Goal: Task Accomplishment & Management: Use online tool/utility

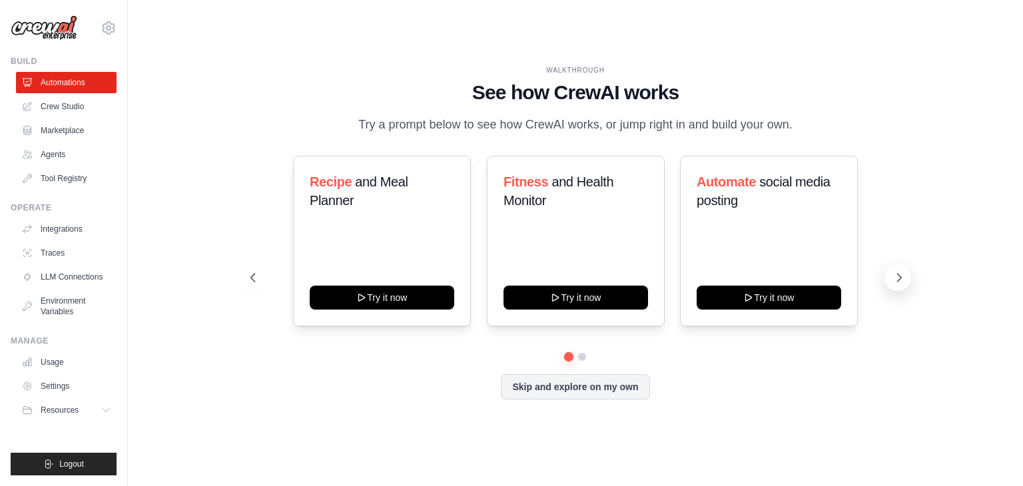
click at [905, 281] on icon at bounding box center [899, 277] width 13 height 13
click at [256, 280] on icon at bounding box center [251, 277] width 13 height 13
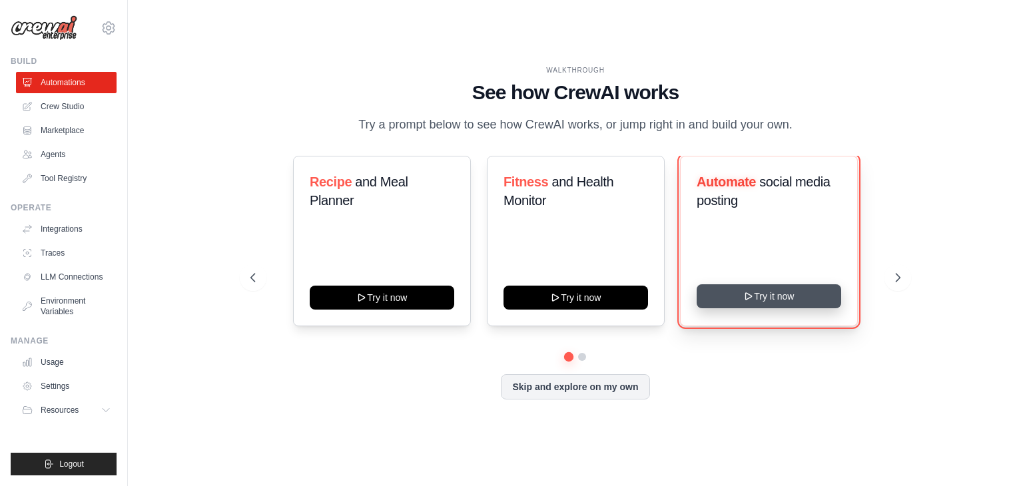
click at [777, 302] on button "Try it now" at bounding box center [769, 296] width 145 height 24
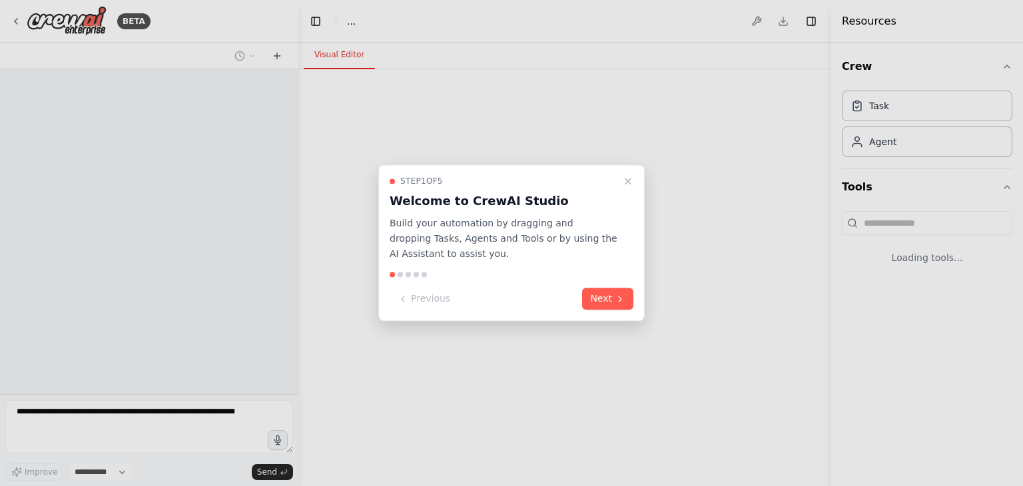
select select "****"
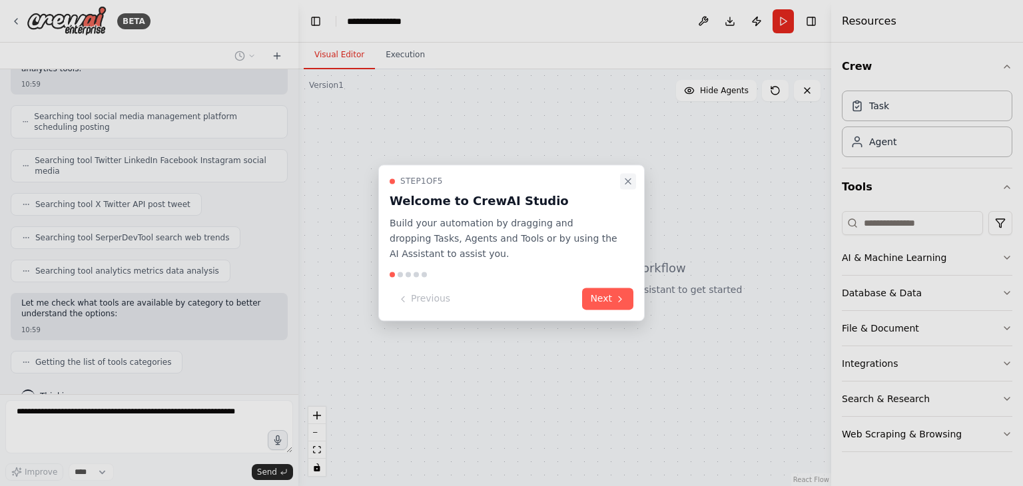
scroll to position [268, 0]
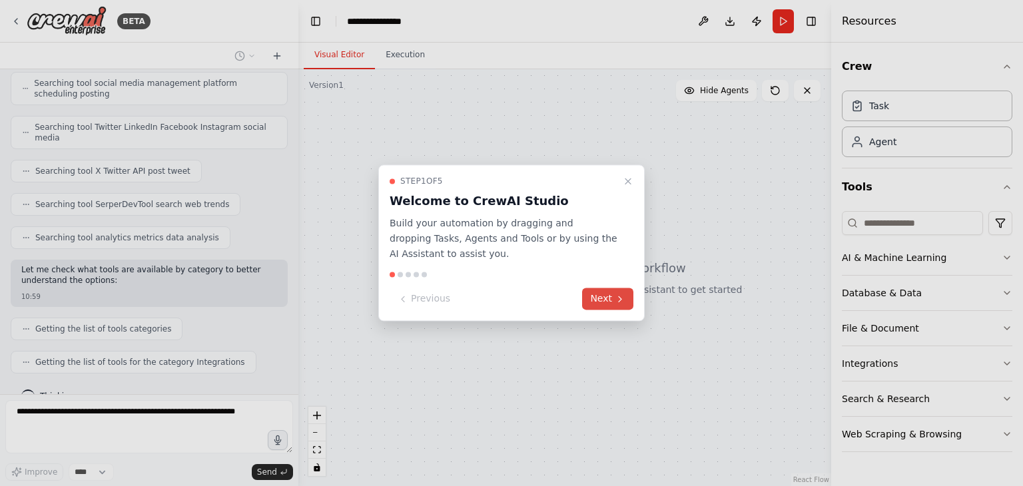
click at [609, 304] on button "Next" at bounding box center [607, 299] width 51 height 22
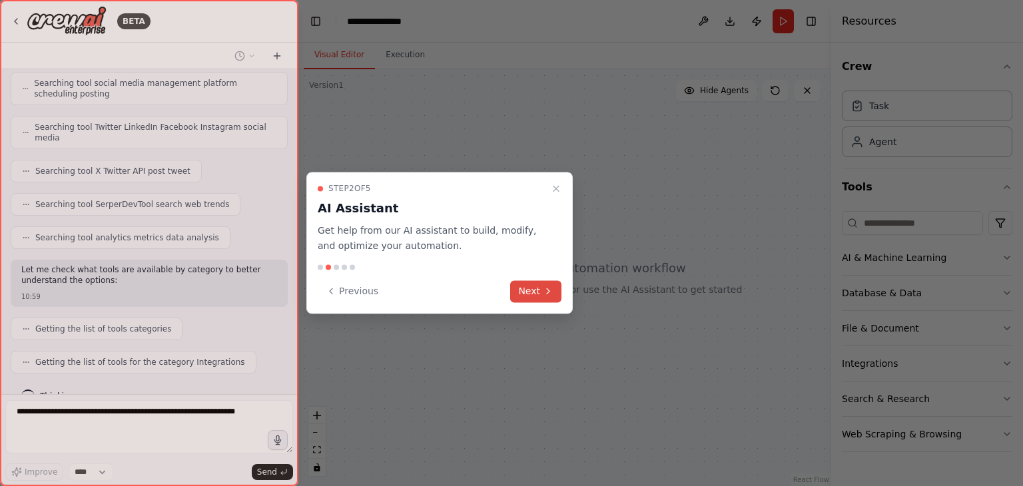
click at [535, 284] on button "Next" at bounding box center [535, 291] width 51 height 22
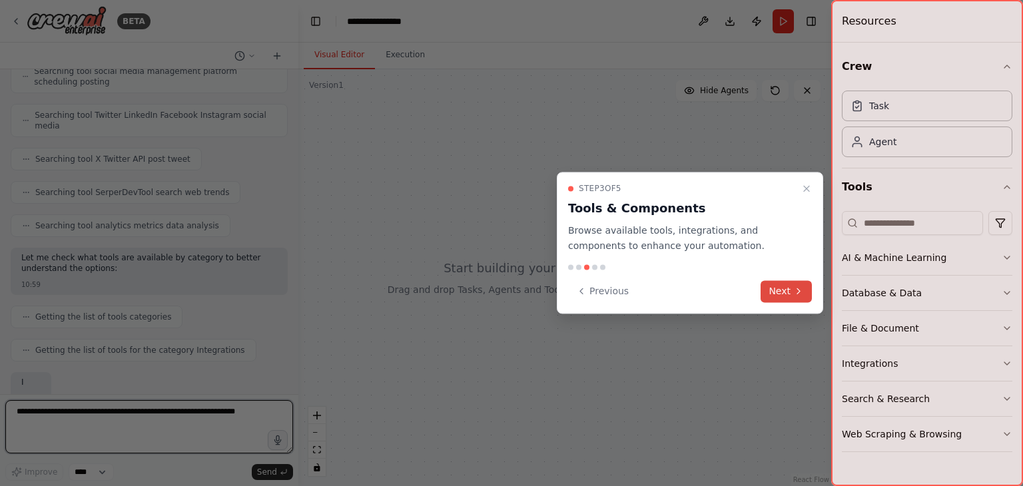
click at [780, 288] on button "Next" at bounding box center [786, 291] width 51 height 22
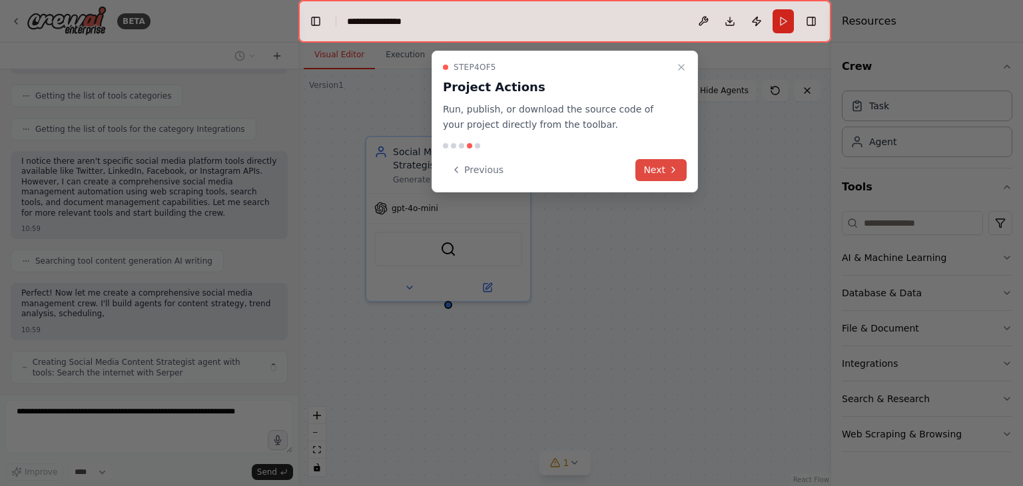
scroll to position [512, 0]
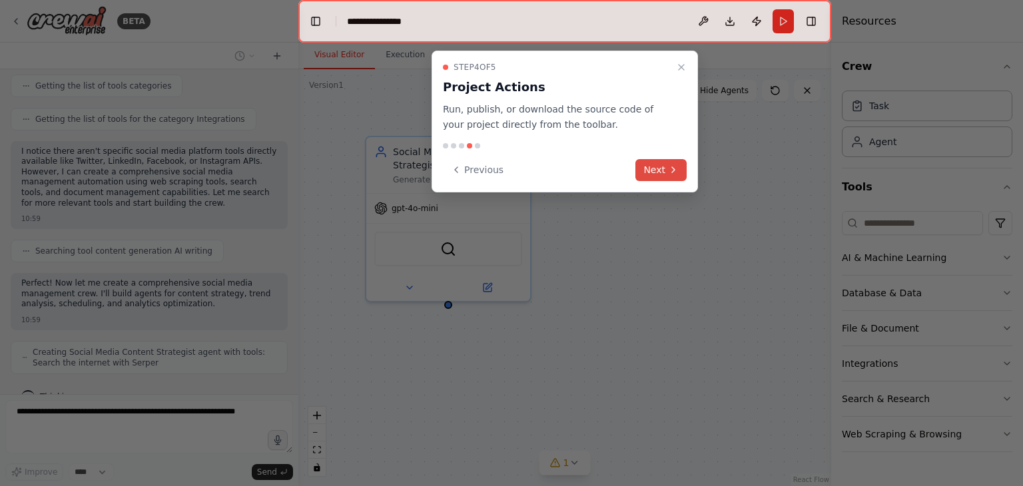
click at [656, 174] on button "Next" at bounding box center [661, 170] width 51 height 22
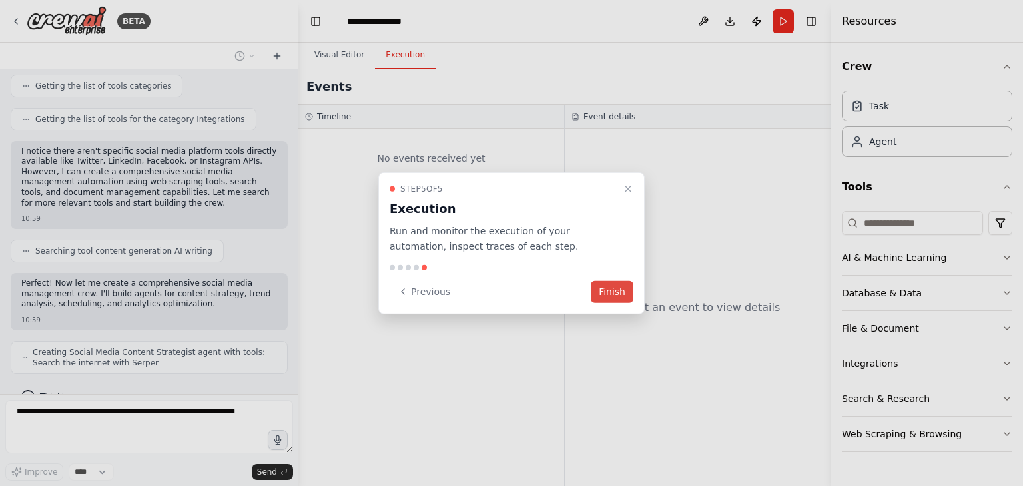
click at [608, 297] on button "Finish" at bounding box center [612, 291] width 43 height 22
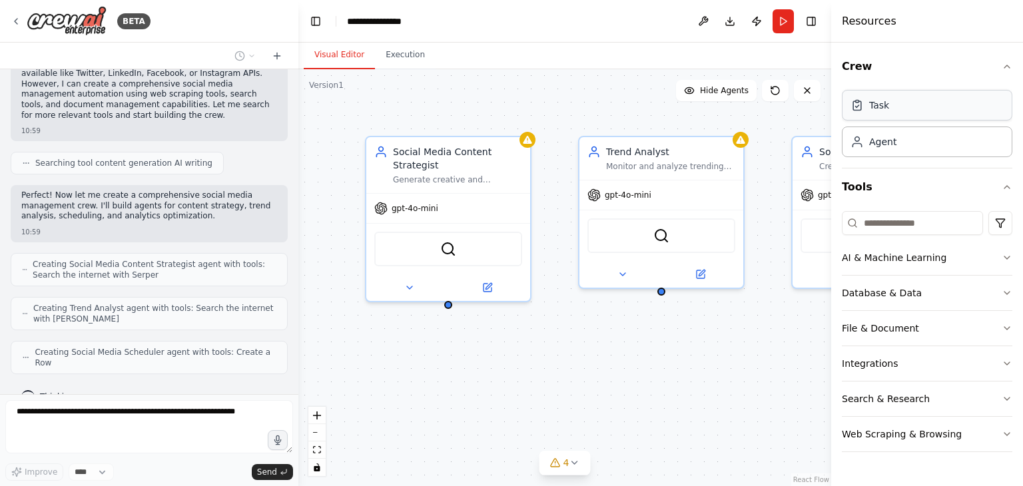
scroll to position [589, 0]
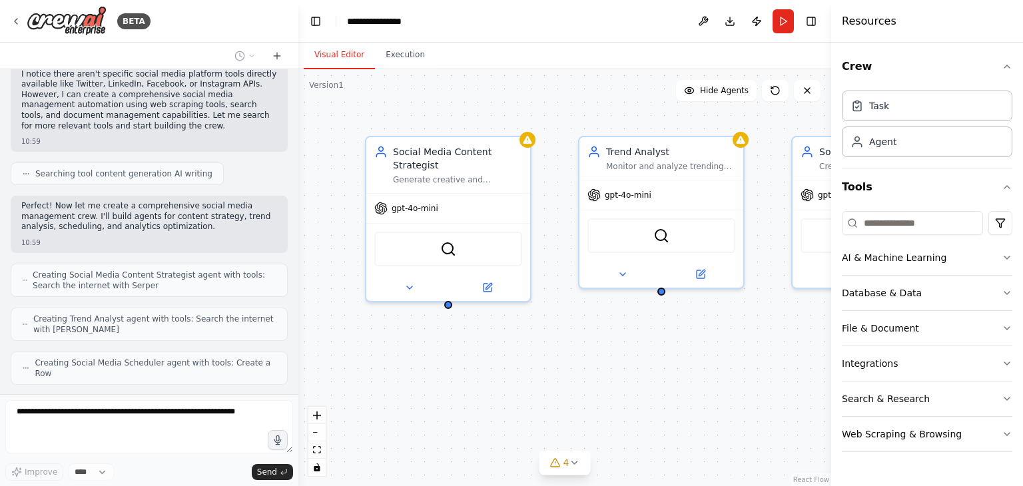
click at [438, 419] on div "Social Media Content Strategist Generate creative and engaging social media con…" at bounding box center [564, 277] width 533 height 417
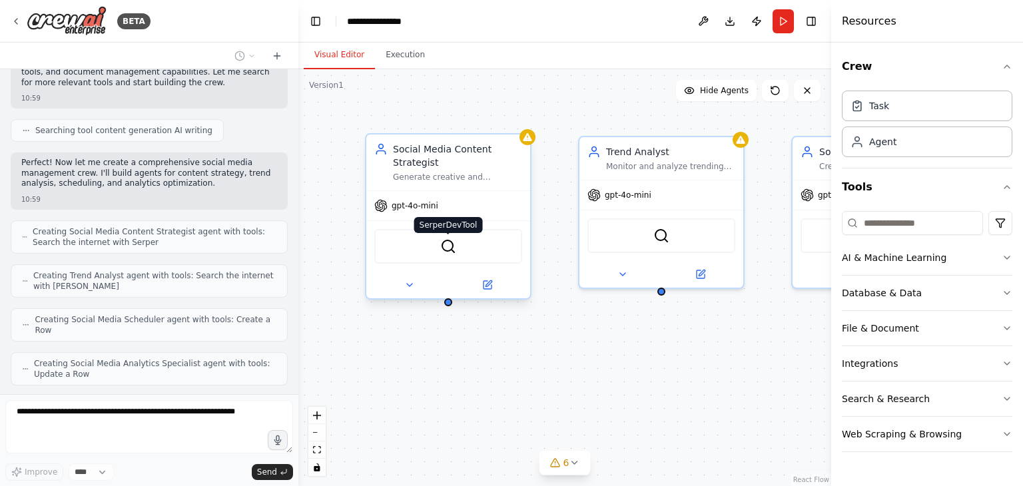
click at [448, 249] on img at bounding box center [448, 247] width 16 height 16
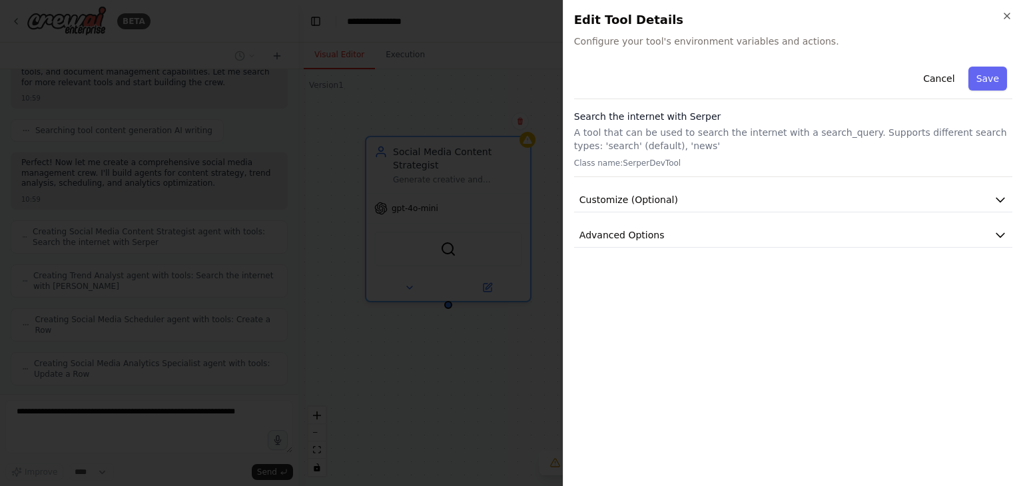
click at [705, 42] on span "Configure your tool's environment variables and actions." at bounding box center [793, 41] width 438 height 13
click at [1007, 14] on icon "button" at bounding box center [1007, 16] width 11 height 11
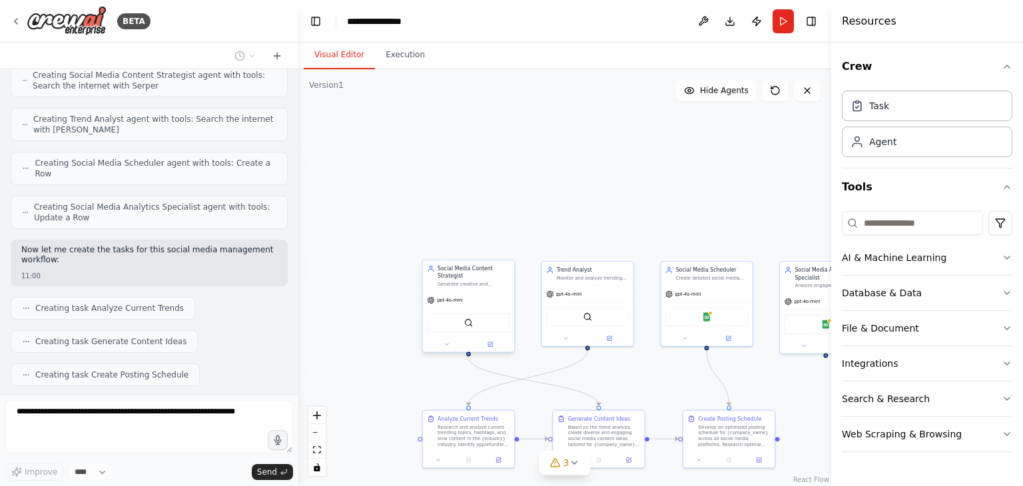
scroll to position [822, 0]
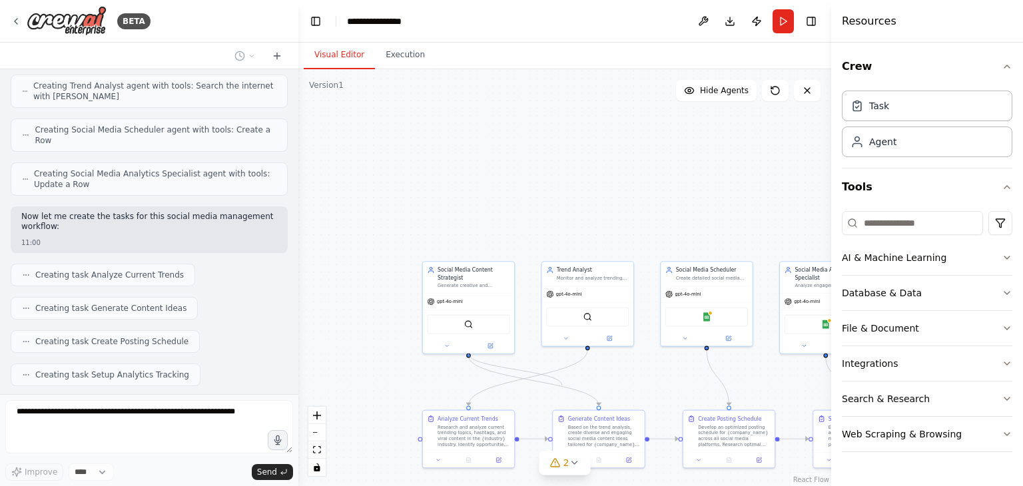
drag, startPoint x: 469, startPoint y: 352, endPoint x: 564, endPoint y: 386, distance: 101.4
click at [564, 386] on div ".deletable-edge-delete-btn { width: 20px; height: 20px; border: 0px solid #ffff…" at bounding box center [534, 340] width 298 height 233
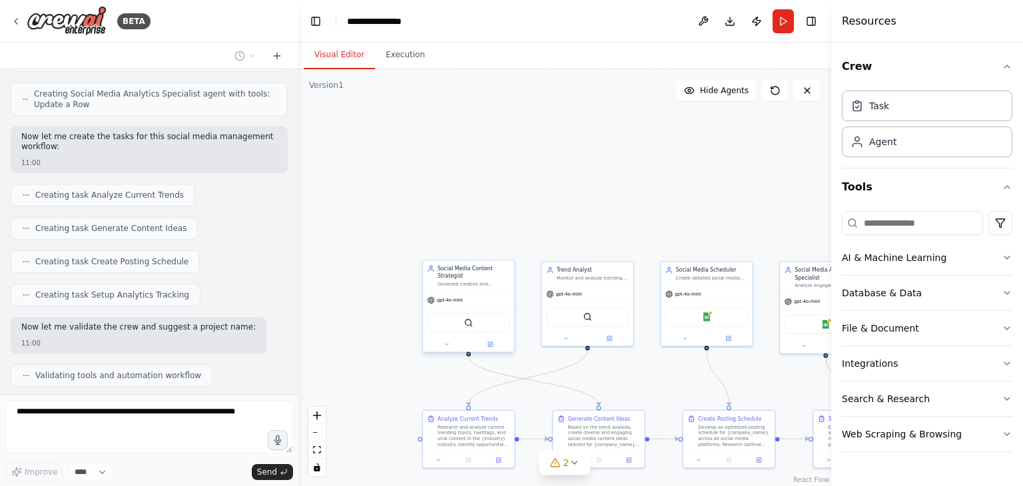
scroll to position [935, 0]
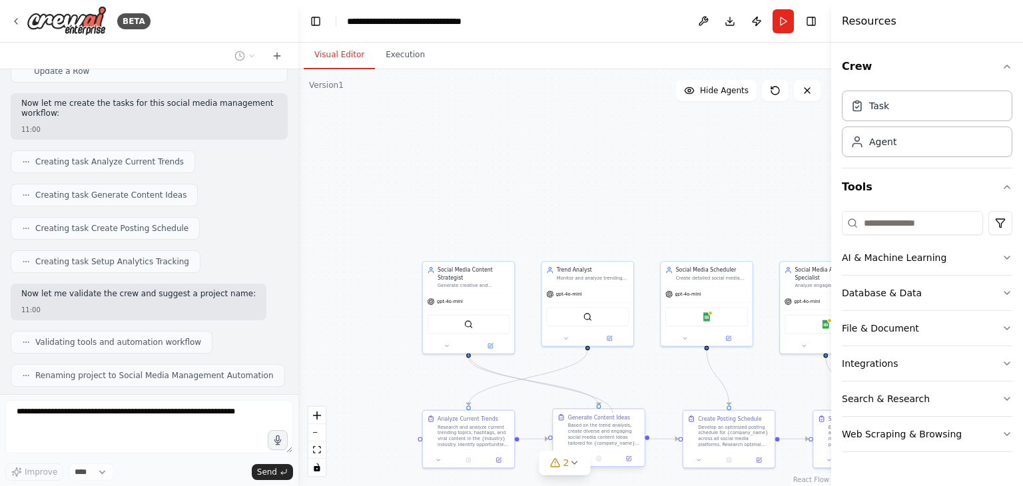
drag, startPoint x: 469, startPoint y: 355, endPoint x: 613, endPoint y: 414, distance: 155.4
click at [613, 414] on div "Social Media Content Strategist Generate creative and engaging social media con…" at bounding box center [534, 340] width 298 height 233
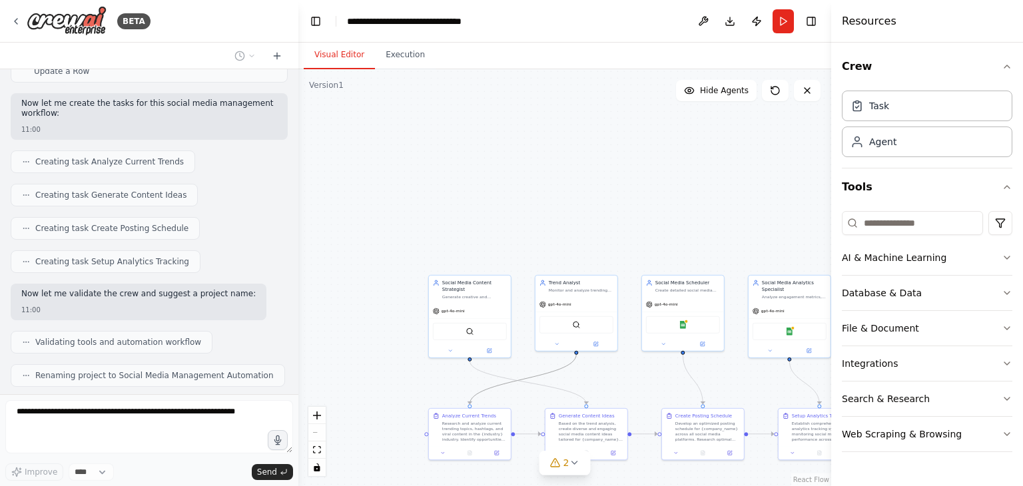
click at [480, 392] on icon "Edge from 331279a6-4239-49a6-a16d-37ddf790953e to 199d2be9-2104-43cb-bbce-c05cf…" at bounding box center [523, 379] width 107 height 50
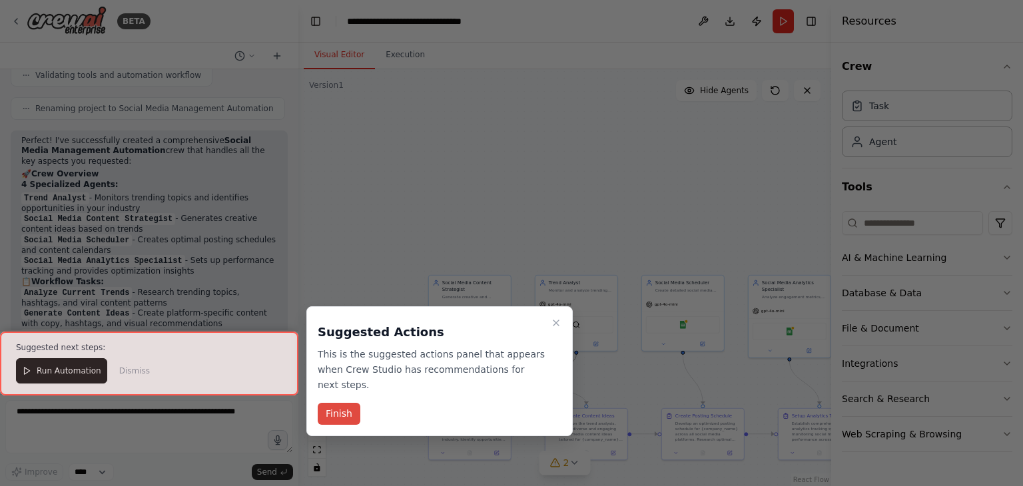
click at [350, 404] on button "Finish" at bounding box center [339, 414] width 43 height 22
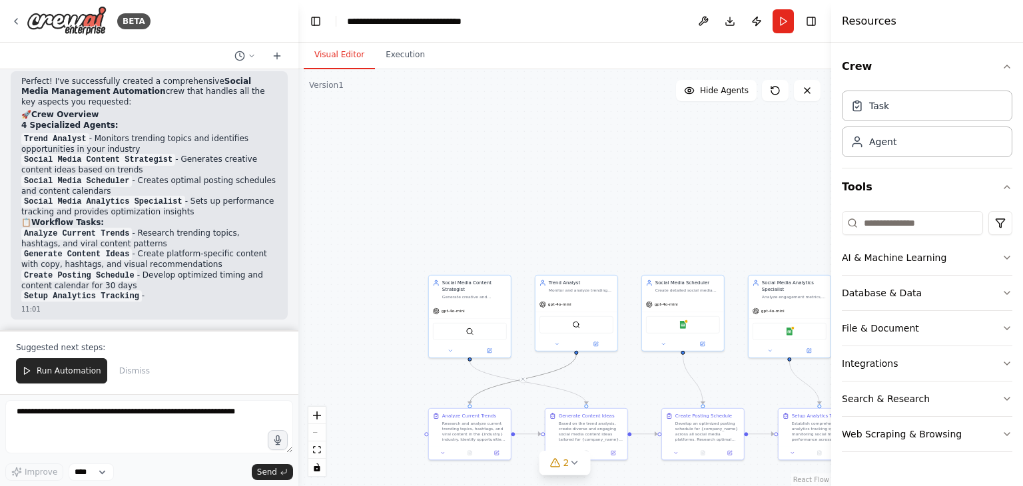
click at [350, 404] on div ".deletable-edge-delete-btn { width: 20px; height: 20px; border: 0px solid #ffff…" at bounding box center [564, 277] width 533 height 417
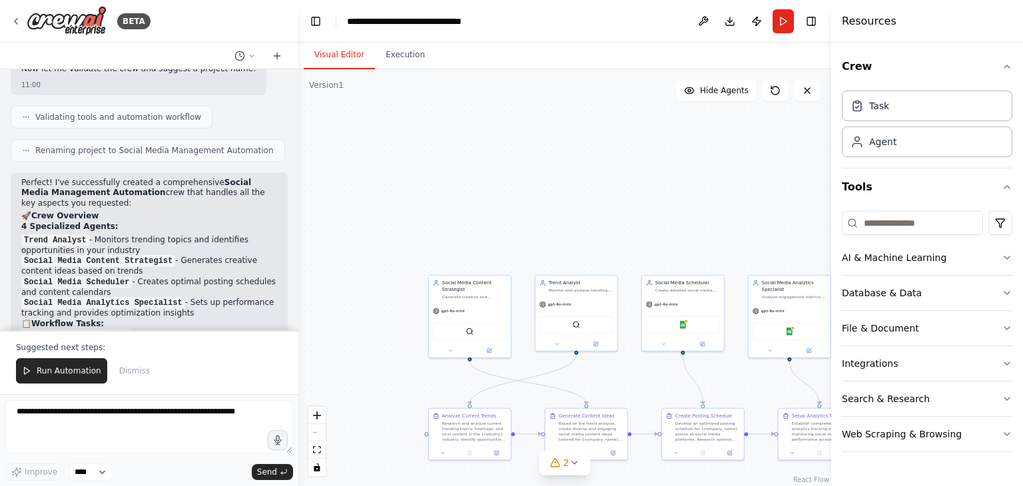
scroll to position [1202, 0]
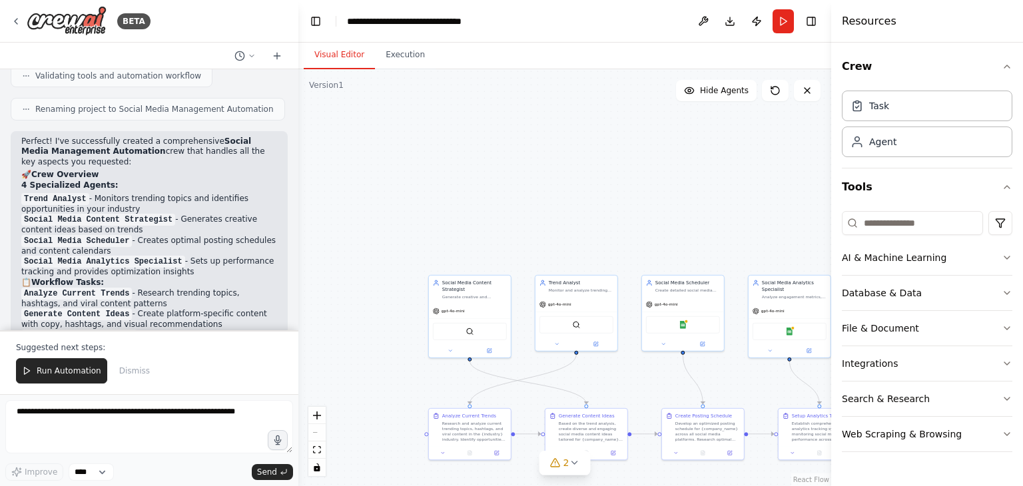
drag, startPoint x: 103, startPoint y: 214, endPoint x: 10, endPoint y: 205, distance: 93.0
click at [10, 205] on div "Create a crew that schedules and publishes social media content across multiple…" at bounding box center [149, 199] width 298 height 261
click at [109, 236] on li "Social Media Scheduler - Creates optimal posting schedules and content calendars" at bounding box center [149, 246] width 256 height 21
drag, startPoint x: 177, startPoint y: 235, endPoint x: 9, endPoint y: 220, distance: 168.6
click at [9, 220] on div "Create a crew that schedules and publishes social media content across multiple…" at bounding box center [149, 199] width 298 height 261
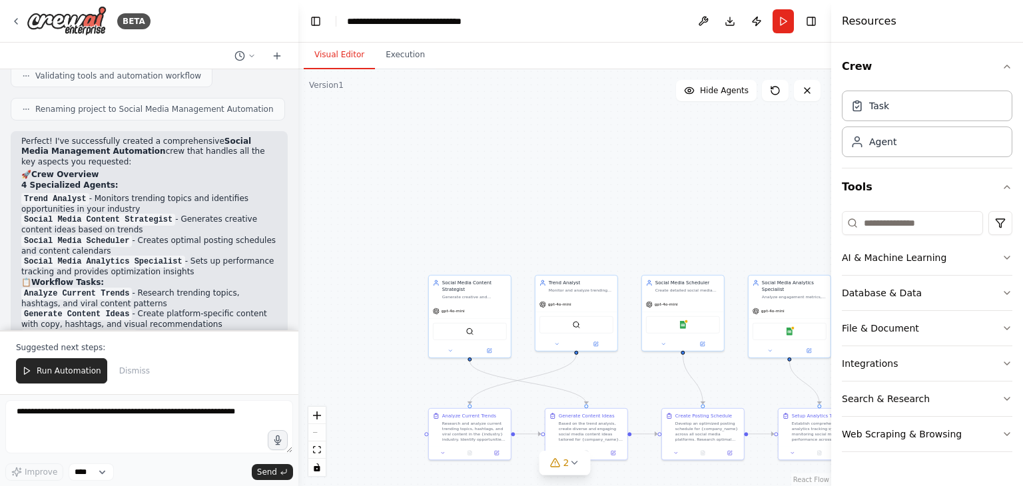
click at [117, 278] on h2 "📋 Workflow Tasks:" at bounding box center [149, 283] width 256 height 11
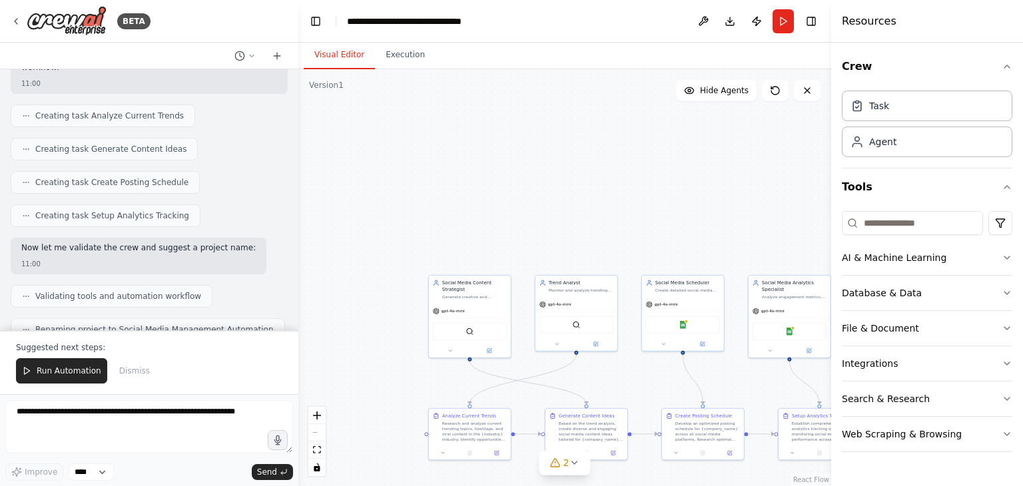
scroll to position [977, 0]
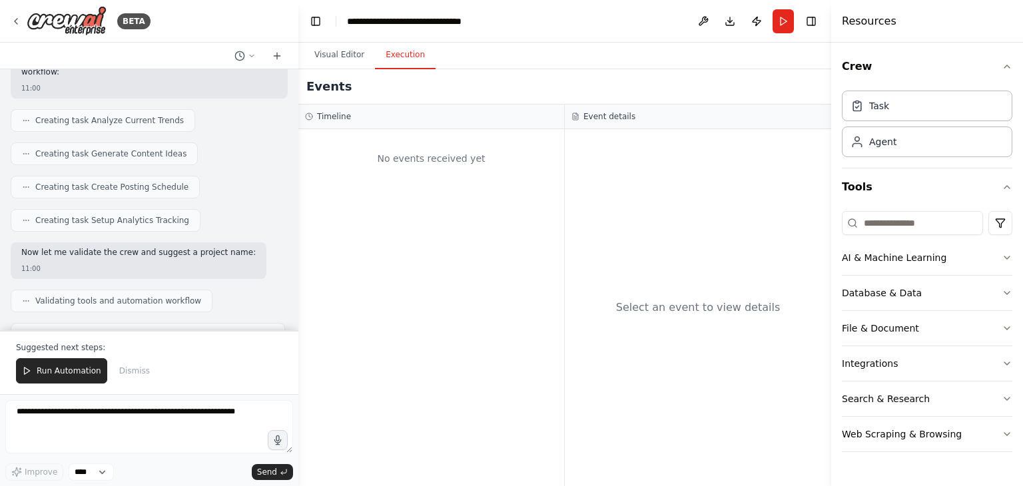
click at [396, 59] on button "Execution" at bounding box center [405, 55] width 61 height 28
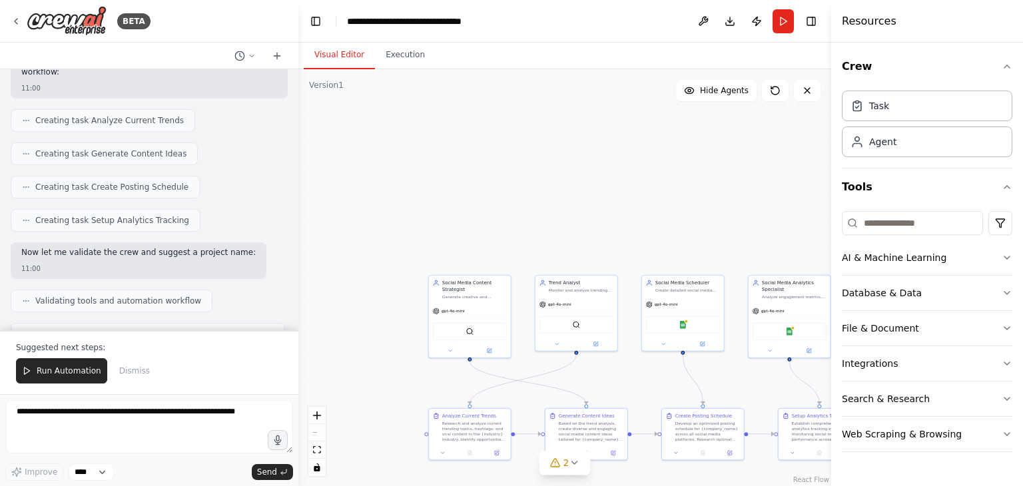
click at [330, 59] on button "Visual Editor" at bounding box center [339, 55] width 71 height 28
click at [881, 114] on div "Task" at bounding box center [927, 105] width 171 height 31
click at [882, 110] on div "Task" at bounding box center [879, 105] width 20 height 13
click at [861, 186] on button "Tools" at bounding box center [927, 187] width 171 height 37
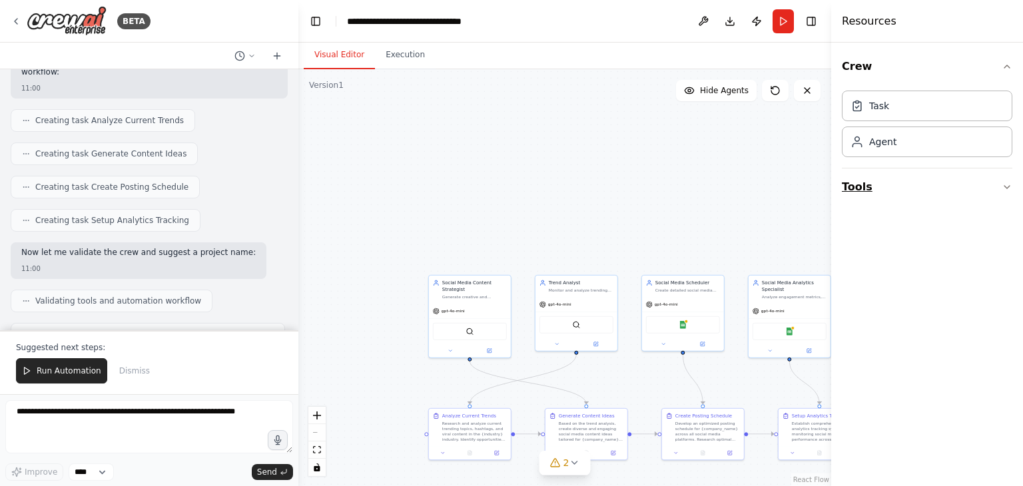
click at [861, 186] on button "Tools" at bounding box center [927, 187] width 171 height 37
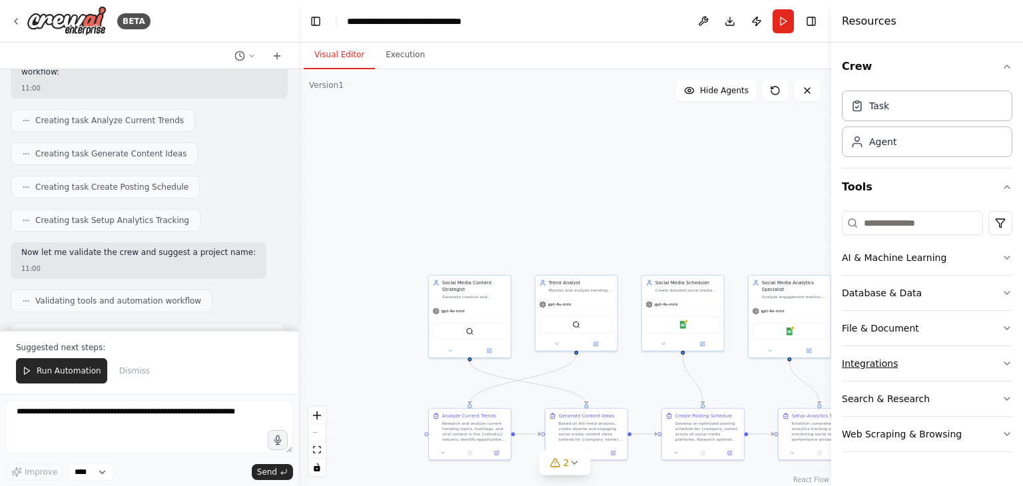
click at [875, 360] on div "Integrations" at bounding box center [870, 363] width 56 height 13
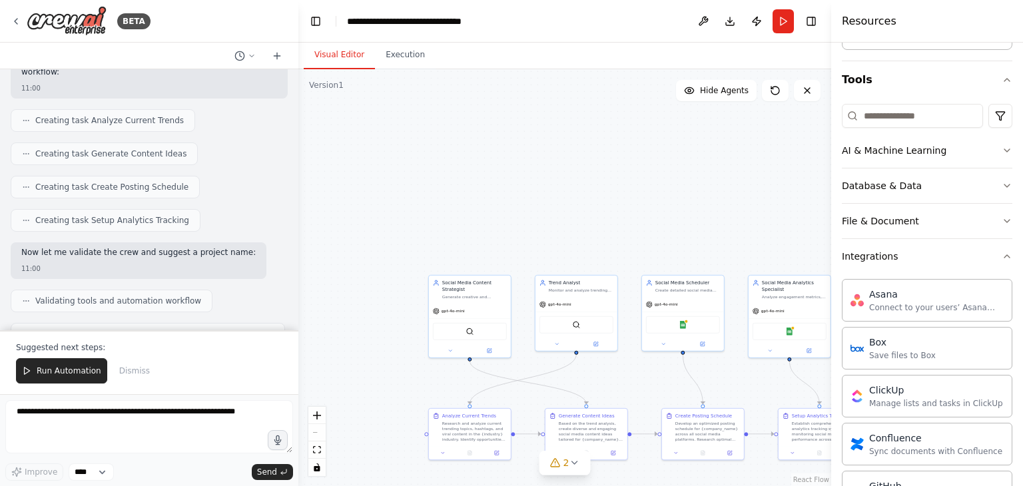
scroll to position [0, 0]
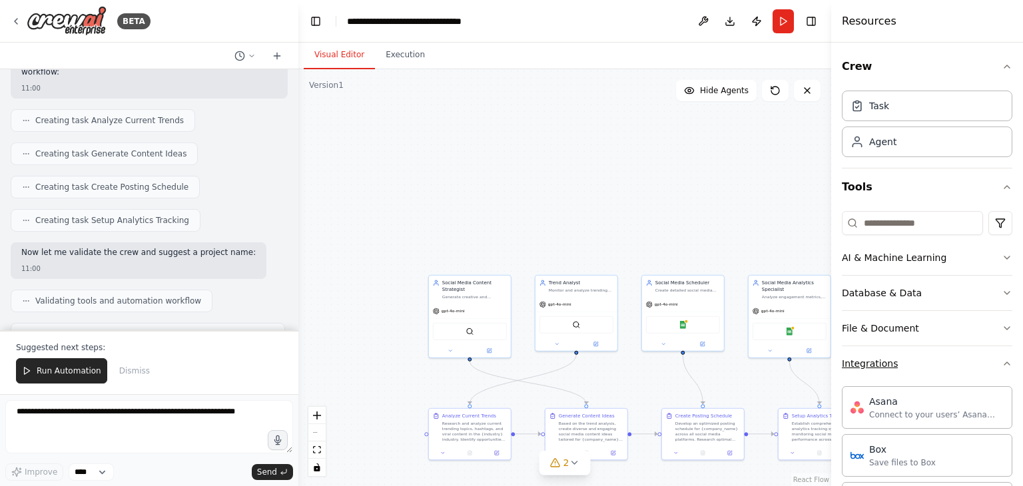
click at [1002, 366] on icon "button" at bounding box center [1007, 363] width 11 height 11
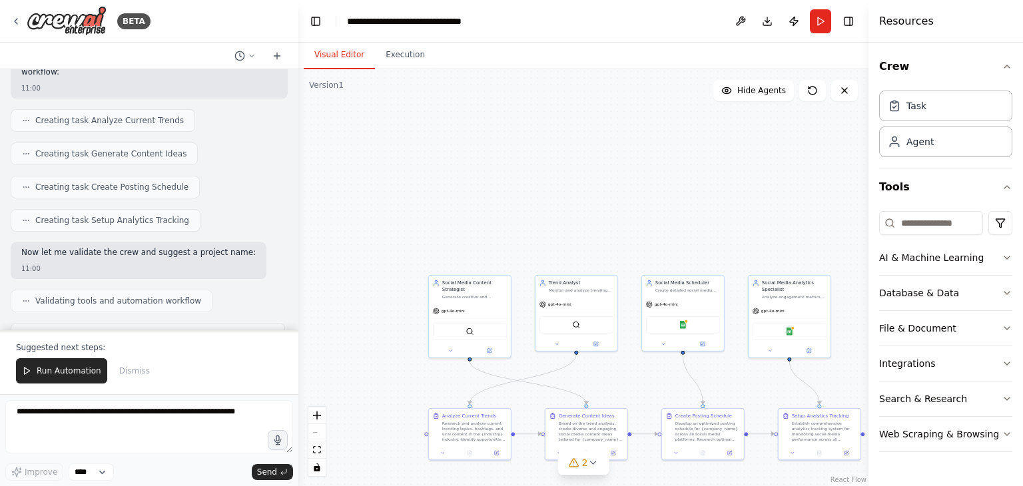
drag, startPoint x: 831, startPoint y: 235, endPoint x: 869, endPoint y: 265, distance: 47.4
click at [869, 265] on div at bounding box center [871, 243] width 5 height 486
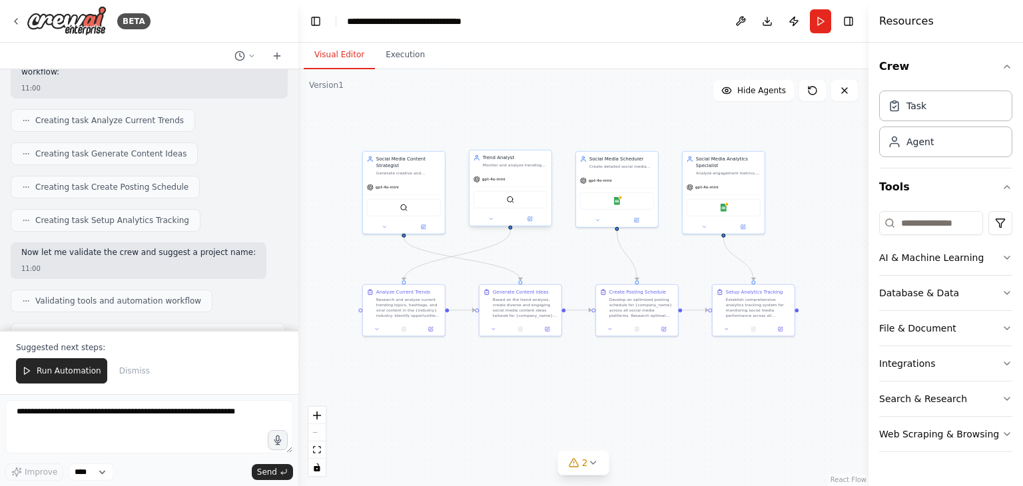
drag, startPoint x: 576, startPoint y: 354, endPoint x: 510, endPoint y: 230, distance: 140.4
click at [510, 230] on div ".deletable-edge-delete-btn { width: 20px; height: 20px; border: 0px solid #ffff…" at bounding box center [583, 277] width 570 height 417
drag, startPoint x: 564, startPoint y: 310, endPoint x: 598, endPoint y: 297, distance: 36.9
click at [598, 297] on div "Social Media Content Strategist Generate creative and engaging social media con…" at bounding box center [471, 222] width 285 height 209
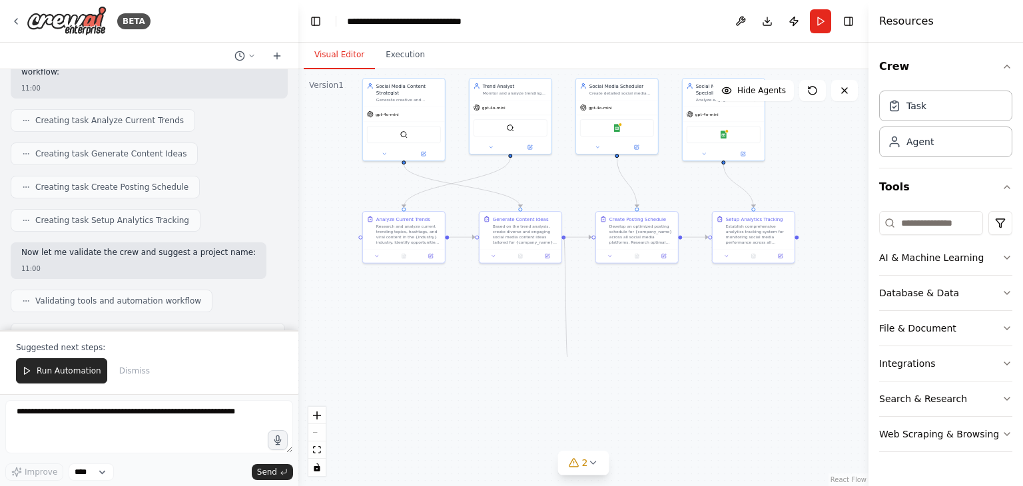
drag, startPoint x: 562, startPoint y: 309, endPoint x: 568, endPoint y: 356, distance: 47.6
click at [568, 356] on div ".deletable-edge-delete-btn { width: 20px; height: 20px; border: 0px solid #ffff…" at bounding box center [583, 277] width 570 height 417
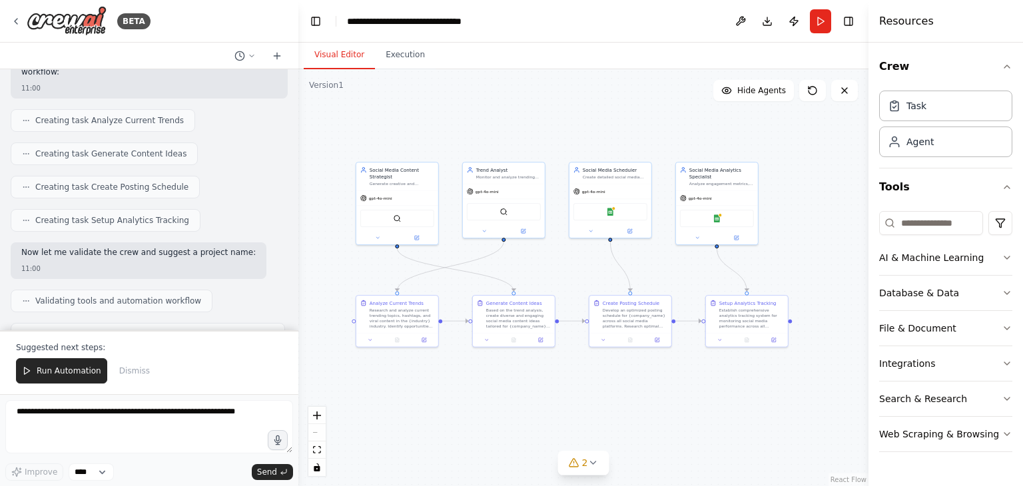
drag, startPoint x: 560, startPoint y: 205, endPoint x: 552, endPoint y: 288, distance: 84.3
click at [552, 288] on div ".deletable-edge-delete-btn { width: 20px; height: 20px; border: 0px solid #ffff…" at bounding box center [583, 277] width 570 height 417
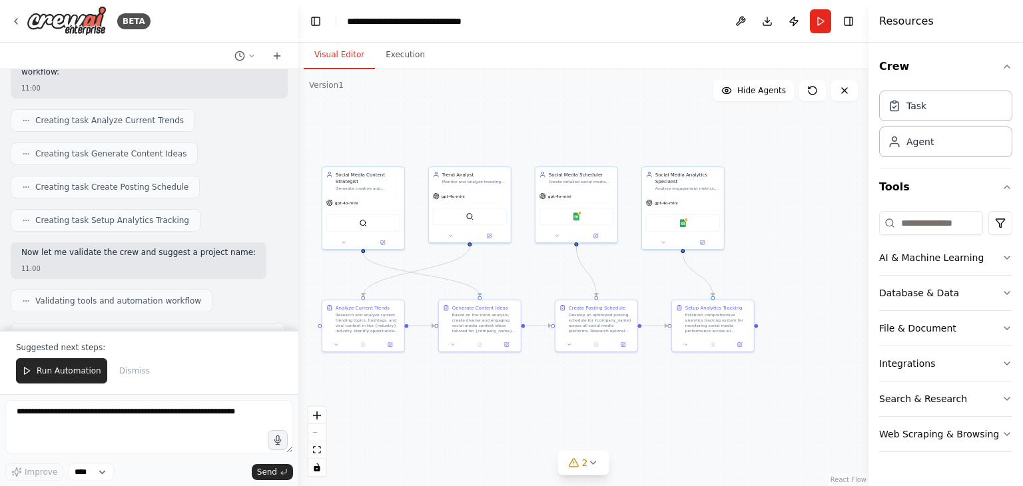
drag, startPoint x: 541, startPoint y: 260, endPoint x: 508, endPoint y: 265, distance: 33.6
click at [508, 265] on div ".deletable-edge-delete-btn { width: 20px; height: 20px; border: 0px solid #ffff…" at bounding box center [583, 277] width 570 height 417
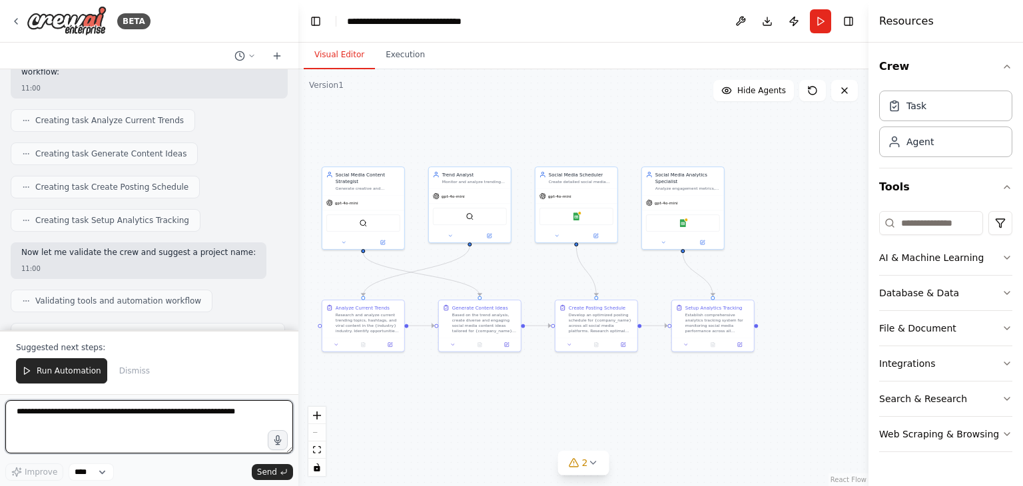
click at [41, 442] on textarea at bounding box center [149, 426] width 288 height 53
click at [227, 416] on textarea at bounding box center [149, 426] width 288 height 53
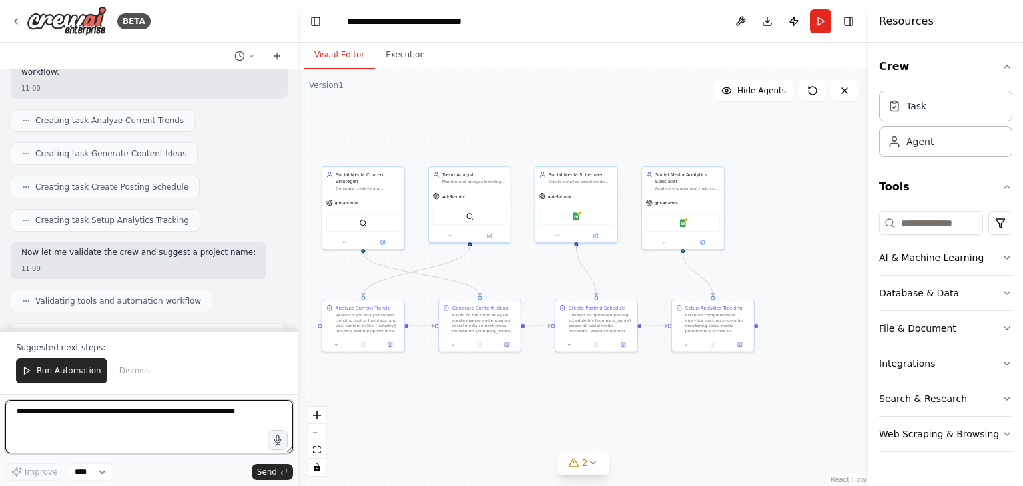
drag, startPoint x: 230, startPoint y: 414, endPoint x: 112, endPoint y: 414, distance: 117.9
click at [112, 414] on textarea at bounding box center [149, 426] width 288 height 53
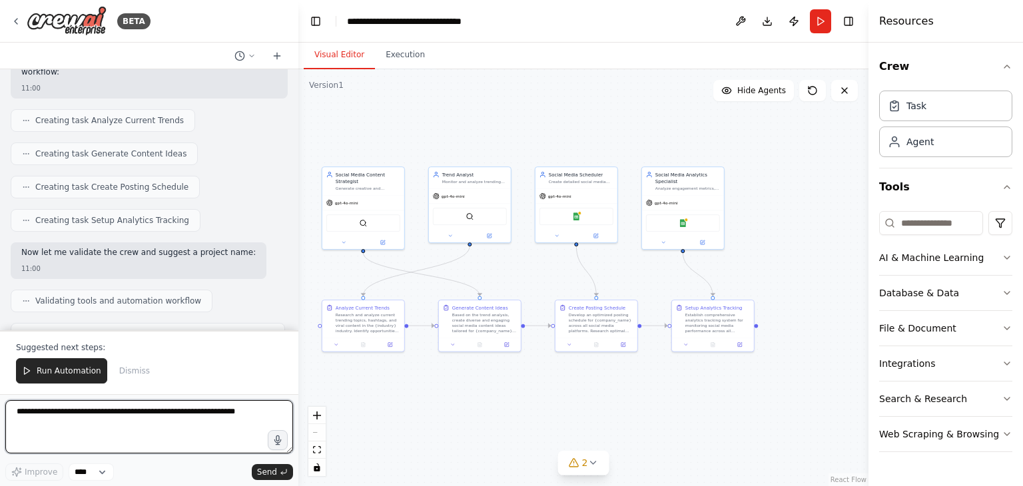
click at [112, 414] on textarea at bounding box center [149, 426] width 288 height 53
drag, startPoint x: 15, startPoint y: 414, endPoint x: 230, endPoint y: 412, distance: 214.5
click at [230, 412] on textarea at bounding box center [149, 426] width 288 height 53
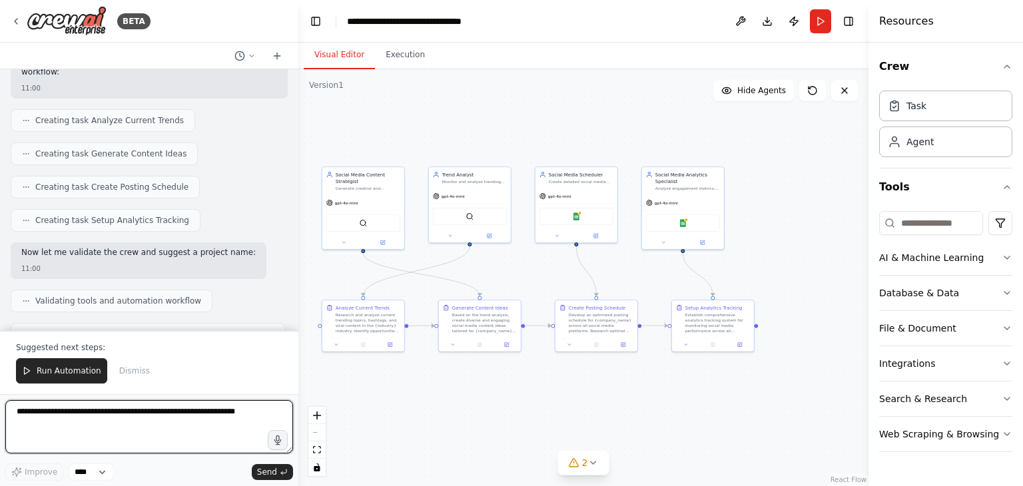
click at [230, 412] on textarea at bounding box center [149, 426] width 288 height 53
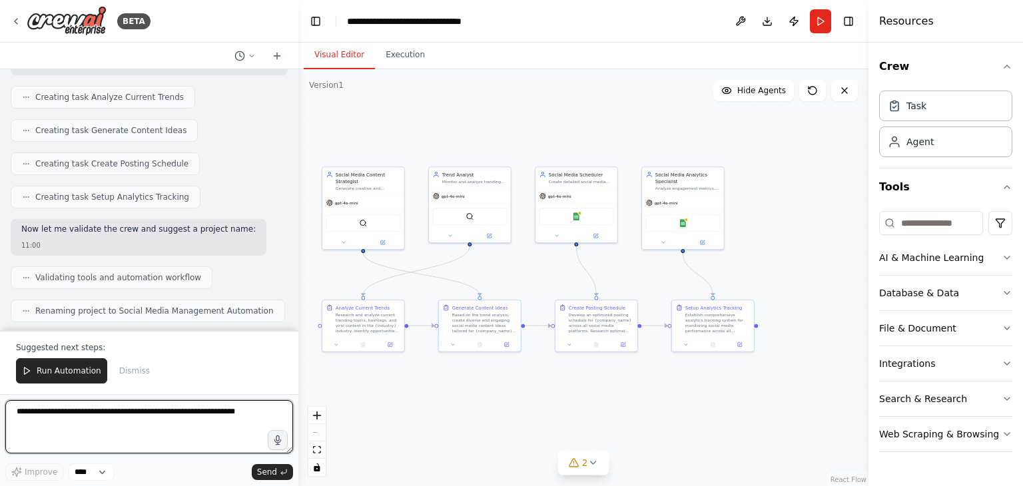
scroll to position [1001, 0]
click at [229, 415] on textarea at bounding box center [149, 426] width 288 height 53
drag, startPoint x: 13, startPoint y: 410, endPoint x: 227, endPoint y: 412, distance: 213.2
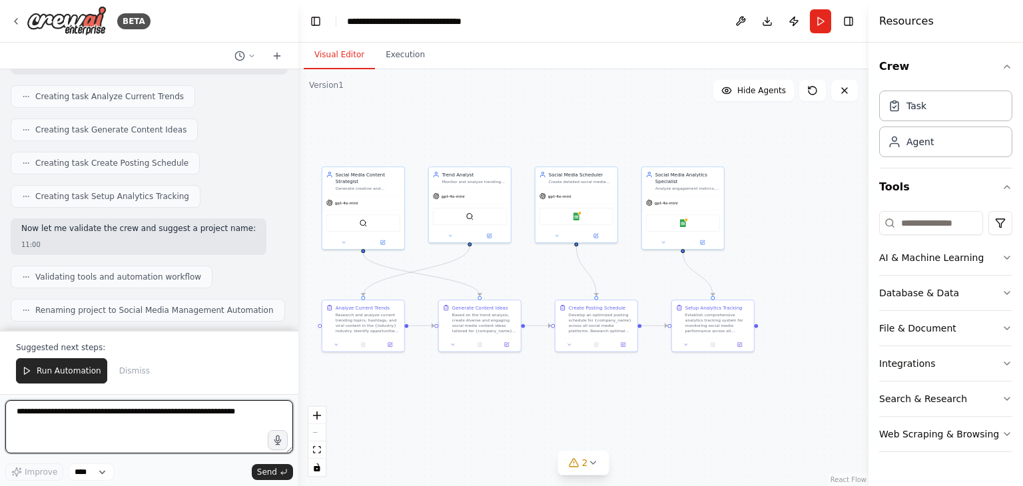
click at [227, 412] on textarea at bounding box center [149, 426] width 288 height 53
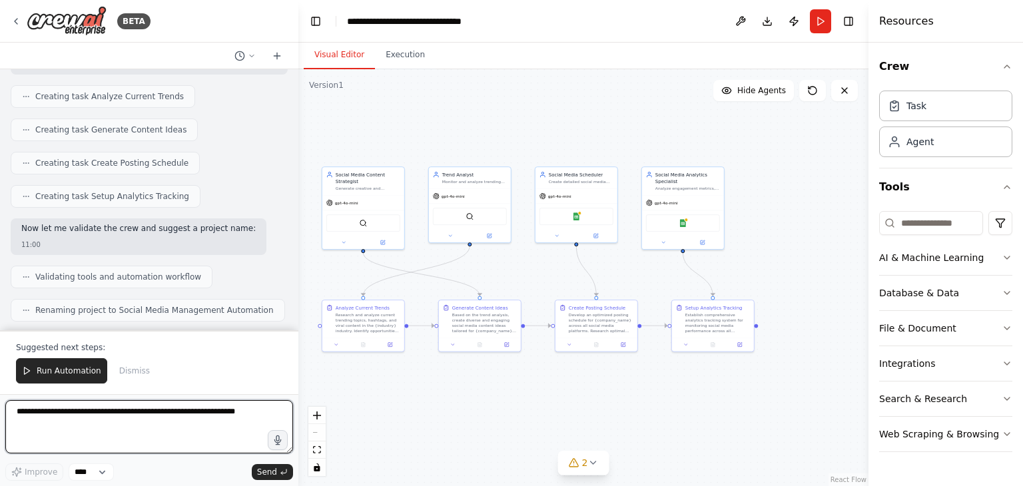
click at [227, 412] on textarea at bounding box center [149, 426] width 288 height 53
click at [15, 409] on textarea at bounding box center [149, 426] width 288 height 53
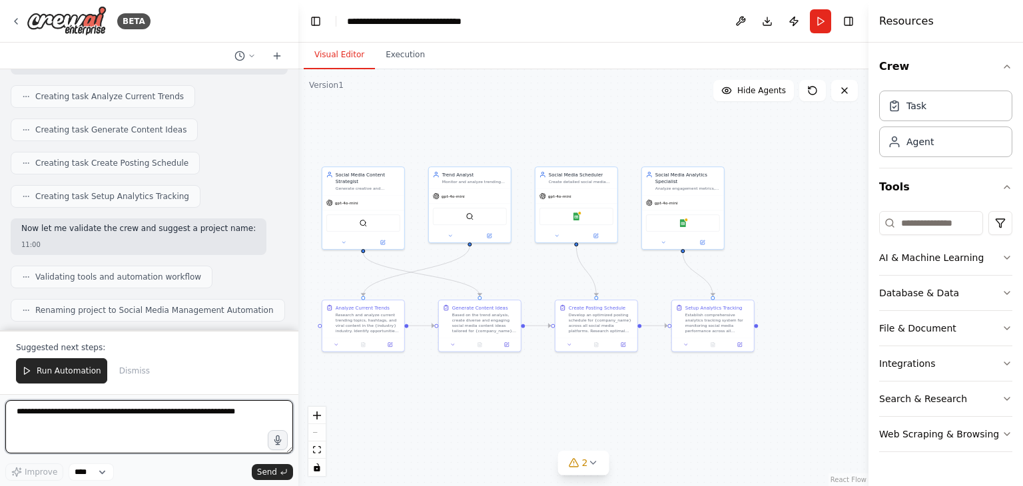
click at [15, 409] on textarea at bounding box center [149, 426] width 288 height 53
drag, startPoint x: 15, startPoint y: 409, endPoint x: 231, endPoint y: 414, distance: 216.6
click at [231, 414] on textarea at bounding box center [149, 426] width 288 height 53
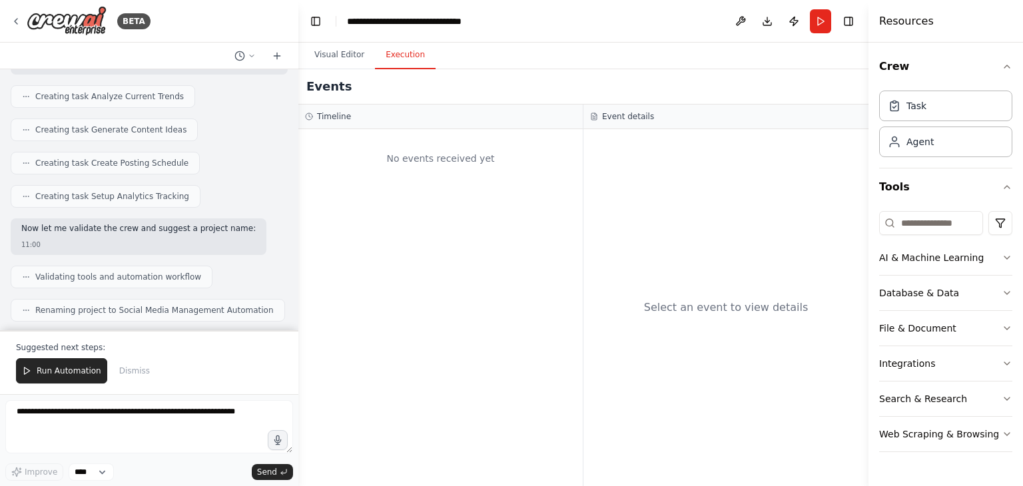
click at [410, 57] on button "Execution" at bounding box center [405, 55] width 61 height 28
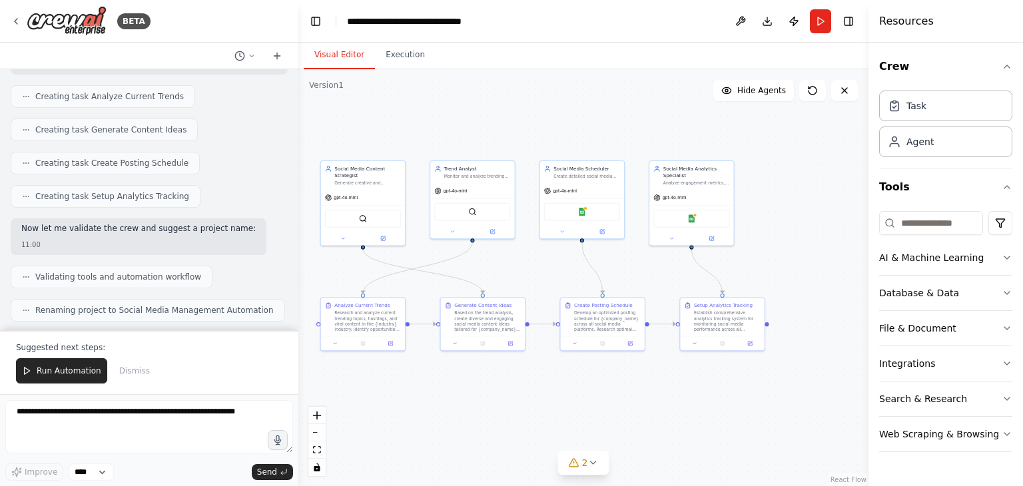
click at [328, 61] on button "Visual Editor" at bounding box center [339, 55] width 71 height 28
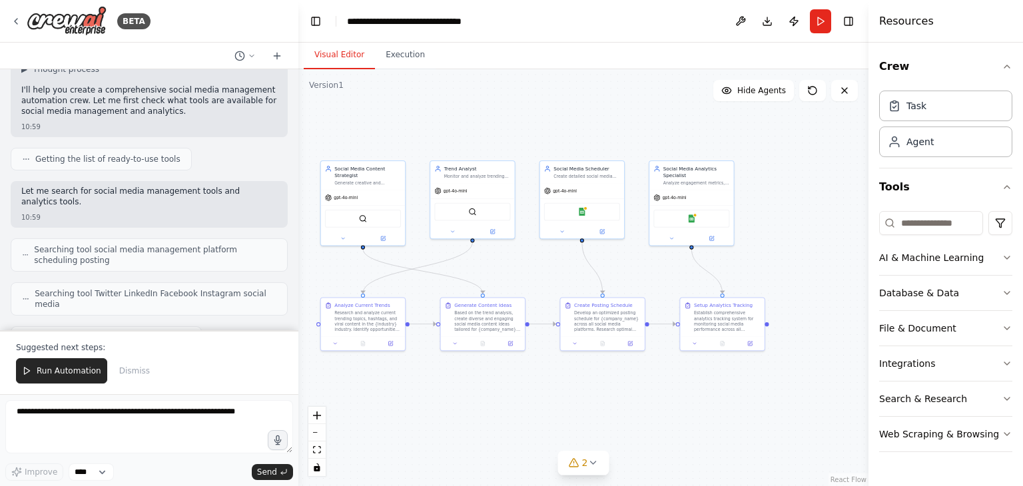
scroll to position [0, 0]
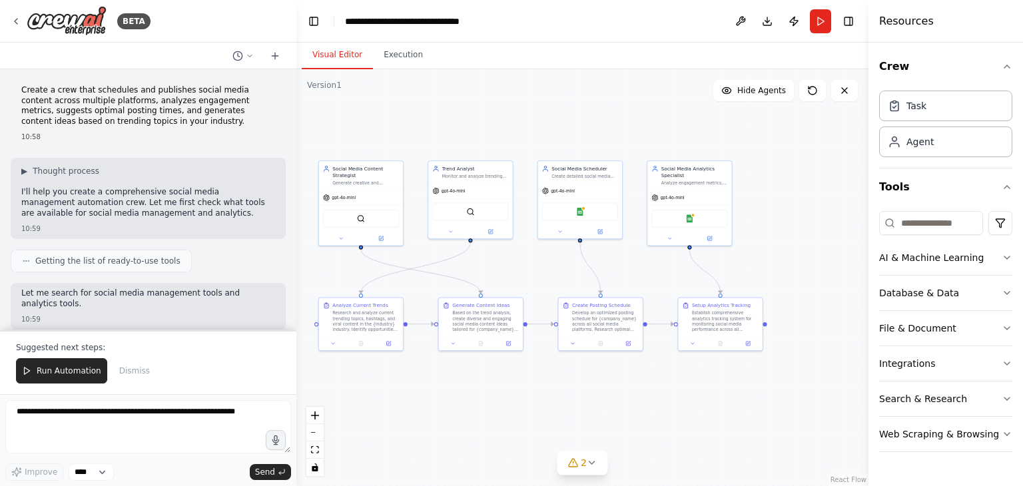
drag, startPoint x: 293, startPoint y: 95, endPoint x: 297, endPoint y: 179, distance: 84.0
click at [297, 179] on div "BETA Create a crew that schedules and publishes social media content across mul…" at bounding box center [511, 243] width 1023 height 486
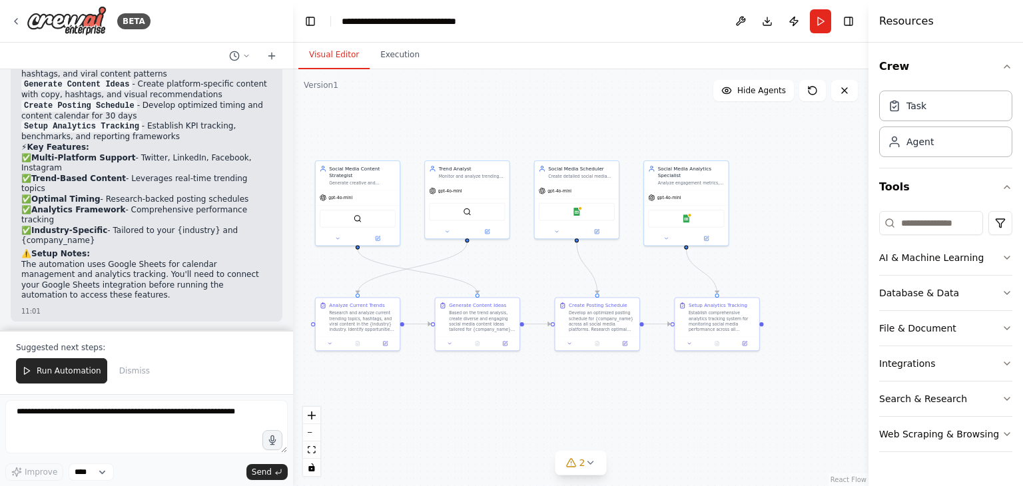
scroll to position [1453, 0]
drag, startPoint x: 293, startPoint y: 290, endPoint x: 292, endPoint y: 237, distance: 52.7
click at [292, 237] on div "BETA Create a crew that schedules and publishes social media content across mul…" at bounding box center [511, 243] width 1023 height 486
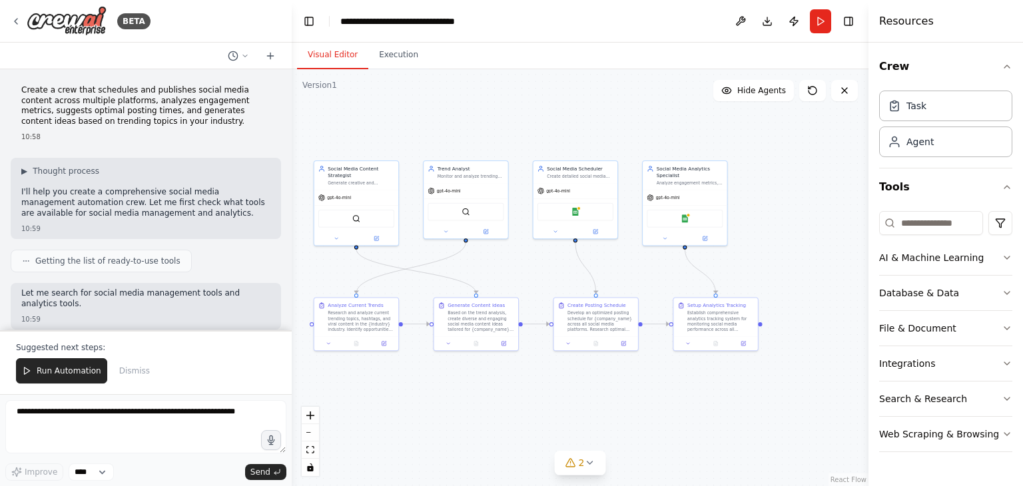
scroll to position [115, 0]
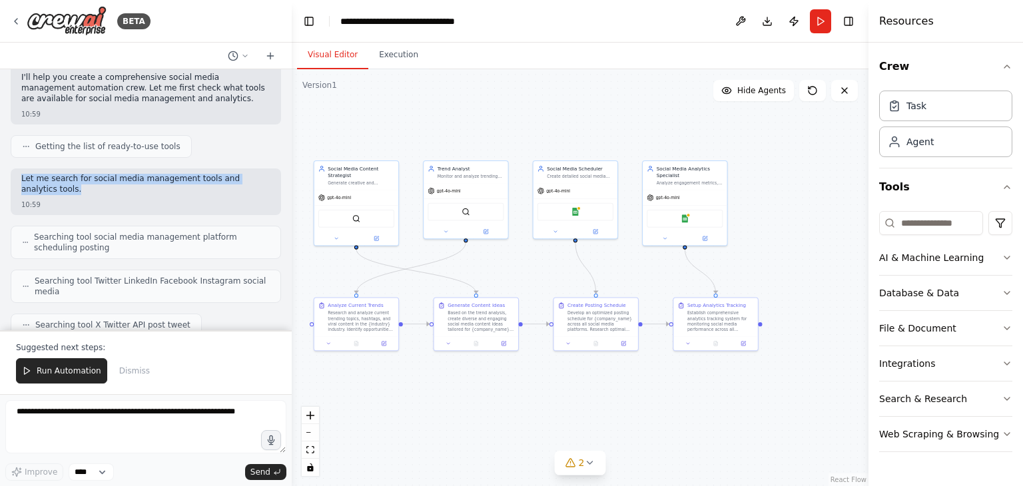
drag, startPoint x: 40, startPoint y: 192, endPoint x: 15, endPoint y: 174, distance: 30.5
click at [15, 174] on div "Let me search for social media management tools and analytics tools. 10:59" at bounding box center [146, 192] width 270 height 47
drag, startPoint x: 161, startPoint y: 147, endPoint x: 96, endPoint y: 142, distance: 65.5
click at [96, 142] on span "Getting the list of ready-to-use tools" at bounding box center [107, 146] width 145 height 11
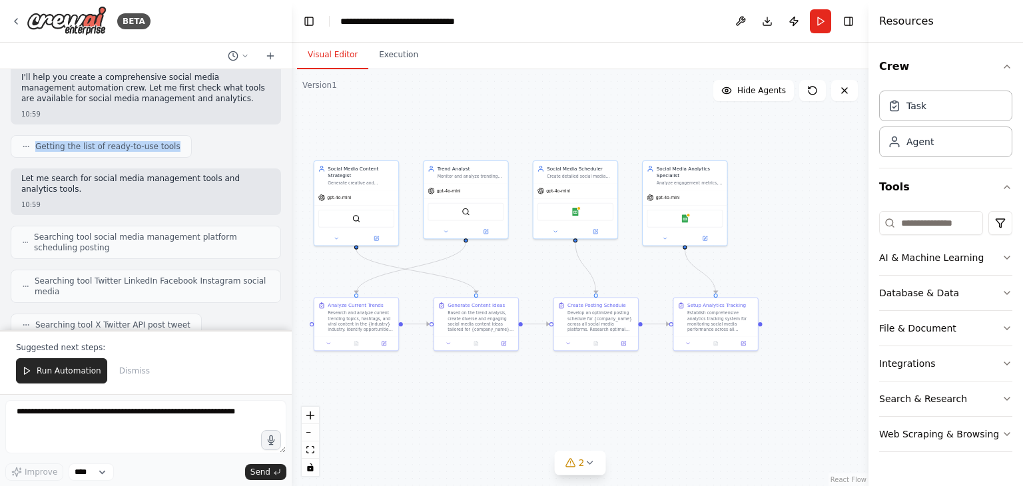
drag, startPoint x: 167, startPoint y: 147, endPoint x: 29, endPoint y: 147, distance: 137.9
click at [29, 147] on div "Getting the list of ready-to-use tools" at bounding box center [101, 146] width 181 height 23
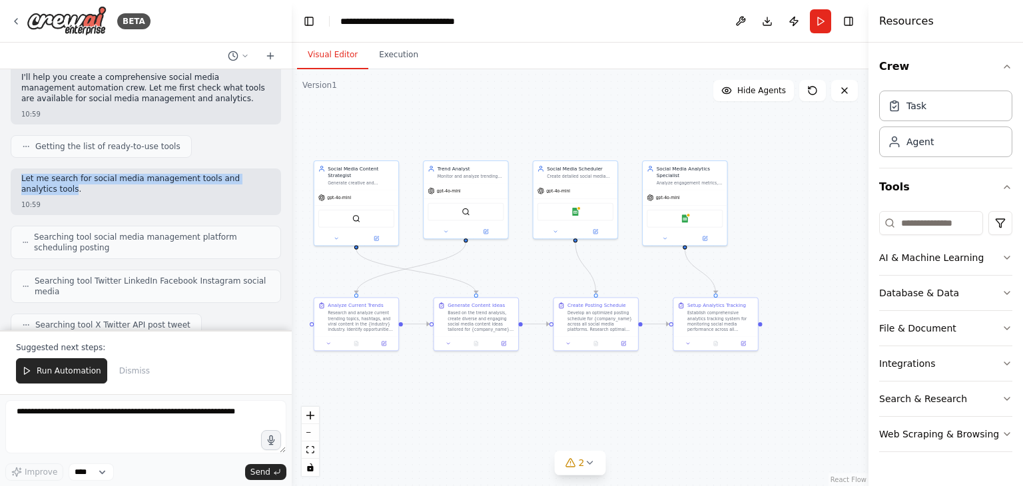
drag, startPoint x: 39, startPoint y: 191, endPoint x: 7, endPoint y: 178, distance: 34.6
click at [7, 178] on div "Create a crew that schedules and publishes social media content across multiple…" at bounding box center [146, 199] width 292 height 261
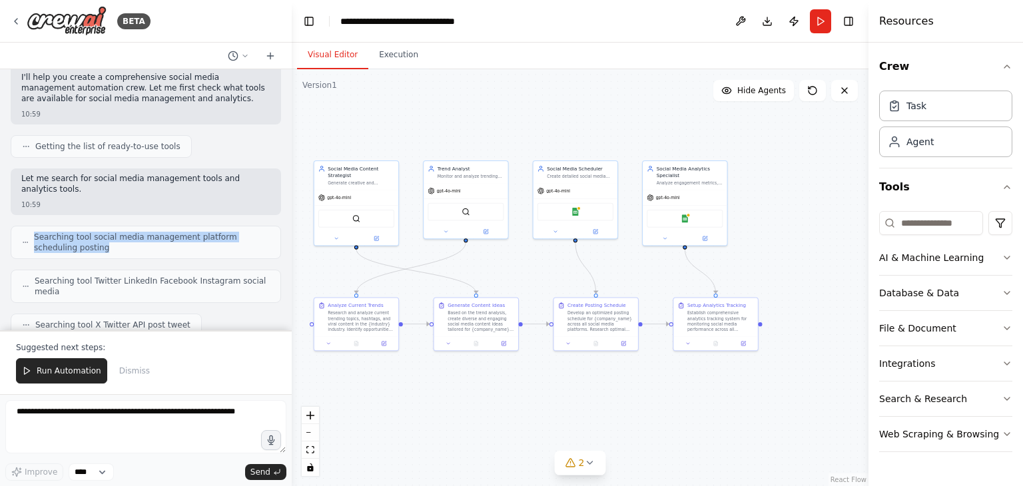
drag, startPoint x: 35, startPoint y: 235, endPoint x: 62, endPoint y: 250, distance: 31.0
click at [62, 250] on span "Searching tool social media management platform scheduling posting" at bounding box center [152, 242] width 236 height 21
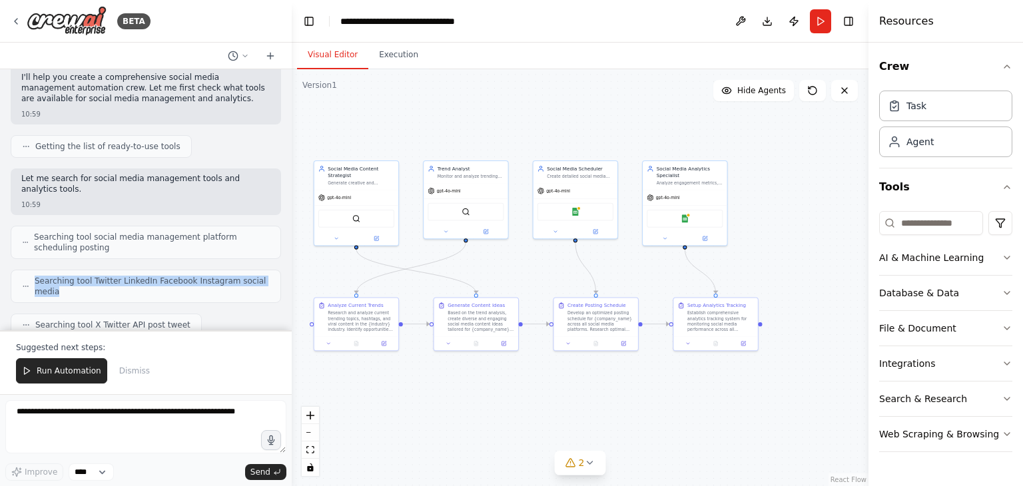
drag, startPoint x: 35, startPoint y: 278, endPoint x: 55, endPoint y: 294, distance: 26.0
click at [55, 294] on span "Searching tool Twitter LinkedIn Facebook Instagram social media" at bounding box center [152, 286] width 235 height 21
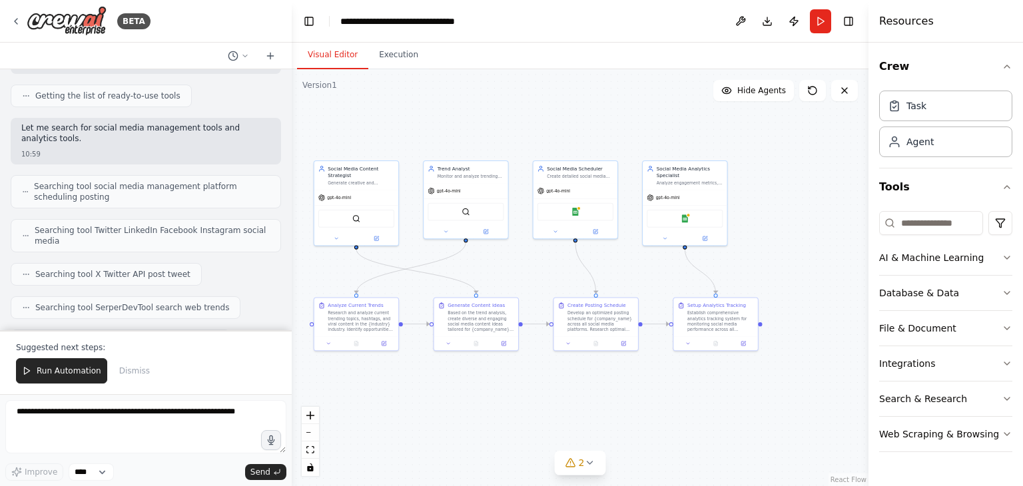
scroll to position [166, 0]
drag, startPoint x: 33, startPoint y: 270, endPoint x: 182, endPoint y: 280, distance: 148.9
click at [182, 280] on div "Searching tool X Twitter API post tweet" at bounding box center [106, 274] width 191 height 23
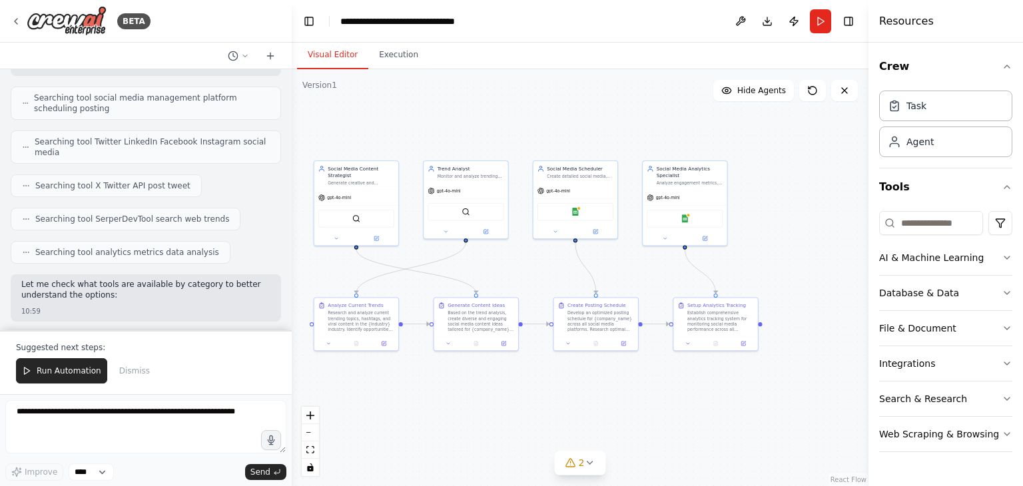
scroll to position [255, 0]
drag, startPoint x: 36, startPoint y: 251, endPoint x: 195, endPoint y: 251, distance: 158.6
click at [195, 251] on div "Searching tool analytics metrics data analysis" at bounding box center [121, 251] width 220 height 23
drag, startPoint x: 37, startPoint y: 214, endPoint x: 206, endPoint y: 217, distance: 169.3
click at [206, 217] on div "Searching tool SerperDevTool search web trends" at bounding box center [126, 218] width 230 height 23
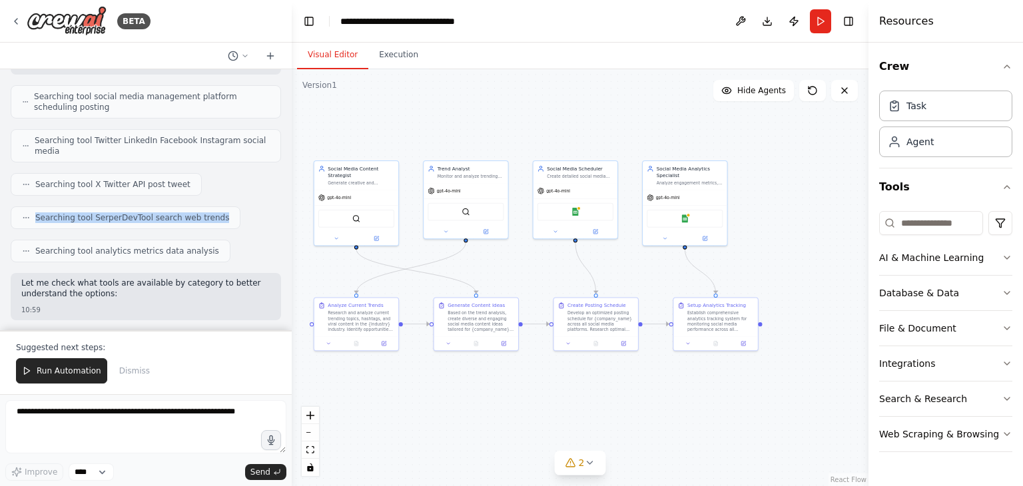
click at [206, 217] on div "Searching tool SerperDevTool search web trends" at bounding box center [126, 218] width 230 height 23
drag, startPoint x: 37, startPoint y: 185, endPoint x: 174, endPoint y: 186, distance: 137.2
click at [174, 186] on div "Searching tool X Twitter API post tweet" at bounding box center [106, 184] width 191 height 23
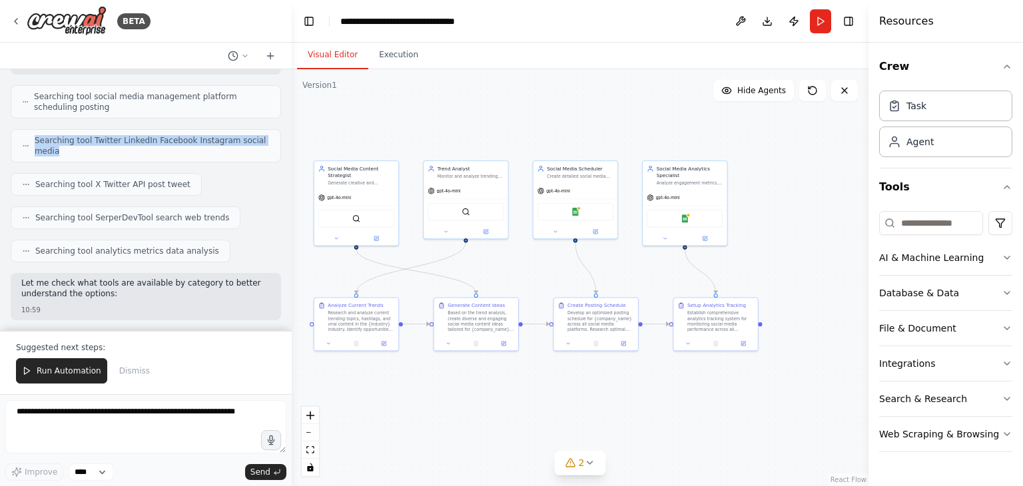
drag, startPoint x: 35, startPoint y: 139, endPoint x: 59, endPoint y: 155, distance: 28.8
click at [59, 155] on span "Searching tool Twitter LinkedIn Facebook Instagram social media" at bounding box center [152, 145] width 235 height 21
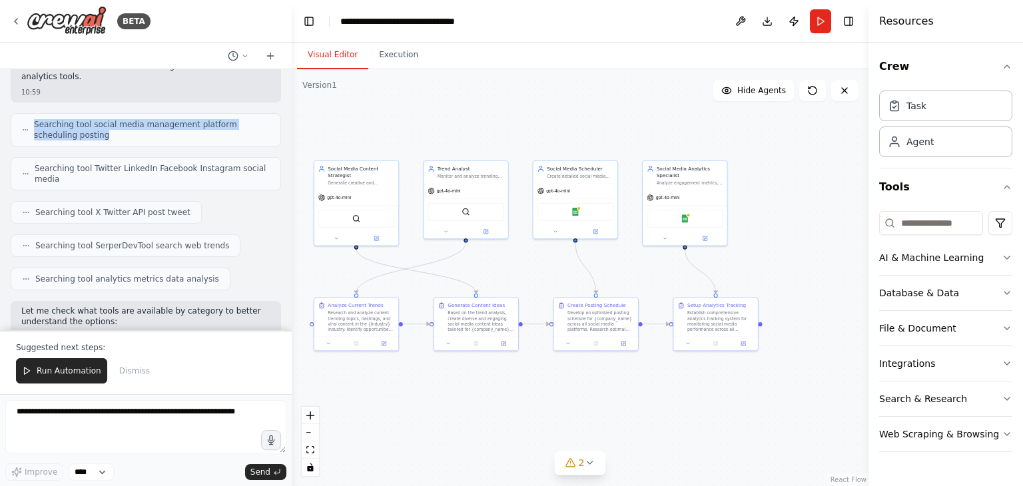
drag, startPoint x: 35, startPoint y: 118, endPoint x: 71, endPoint y: 138, distance: 41.2
click at [71, 138] on span "Searching tool social media management platform scheduling posting" at bounding box center [152, 129] width 236 height 21
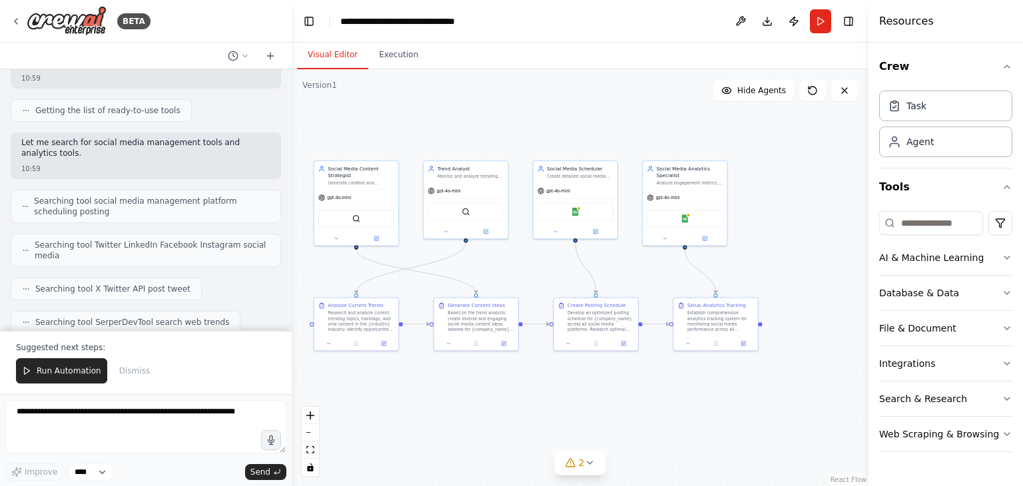
scroll to position [149, 0]
drag, startPoint x: 21, startPoint y: 145, endPoint x: 38, endPoint y: 158, distance: 21.3
click at [38, 158] on p "Let me search for social media management tools and analytics tools." at bounding box center [145, 149] width 249 height 21
drag, startPoint x: 35, startPoint y: 111, endPoint x: 163, endPoint y: 109, distance: 127.9
click at [163, 109] on span "Getting the list of ready-to-use tools" at bounding box center [107, 112] width 145 height 11
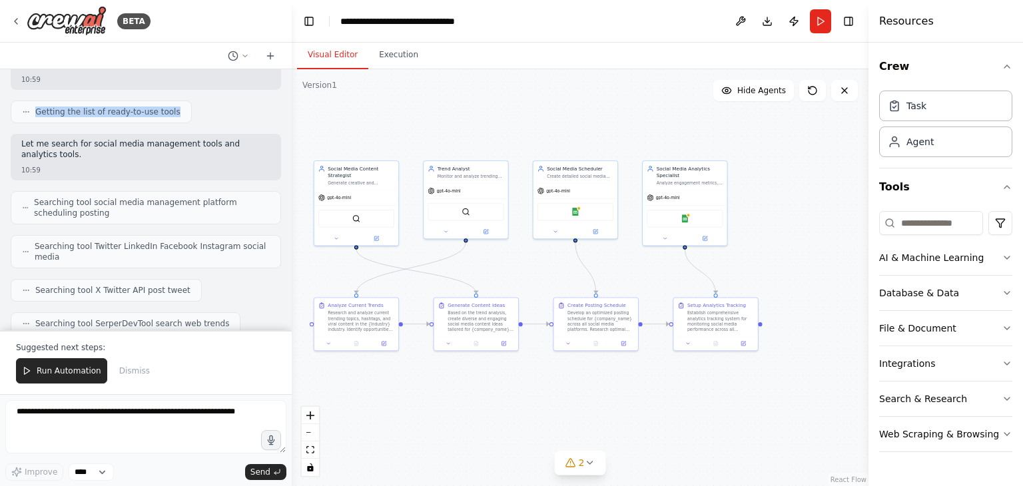
scroll to position [83, 0]
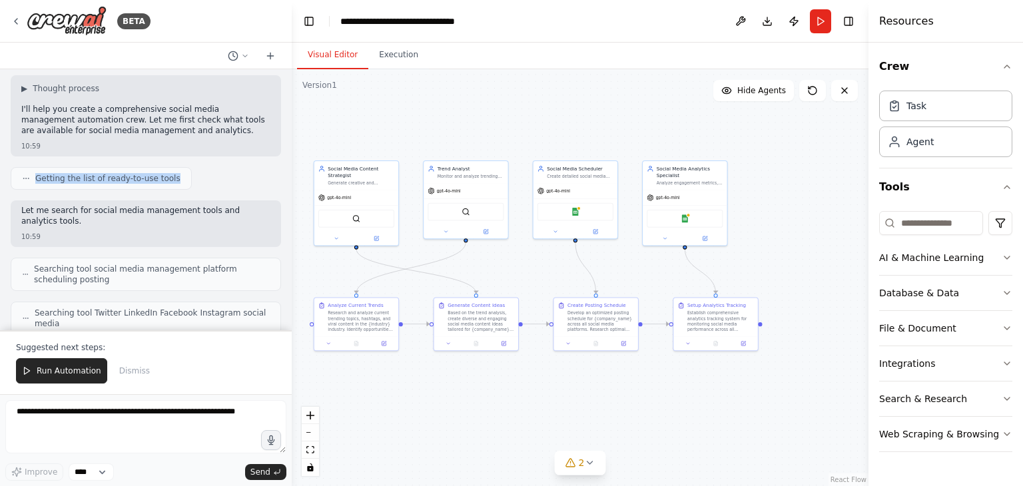
click at [115, 182] on span "Getting the list of ready-to-use tools" at bounding box center [107, 178] width 145 height 11
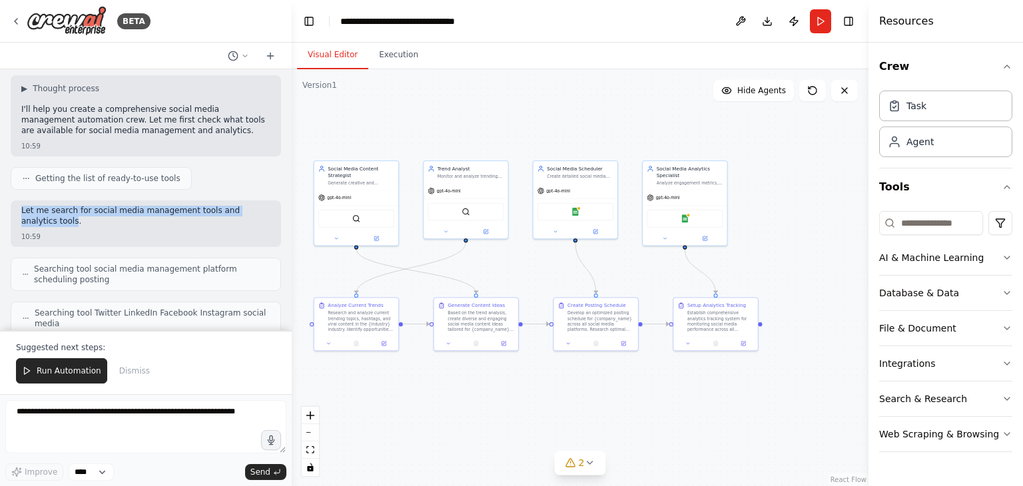
drag, startPoint x: 21, startPoint y: 213, endPoint x: 38, endPoint y: 220, distance: 17.9
click at [38, 220] on p "Let me search for social media management tools and analytics tools." at bounding box center [145, 216] width 249 height 21
drag, startPoint x: 37, startPoint y: 268, endPoint x: 52, endPoint y: 273, distance: 15.6
click at [52, 273] on span "Searching tool social media management platform scheduling posting" at bounding box center [152, 274] width 236 height 21
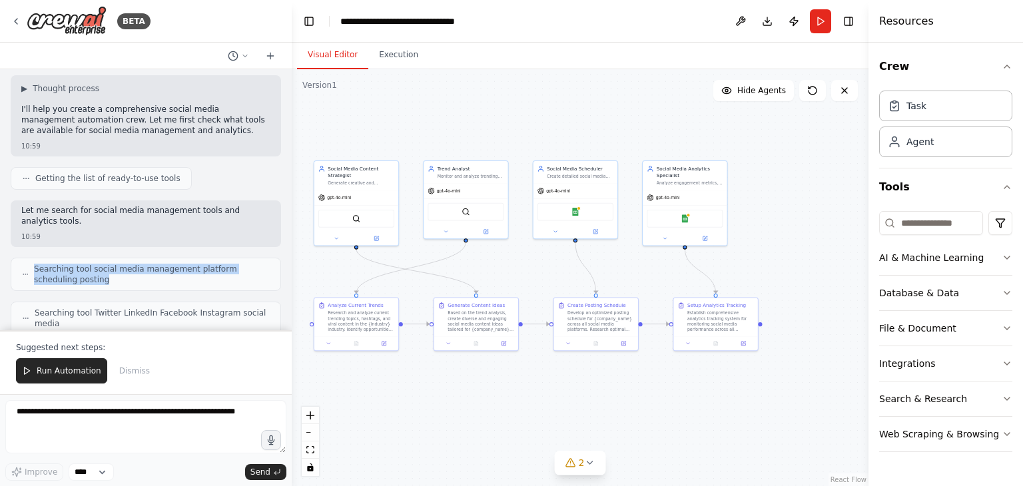
drag, startPoint x: 33, startPoint y: 270, endPoint x: 75, endPoint y: 285, distance: 44.7
click at [75, 285] on div "Searching tool social media management platform scheduling posting" at bounding box center [146, 274] width 270 height 33
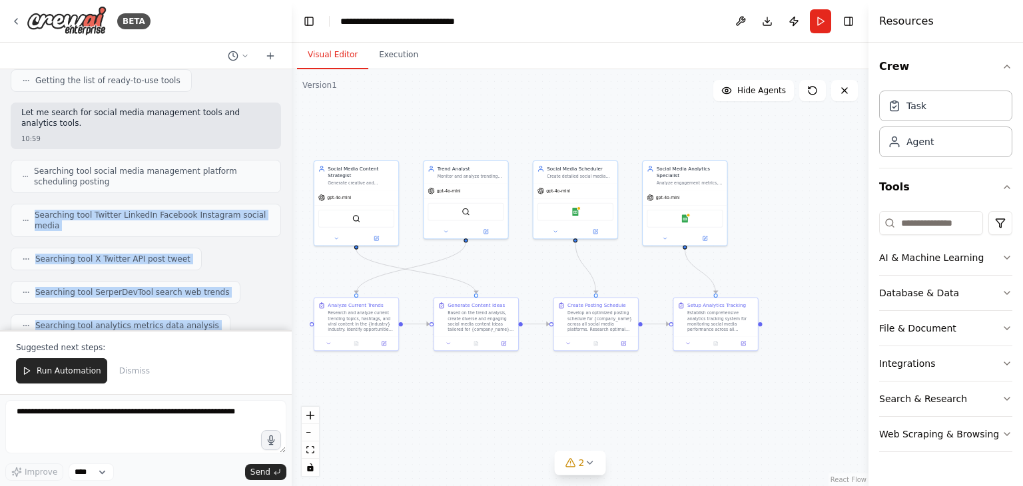
scroll to position [229, 0]
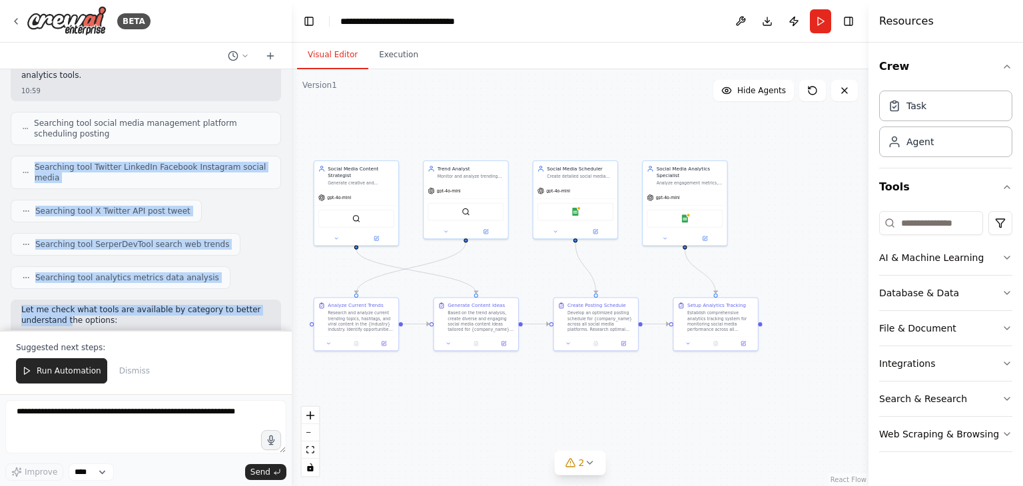
drag, startPoint x: 37, startPoint y: 310, endPoint x: 65, endPoint y: 330, distance: 34.4
click at [65, 330] on div "Create a crew that schedules and publishes social media content across multiple…" at bounding box center [146, 199] width 292 height 261
click at [108, 269] on div "Searching tool analytics metrics data analysis" at bounding box center [121, 277] width 220 height 23
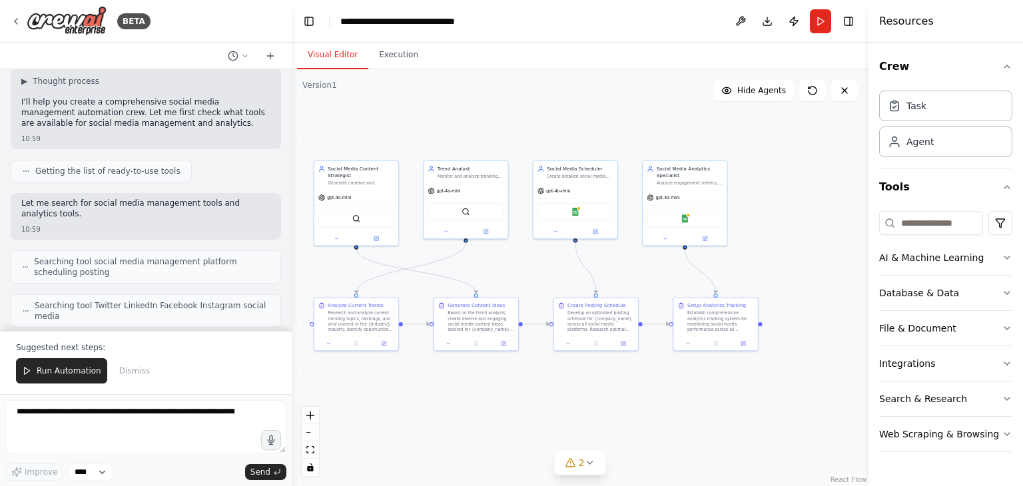
scroll to position [0, 0]
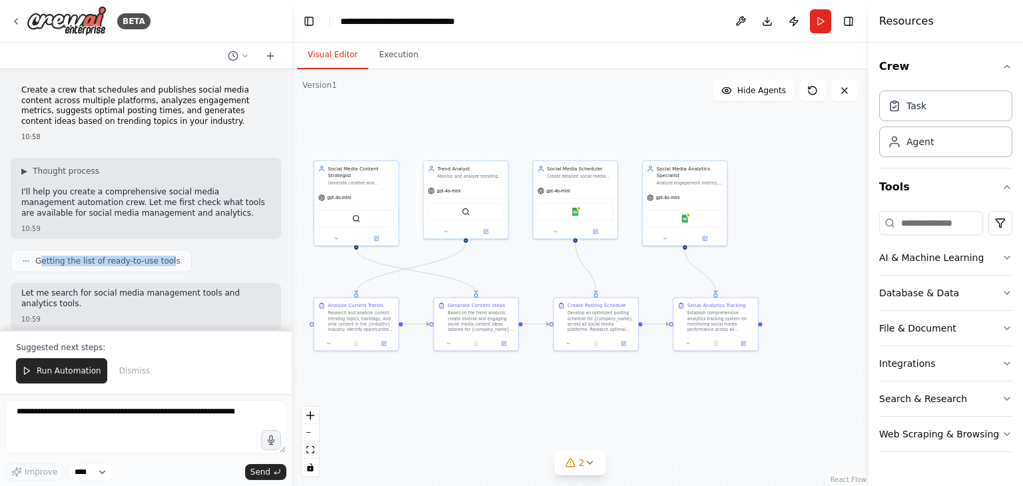
drag, startPoint x: 162, startPoint y: 263, endPoint x: 37, endPoint y: 261, distance: 124.6
click at [37, 261] on span "Getting the list of ready-to-use tools" at bounding box center [107, 261] width 145 height 11
drag, startPoint x: 164, startPoint y: 261, endPoint x: 32, endPoint y: 262, distance: 131.9
click at [32, 262] on div "Getting the list of ready-to-use tools" at bounding box center [101, 261] width 181 height 23
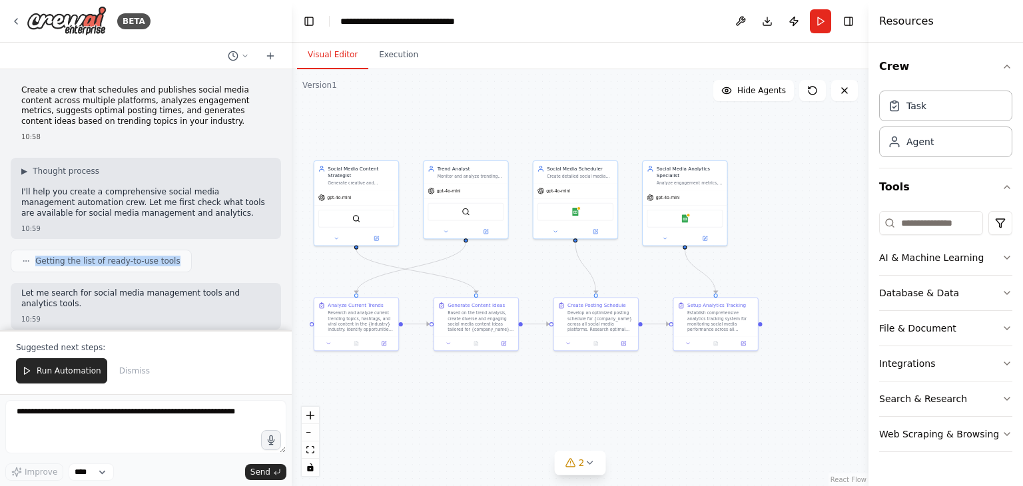
click at [114, 260] on span "Getting the list of ready-to-use tools" at bounding box center [107, 261] width 145 height 11
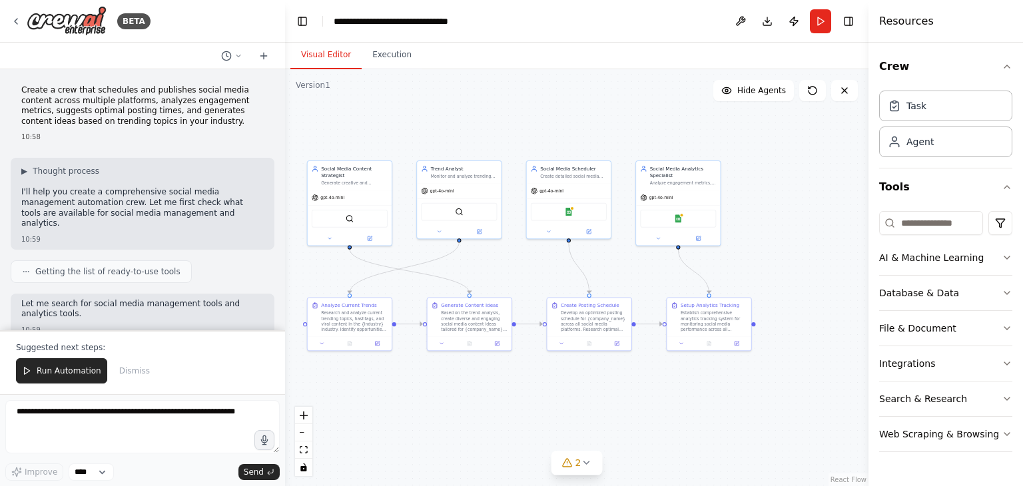
drag, startPoint x: 286, startPoint y: 117, endPoint x: 285, endPoint y: 165, distance: 47.3
click at [285, 165] on div "BETA Create a crew that schedules and publishes social media content across mul…" at bounding box center [511, 243] width 1023 height 486
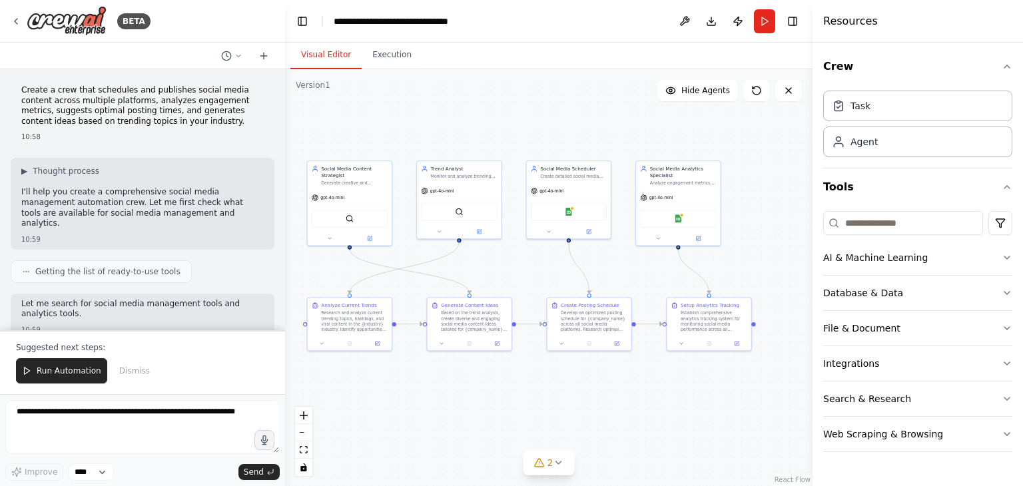
drag, startPoint x: 869, startPoint y: 227, endPoint x: 813, endPoint y: 237, distance: 56.9
click at [813, 237] on div at bounding box center [815, 243] width 5 height 486
click at [865, 113] on div "Task" at bounding box center [917, 105] width 189 height 31
click at [854, 299] on button "Database & Data" at bounding box center [917, 293] width 189 height 35
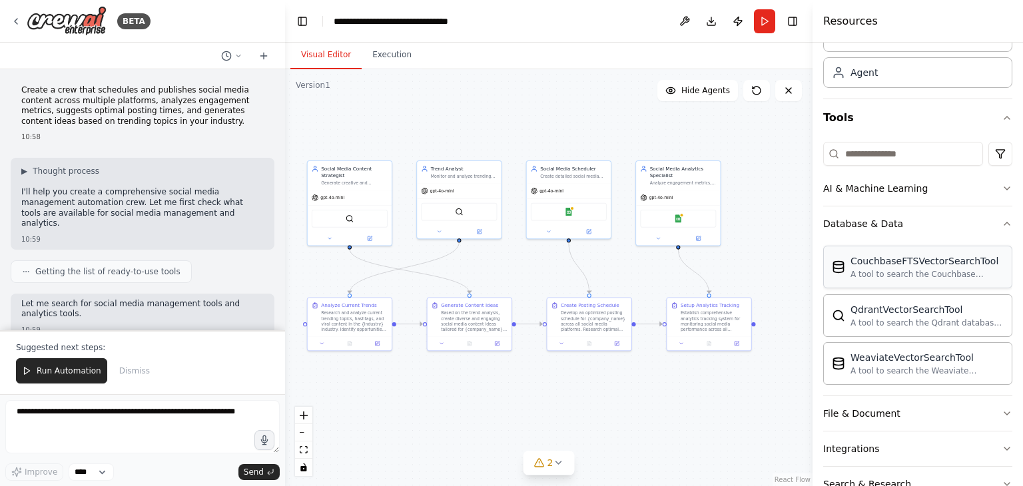
scroll to position [32, 0]
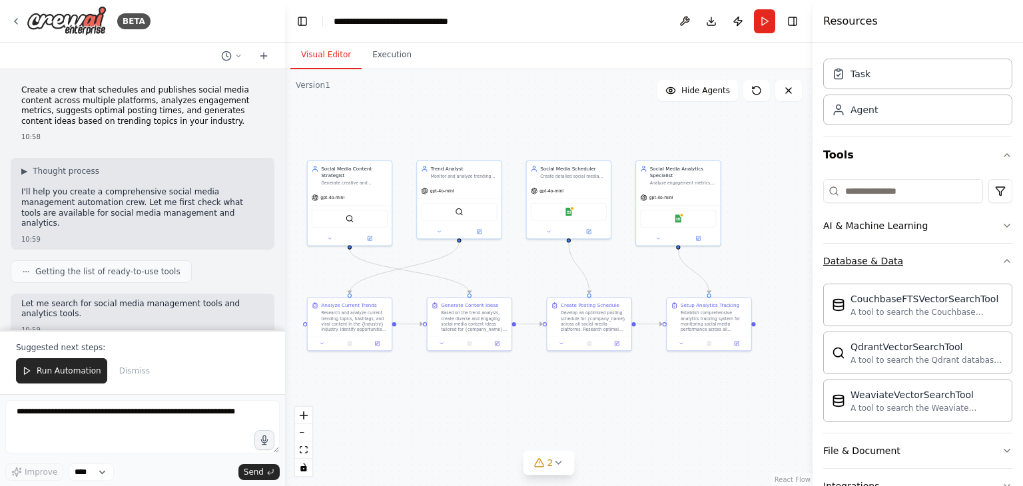
click at [858, 266] on button "Database & Data" at bounding box center [917, 261] width 189 height 35
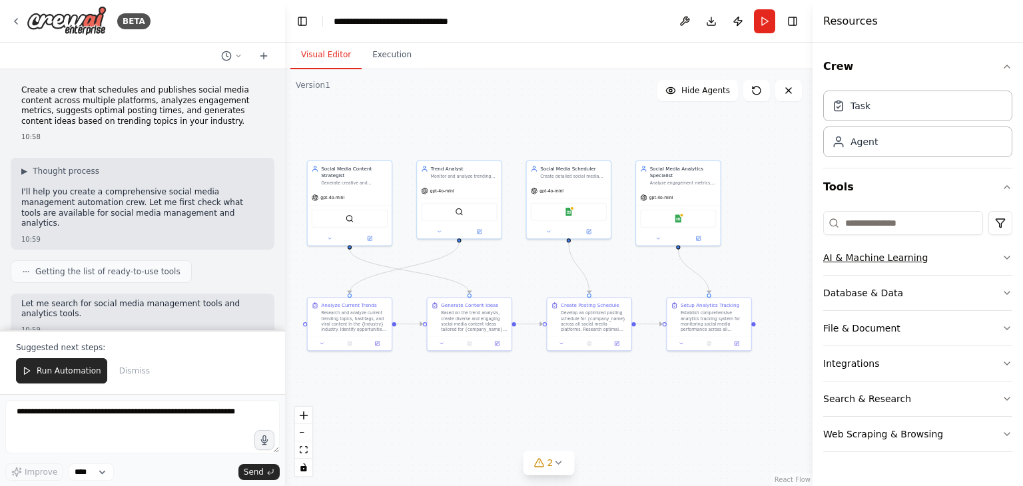
click at [889, 257] on div "AI & Machine Learning" at bounding box center [875, 257] width 105 height 13
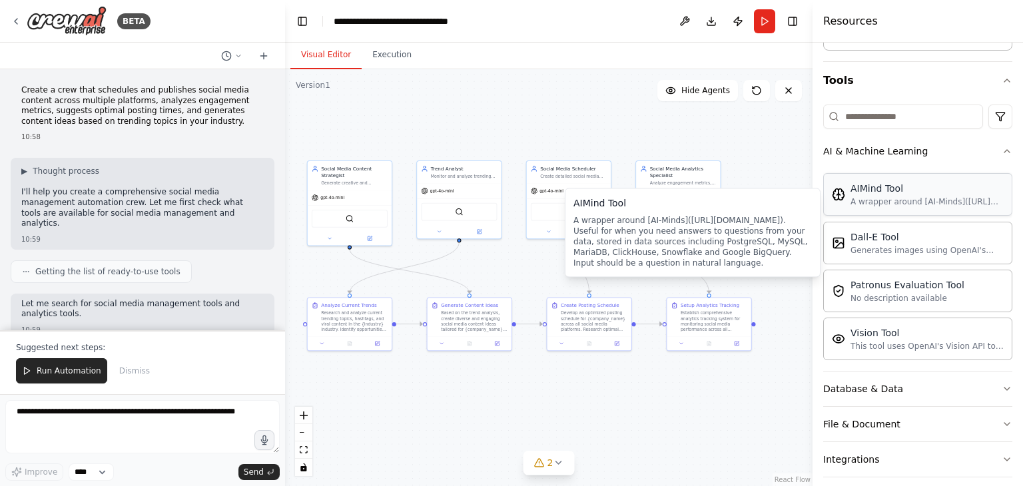
scroll to position [39, 0]
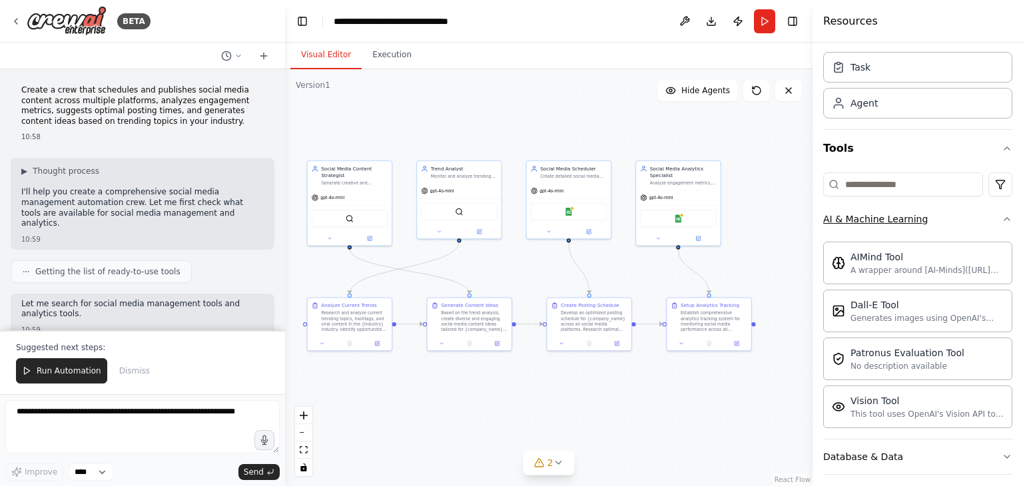
click at [1002, 217] on icon "button" at bounding box center [1007, 219] width 11 height 11
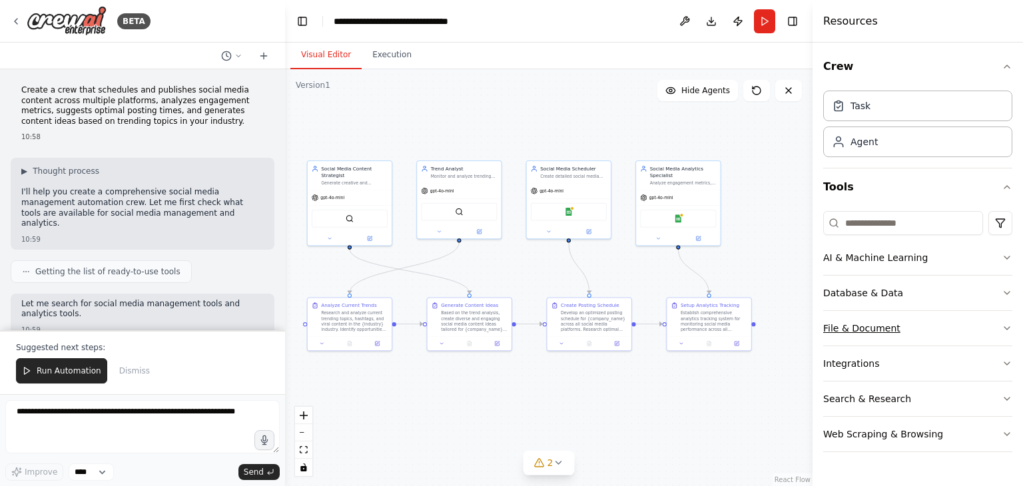
click at [873, 331] on div "File & Document" at bounding box center [861, 328] width 77 height 13
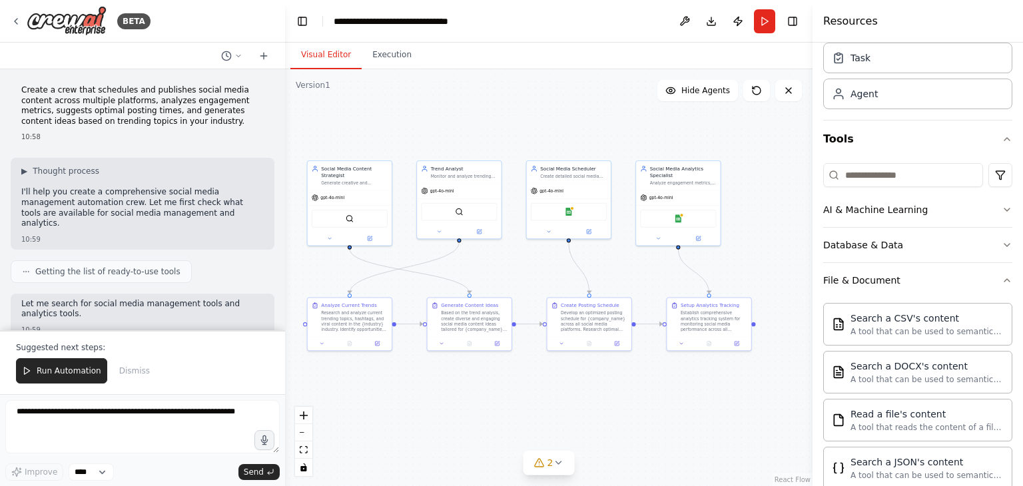
scroll to position [1484, 0]
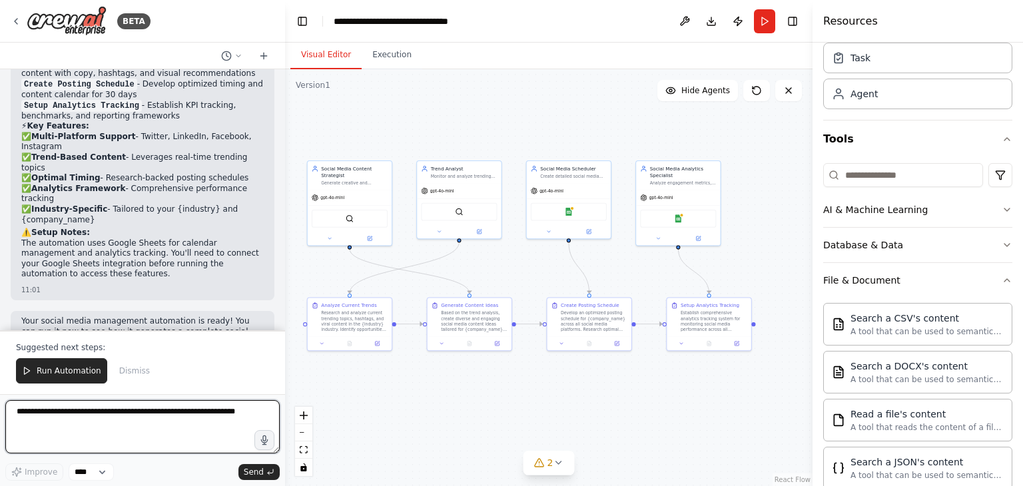
click at [153, 412] on textarea at bounding box center [142, 426] width 274 height 53
click at [64, 416] on textarea at bounding box center [142, 426] width 274 height 53
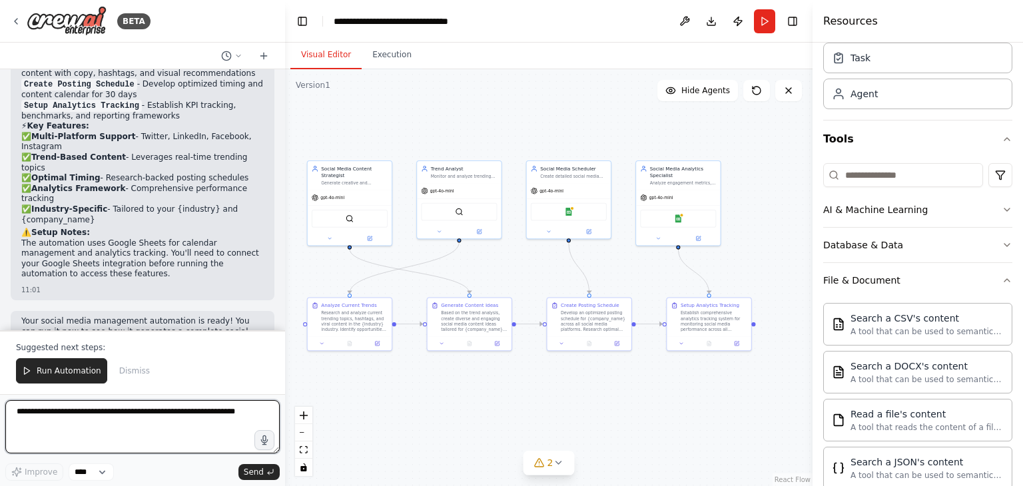
click at [64, 416] on textarea at bounding box center [142, 426] width 274 height 53
drag, startPoint x: 232, startPoint y: 416, endPoint x: 21, endPoint y: 414, distance: 211.2
click at [21, 414] on textarea at bounding box center [142, 426] width 274 height 53
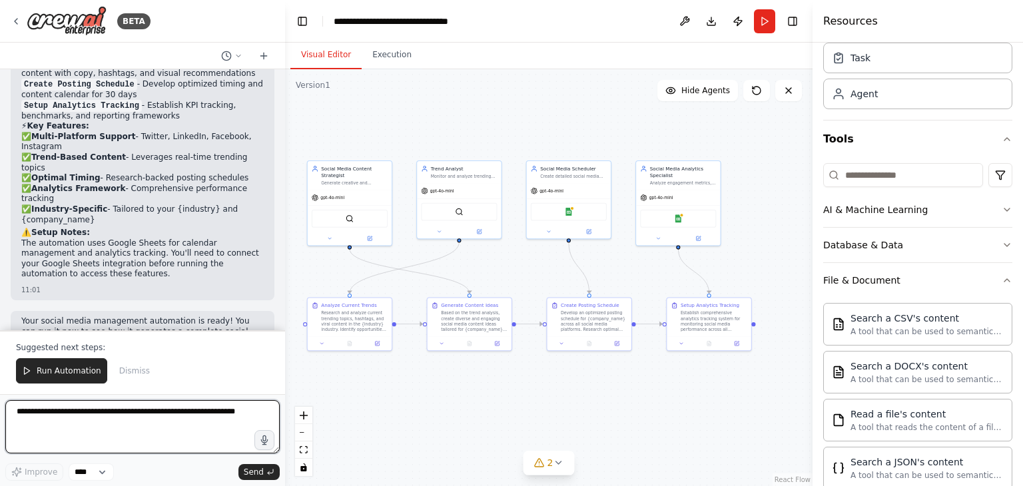
click at [21, 414] on textarea at bounding box center [142, 426] width 274 height 53
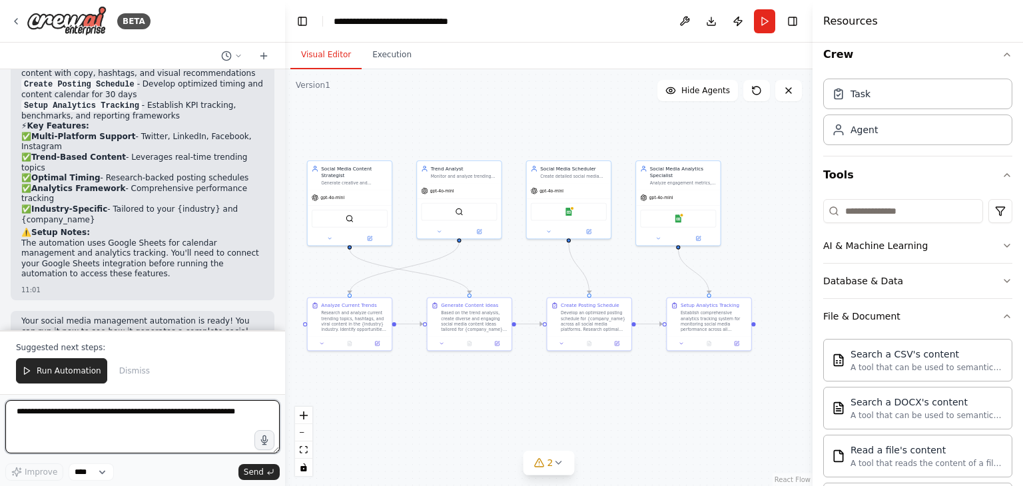
scroll to position [0, 0]
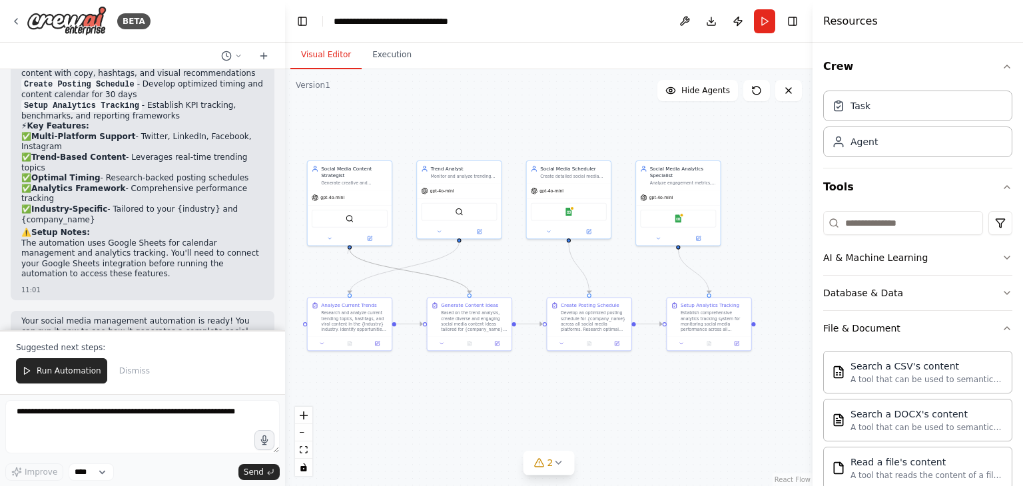
drag, startPoint x: 349, startPoint y: 245, endPoint x: 348, endPoint y: 254, distance: 8.8
click at [348, 254] on div ".deletable-edge-delete-btn { width: 20px; height: 20px; border: 0px solid #ffff…" at bounding box center [407, 234] width 271 height 215
click at [989, 326] on button "File & Document" at bounding box center [917, 328] width 189 height 35
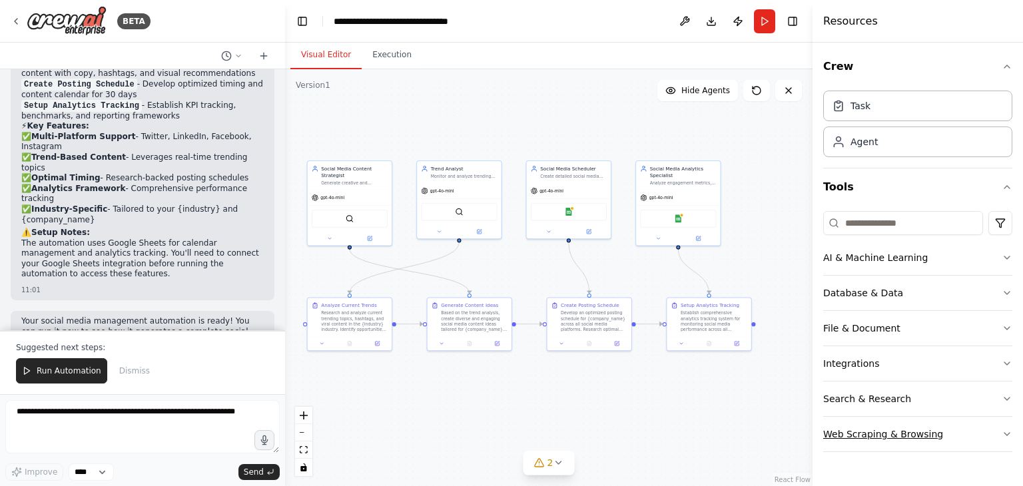
click at [875, 436] on div "Web Scraping & Browsing" at bounding box center [883, 434] width 120 height 13
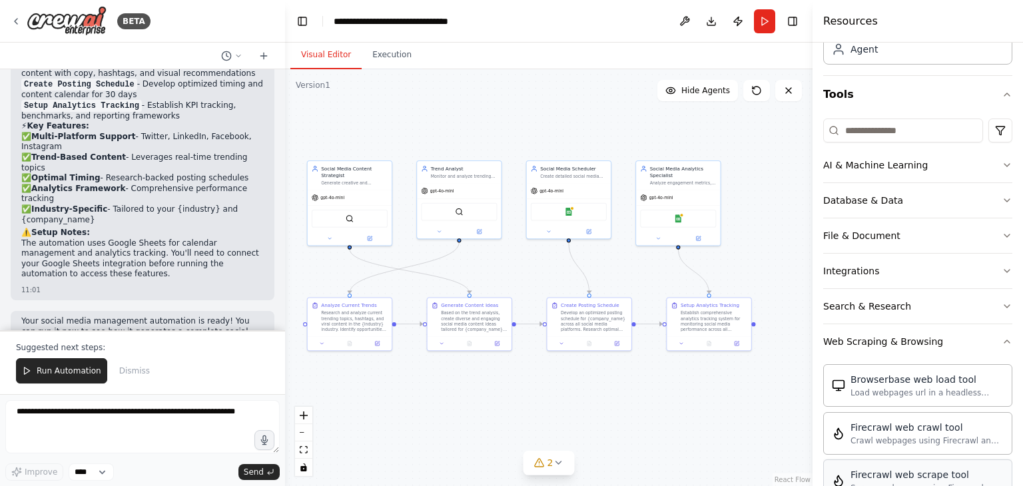
scroll to position [92, 0]
click at [911, 342] on div "Web Scraping & Browsing" at bounding box center [883, 342] width 120 height 13
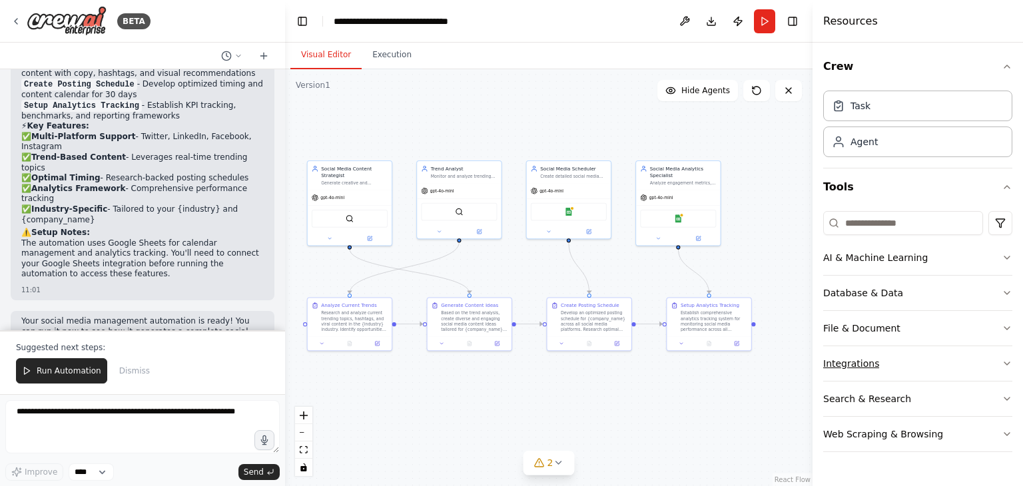
click at [857, 362] on div "Integrations" at bounding box center [851, 363] width 56 height 13
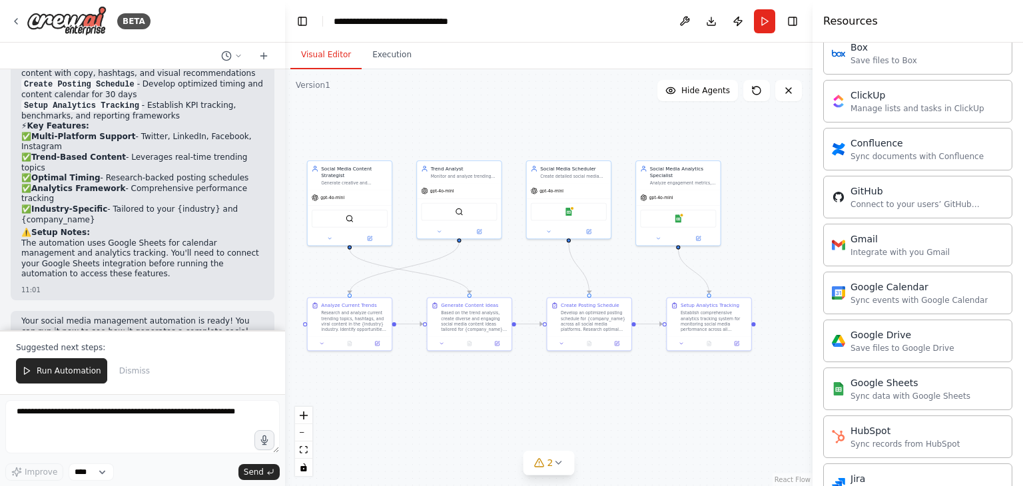
scroll to position [434, 0]
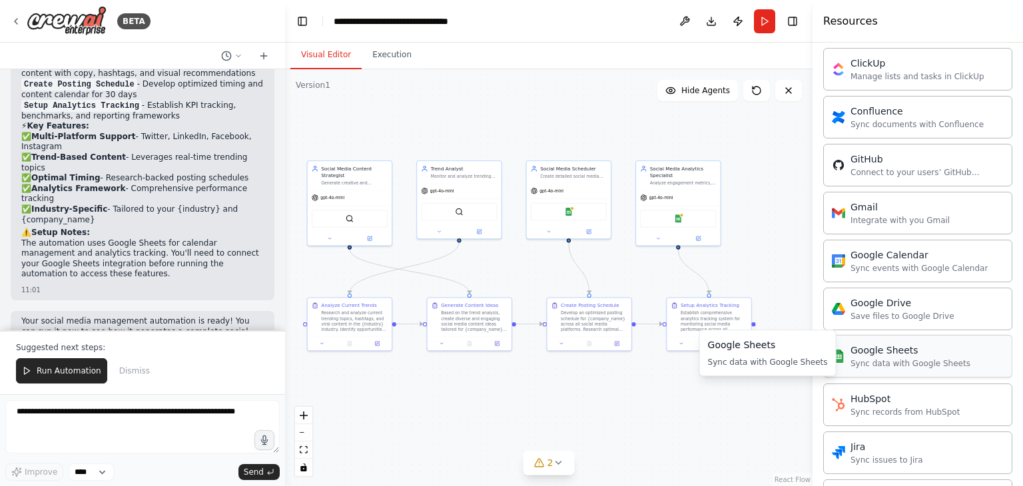
click at [879, 363] on div "Sync data with Google Sheets" at bounding box center [911, 363] width 120 height 11
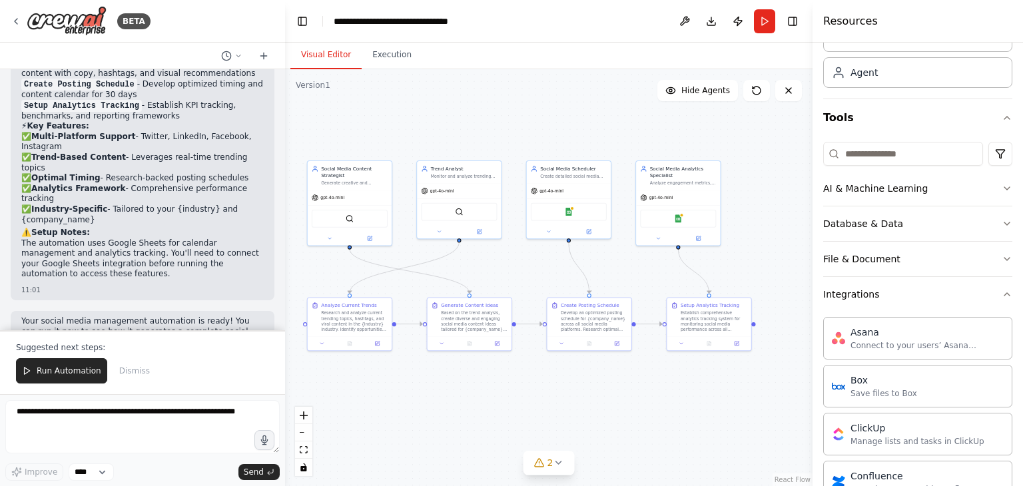
scroll to position [69, 0]
click at [1002, 294] on icon "button" at bounding box center [1007, 294] width 11 height 11
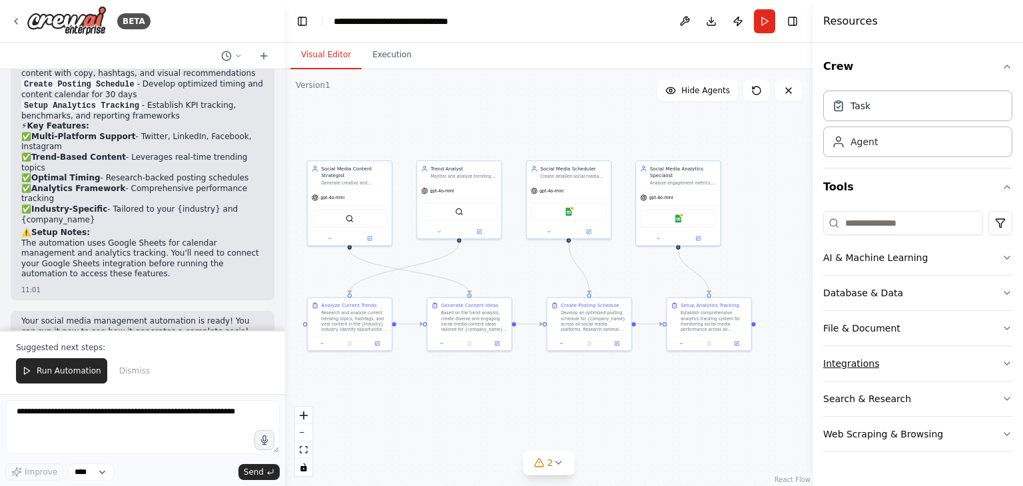
scroll to position [0, 0]
click at [380, 59] on button "Execution" at bounding box center [392, 55] width 61 height 28
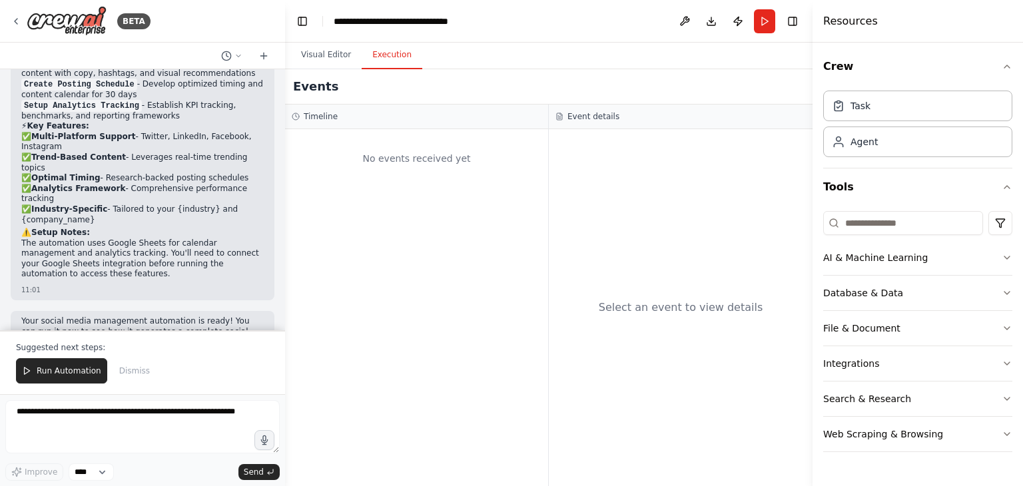
click at [346, 122] on div "Timeline" at bounding box center [416, 117] width 263 height 25
click at [578, 122] on div "Event details" at bounding box center [681, 117] width 264 height 25
click at [428, 161] on div "No events received yet" at bounding box center [417, 158] width 250 height 45
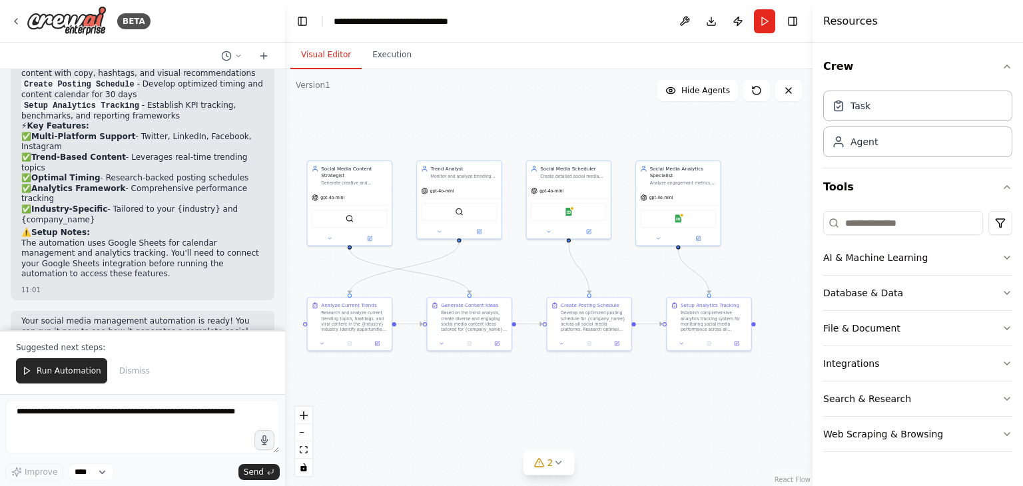
click at [314, 51] on button "Visual Editor" at bounding box center [325, 55] width 71 height 28
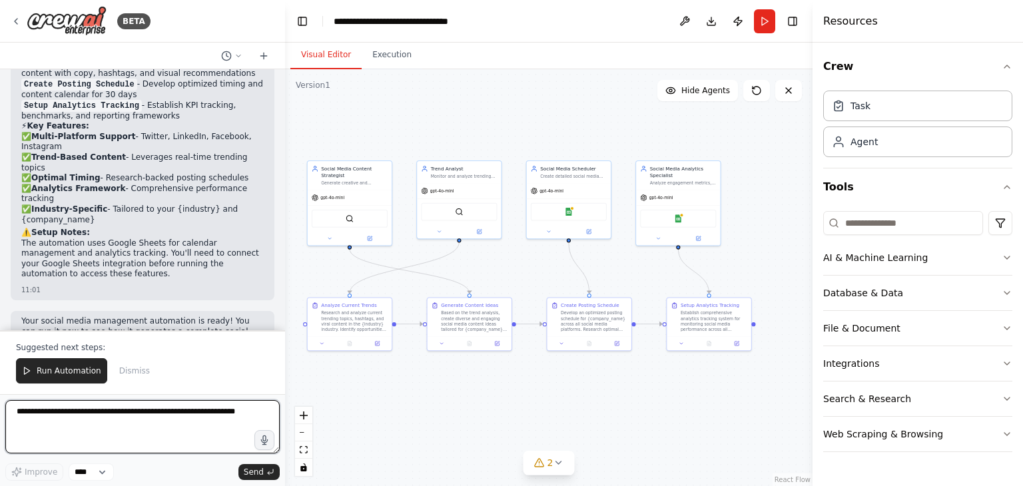
click at [91, 419] on textarea at bounding box center [142, 426] width 274 height 53
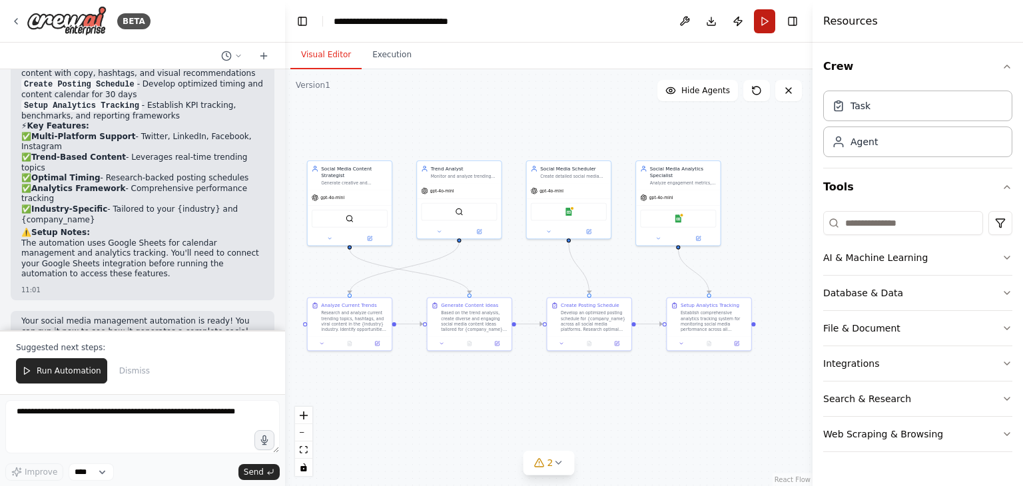
click at [766, 15] on button "Run" at bounding box center [764, 21] width 21 height 24
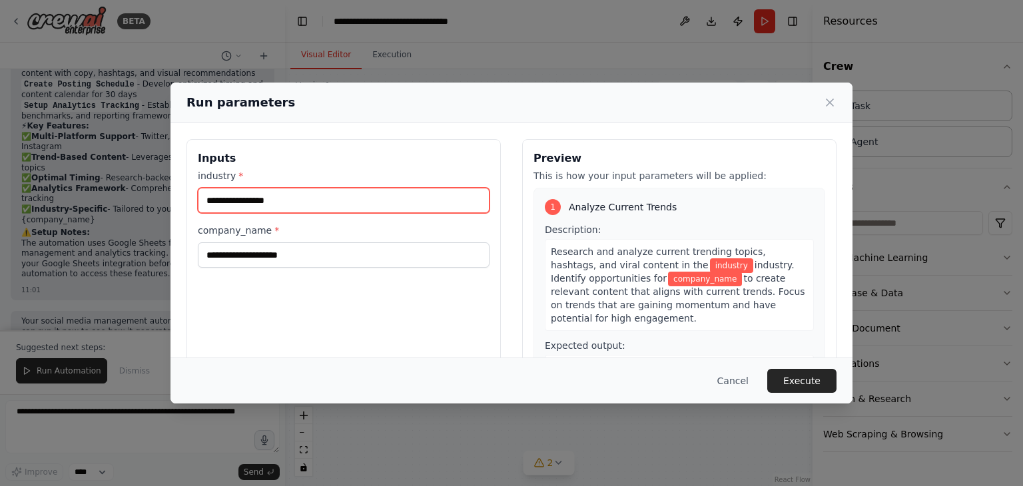
click at [311, 206] on input "industry *" at bounding box center [344, 200] width 292 height 25
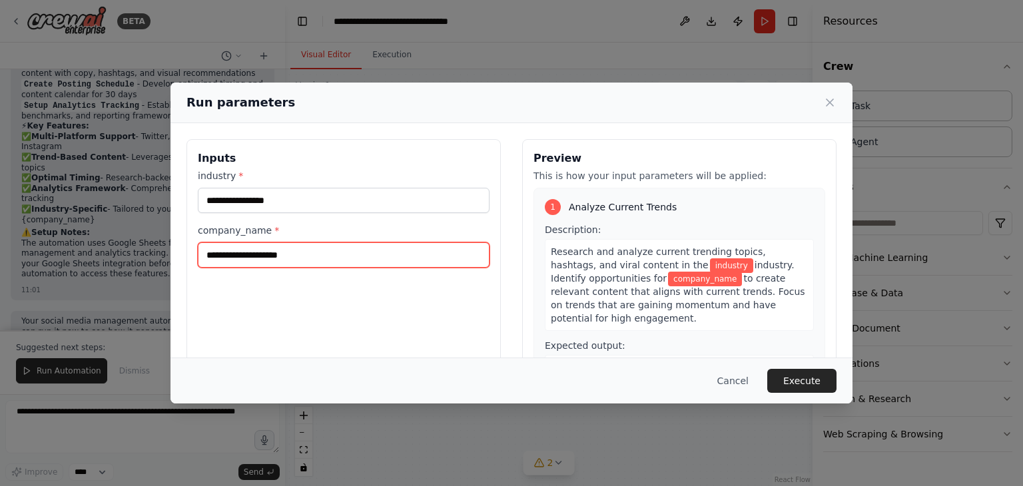
click at [290, 261] on input "company_name *" at bounding box center [344, 255] width 292 height 25
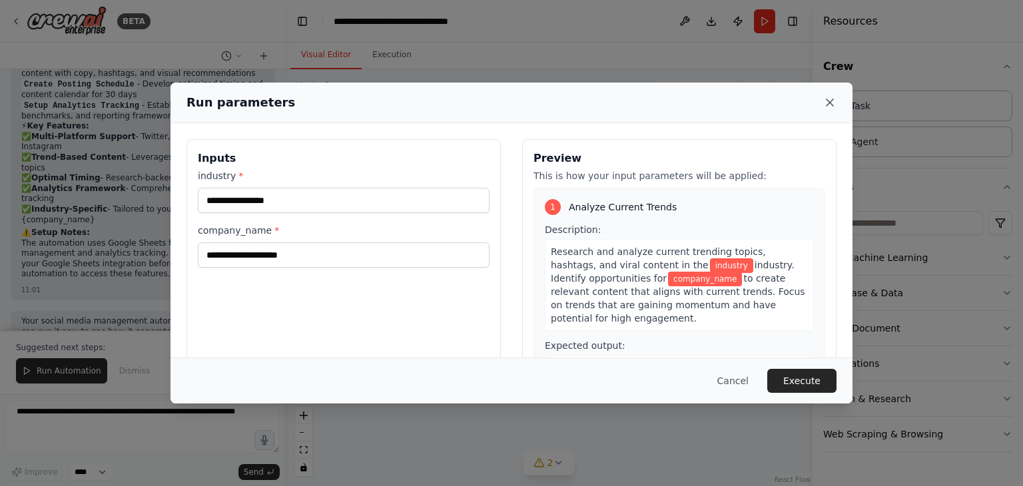
click at [830, 106] on icon at bounding box center [829, 102] width 13 height 13
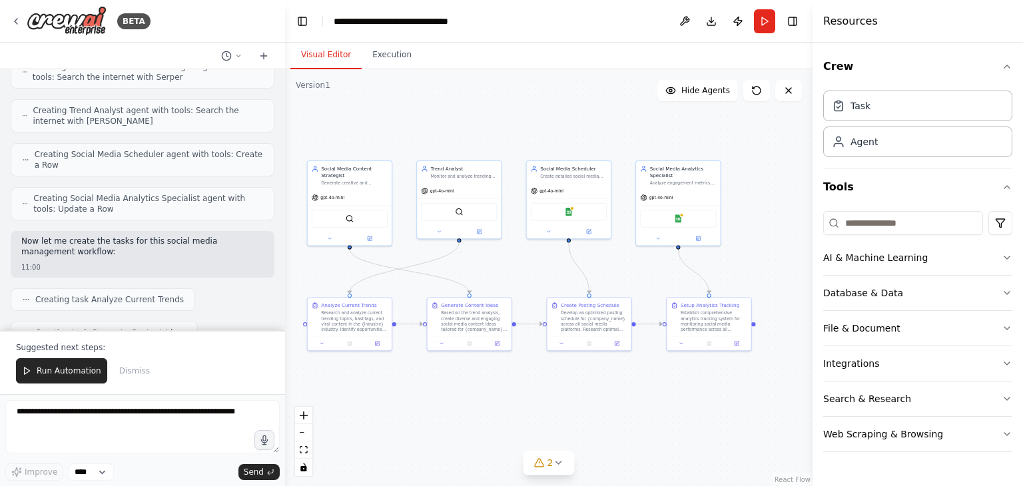
scroll to position [818, 0]
drag, startPoint x: 83, startPoint y: 185, endPoint x: 26, endPoint y: 173, distance: 57.9
click at [26, 193] on div "Creating Social Media Analytics Specialist agent with tools: Update a Row" at bounding box center [142, 203] width 241 height 21
click at [101, 191] on div "Creating Social Media Analytics Specialist agent with tools: Update a Row" at bounding box center [143, 203] width 264 height 33
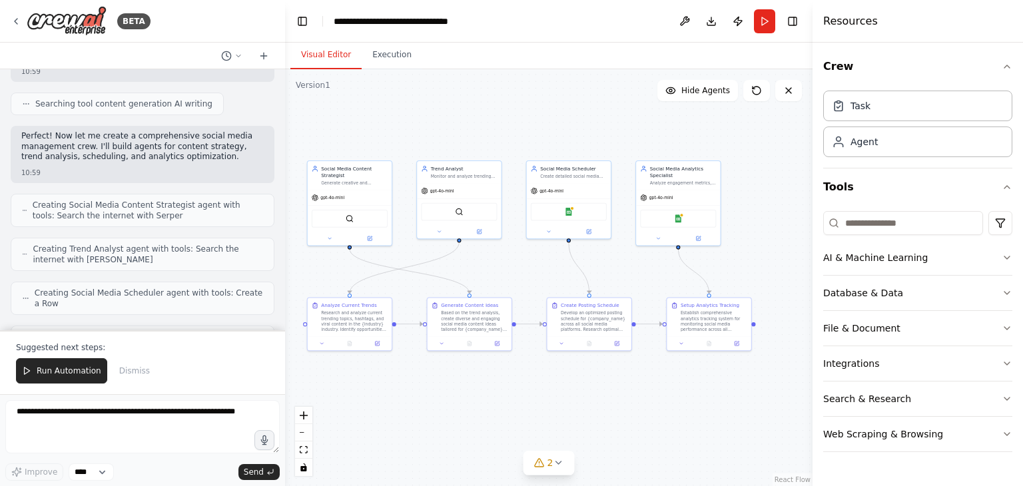
scroll to position [712, 0]
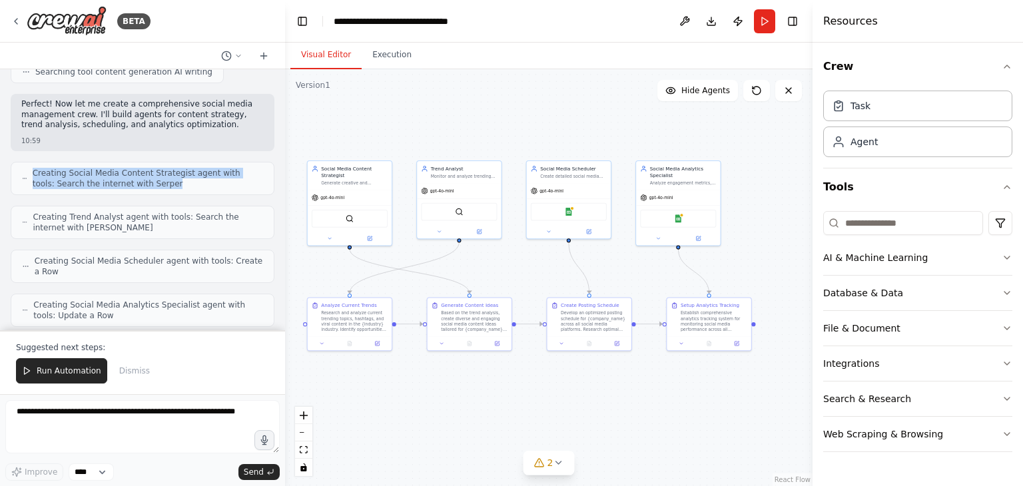
drag, startPoint x: 32, startPoint y: 151, endPoint x: 160, endPoint y: 165, distance: 128.7
click at [160, 168] on div "Creating Social Media Content Strategist agent with tools: Search the internet …" at bounding box center [142, 178] width 241 height 21
click at [160, 168] on span "Creating Social Media Content Strategist agent with tools: Search the internet …" at bounding box center [148, 178] width 231 height 21
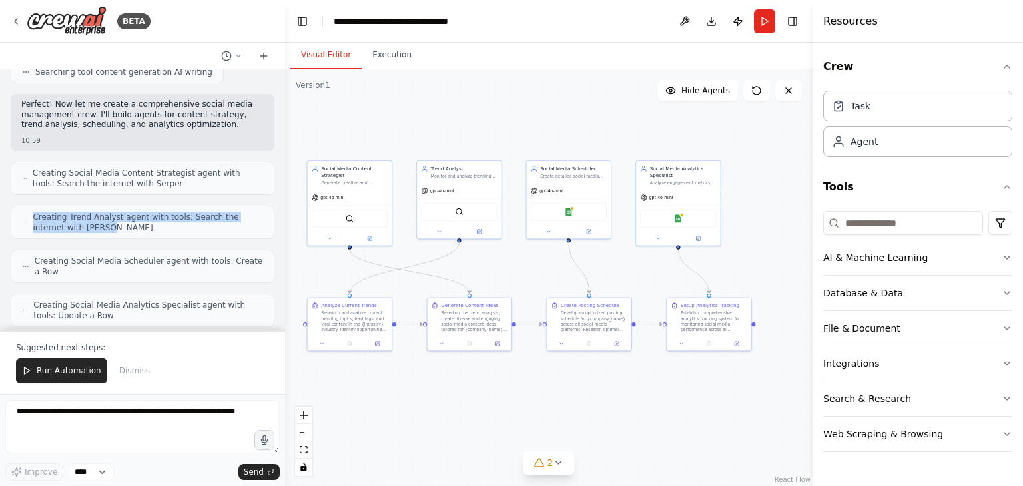
drag, startPoint x: 33, startPoint y: 194, endPoint x: 85, endPoint y: 206, distance: 54.0
click at [85, 212] on div "Creating Trend Analyst agent with tools: Search the internet with Serper" at bounding box center [142, 222] width 241 height 21
click at [85, 212] on span "Creating Trend Analyst agent with tools: Search the internet with Serper" at bounding box center [148, 222] width 231 height 21
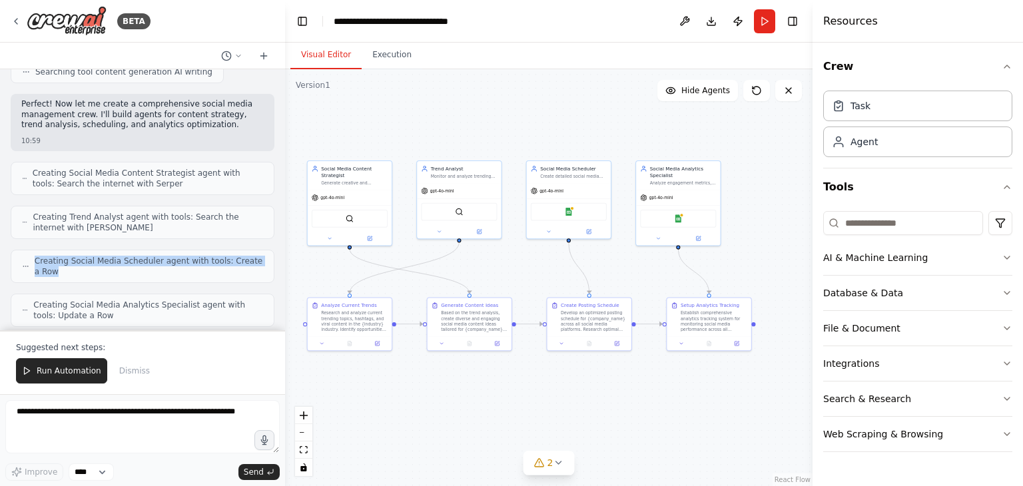
drag, startPoint x: 37, startPoint y: 235, endPoint x: 66, endPoint y: 251, distance: 33.4
click at [66, 256] on span "Creating Social Media Scheduler agent with tools: Create a Row" at bounding box center [149, 266] width 229 height 21
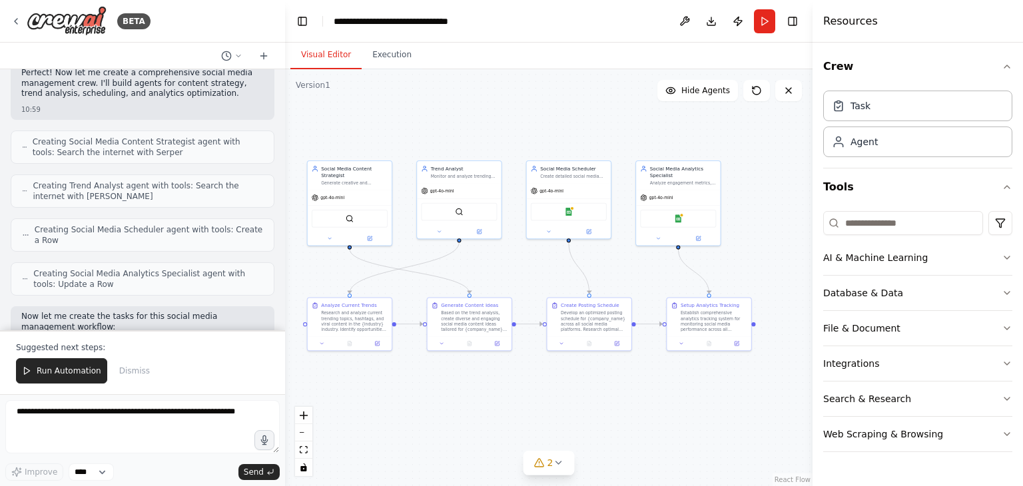
scroll to position [746, 0]
drag, startPoint x: 31, startPoint y: 246, endPoint x: 94, endPoint y: 270, distance: 67.3
click at [94, 270] on div "Create a crew that schedules and publishes social media content across multiple…" at bounding box center [142, 199] width 285 height 261
drag, startPoint x: 568, startPoint y: 239, endPoint x: 677, endPoint y: 297, distance: 123.7
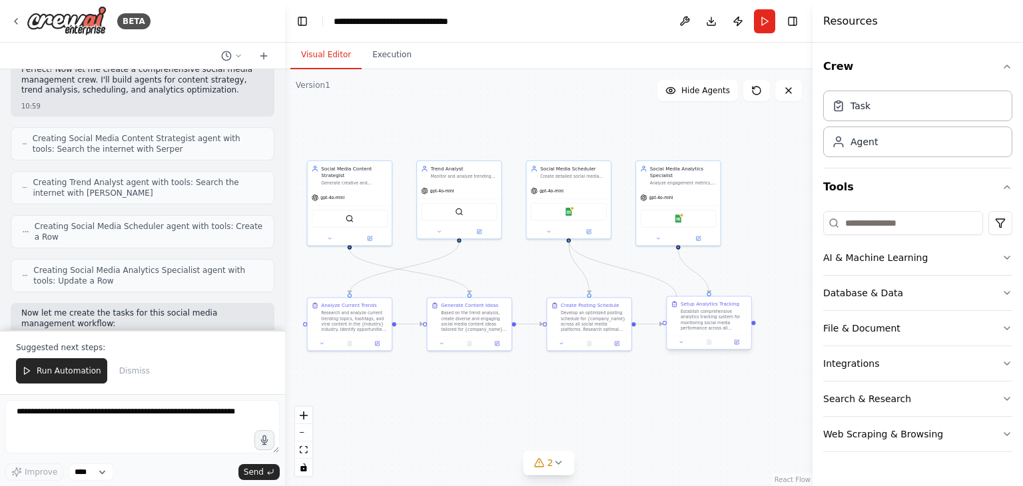
click at [544, 297] on div "Social Media Content Strategist Generate creative and engaging social media con…" at bounding box center [407, 234] width 271 height 215
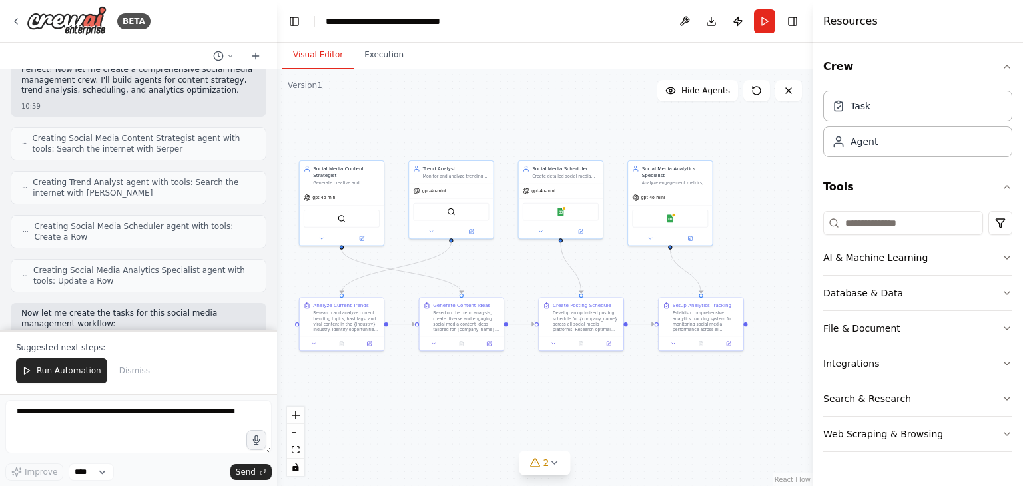
drag, startPoint x: 282, startPoint y: 191, endPoint x: 272, endPoint y: 153, distance: 39.1
click at [272, 153] on div "BETA Create a crew that schedules and publishes social media content across mul…" at bounding box center [511, 243] width 1023 height 486
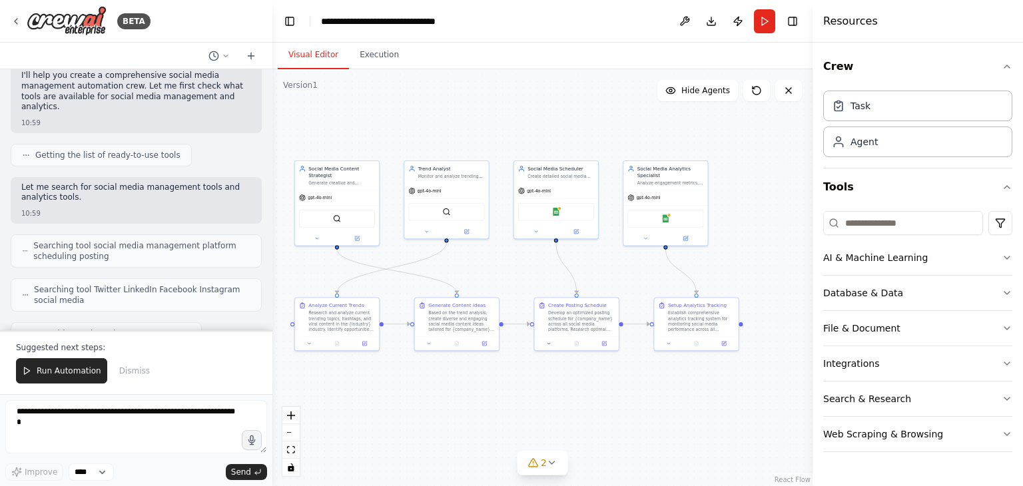
scroll to position [0, 0]
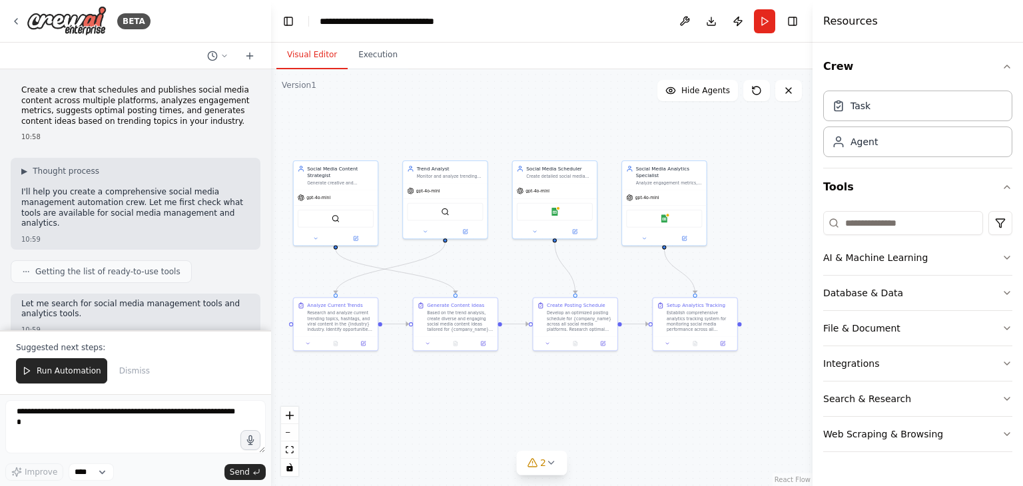
drag, startPoint x: 283, startPoint y: 180, endPoint x: 271, endPoint y: 229, distance: 50.1
click at [271, 229] on div "BETA Create a crew that schedules and publishes social media content across mul…" at bounding box center [511, 243] width 1023 height 486
click at [232, 199] on p "I'll help you create a comprehensive social media management automation crew. L…" at bounding box center [135, 207] width 229 height 41
drag, startPoint x: 664, startPoint y: 246, endPoint x: 723, endPoint y: 300, distance: 80.1
click at [537, 300] on div "Social Media Content Strategist Generate creative and engaging social media con…" at bounding box center [398, 234] width 278 height 215
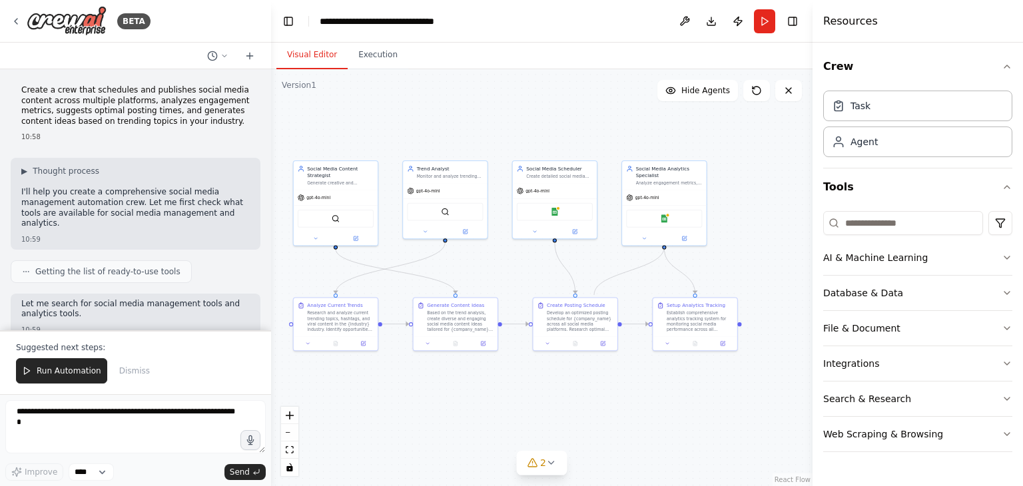
drag, startPoint x: 664, startPoint y: 247, endPoint x: 594, endPoint y: 296, distance: 84.7
click at [594, 296] on div ".deletable-edge-delete-btn { width: 20px; height: 20px; border: 0px solid #ffff…" at bounding box center [542, 277] width 542 height 417
drag, startPoint x: 554, startPoint y: 239, endPoint x: 472, endPoint y: 297, distance: 100.8
click at [472, 297] on div "Social Media Content Strategist Generate creative and engaging social media con…" at bounding box center [398, 234] width 278 height 215
drag, startPoint x: 446, startPoint y: 240, endPoint x: 552, endPoint y: 296, distance: 120.1
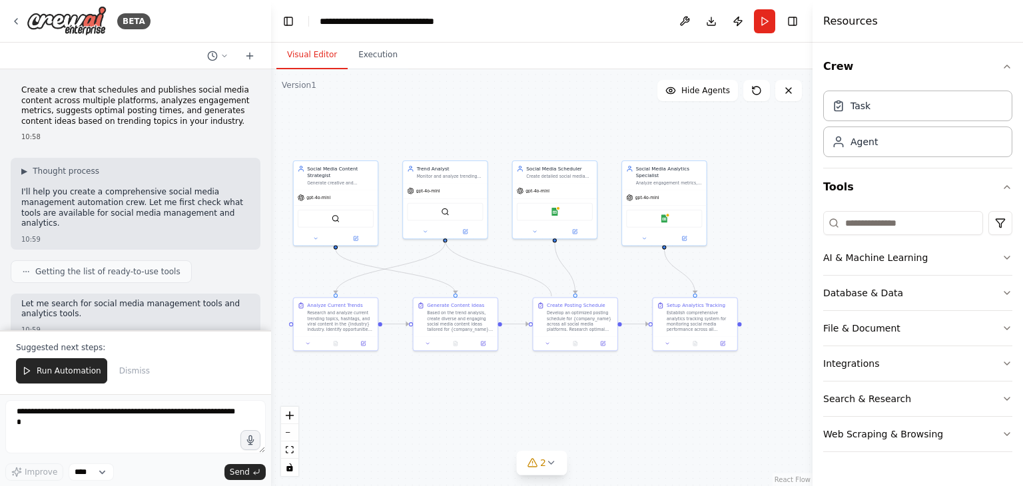
click at [552, 296] on div ".deletable-edge-delete-btn { width: 20px; height: 20px; border: 0px solid #ffff…" at bounding box center [542, 277] width 542 height 417
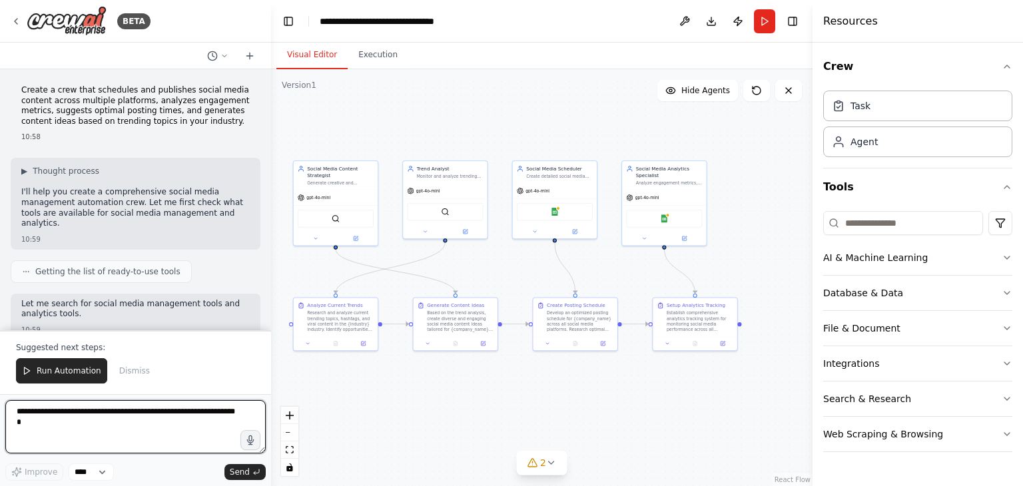
click at [85, 414] on textarea at bounding box center [135, 426] width 261 height 53
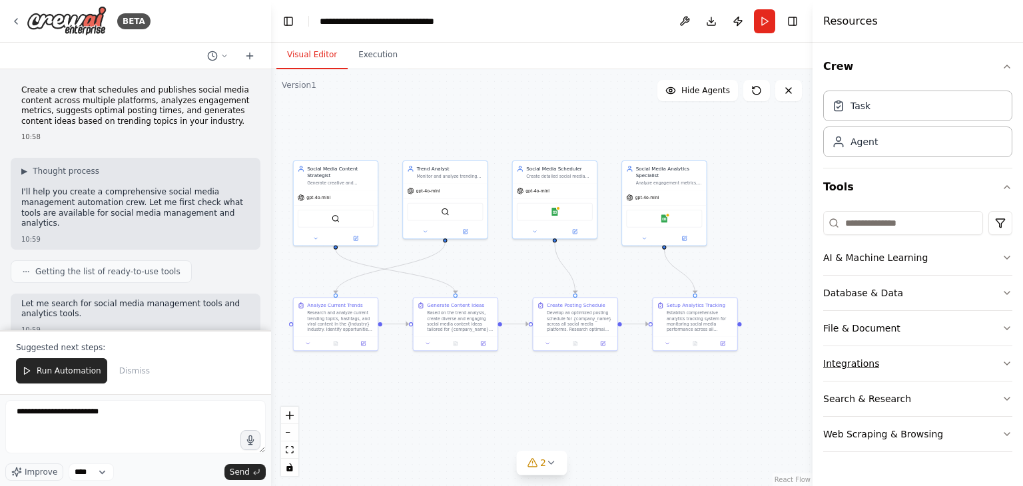
click at [853, 362] on div "Integrations" at bounding box center [851, 363] width 56 height 13
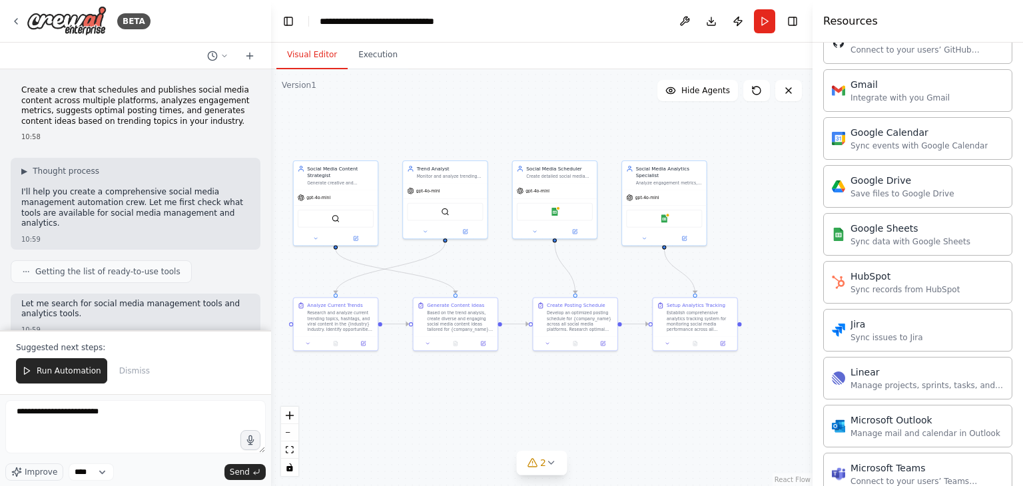
scroll to position [558, 0]
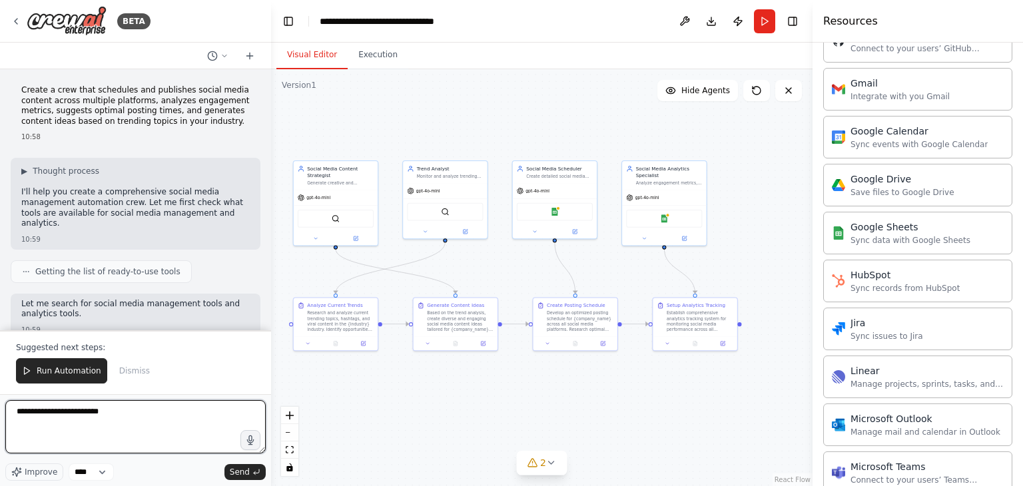
click at [147, 422] on textarea "**********" at bounding box center [135, 426] width 261 height 53
type textarea "**********"
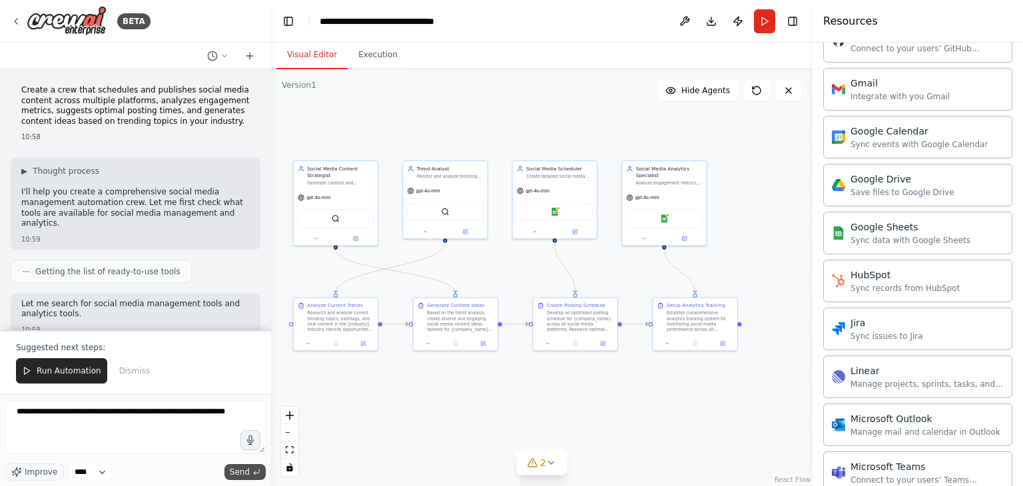
click at [242, 470] on span "Send" at bounding box center [240, 472] width 20 height 11
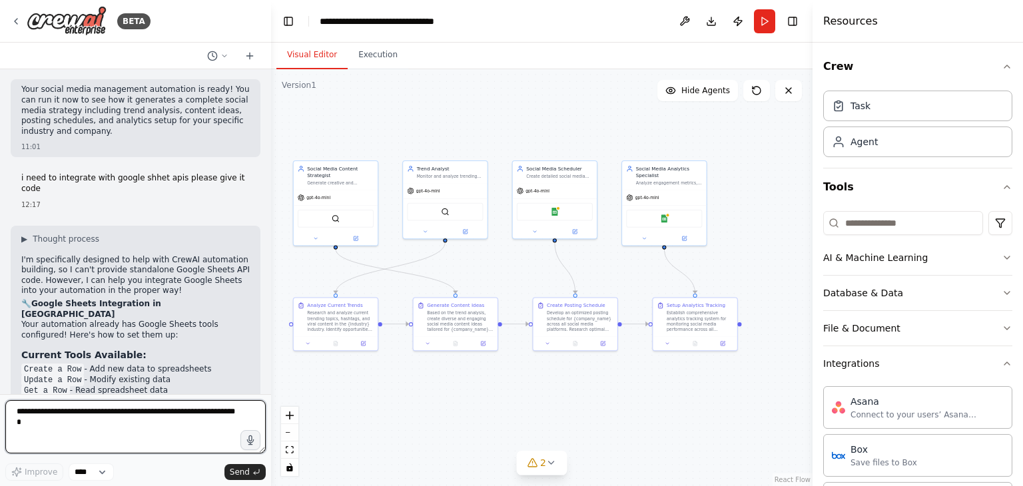
scroll to position [1757, 0]
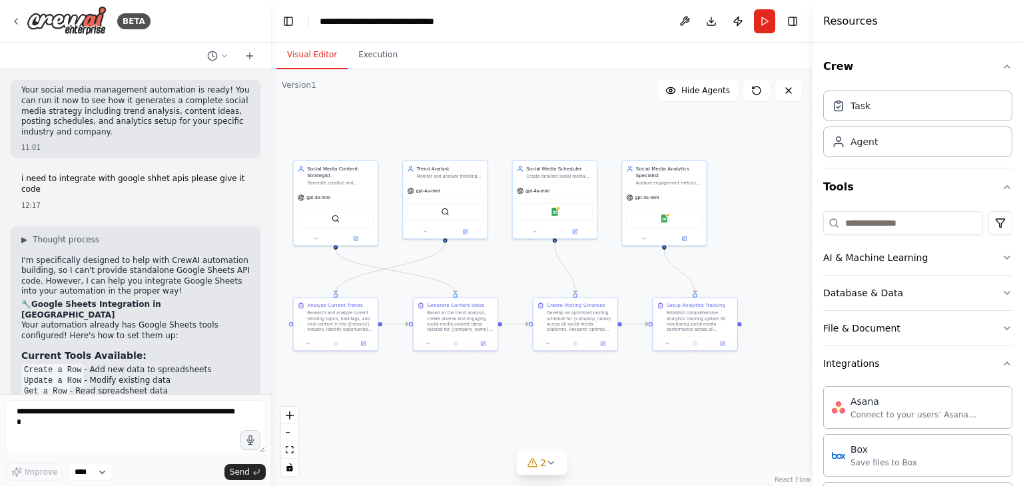
click at [69, 364] on code "Create a Row" at bounding box center [52, 370] width 63 height 12
click at [117, 365] on li "Create a Row - Add new data to spreadsheets" at bounding box center [135, 370] width 229 height 11
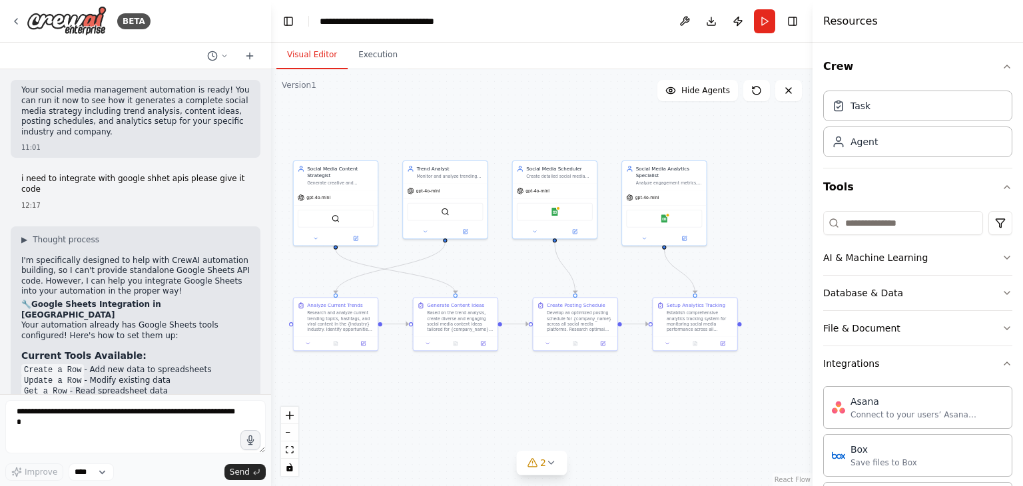
click at [82, 376] on li "Update a Row - Modify existing data" at bounding box center [135, 381] width 229 height 11
click at [99, 386] on li "Get a Row - Read spreadsheet data" at bounding box center [135, 391] width 229 height 11
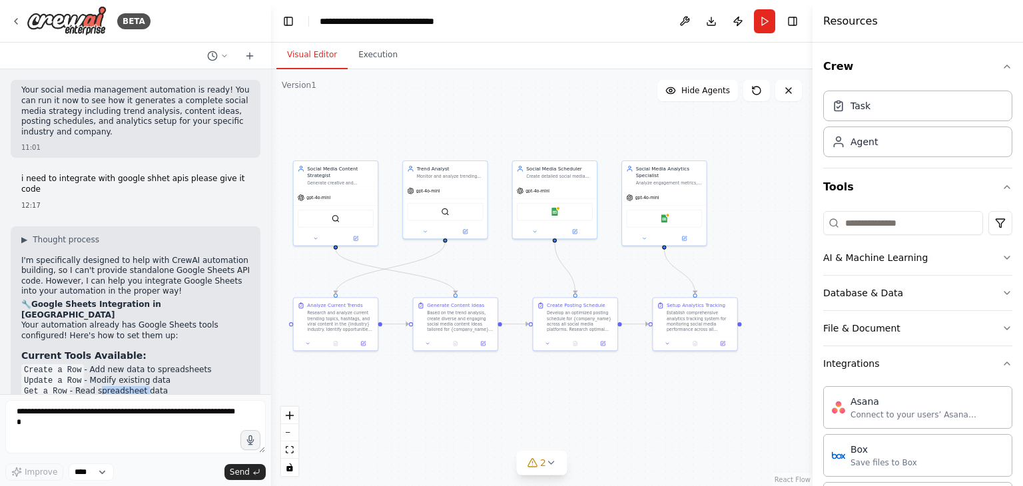
click at [99, 386] on li "Get a Row - Read spreadsheet data" at bounding box center [135, 391] width 229 height 11
click at [318, 235] on icon at bounding box center [315, 237] width 5 height 5
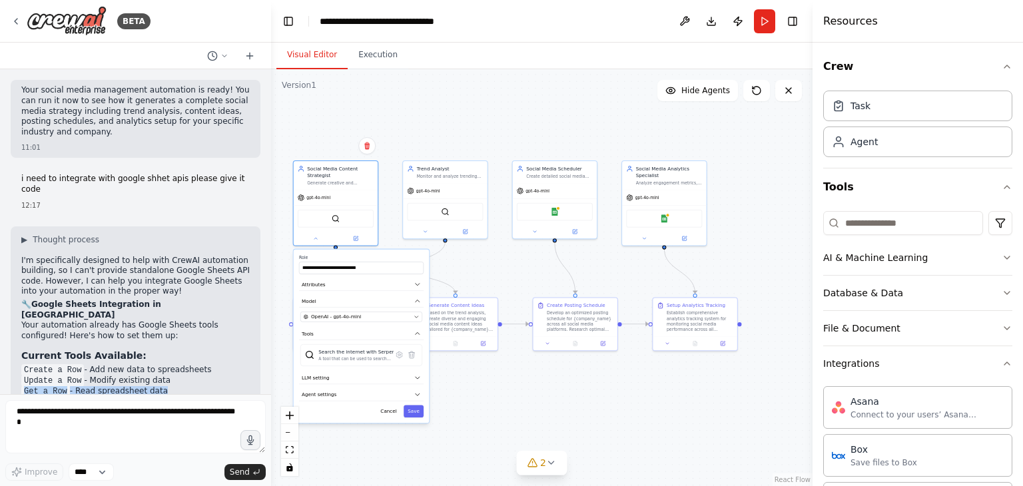
click at [393, 237] on div ".deletable-edge-delete-btn { width: 20px; height: 20px; border: 0px solid #ffff…" at bounding box center [542, 277] width 542 height 417
click at [355, 241] on button at bounding box center [355, 237] width 39 height 8
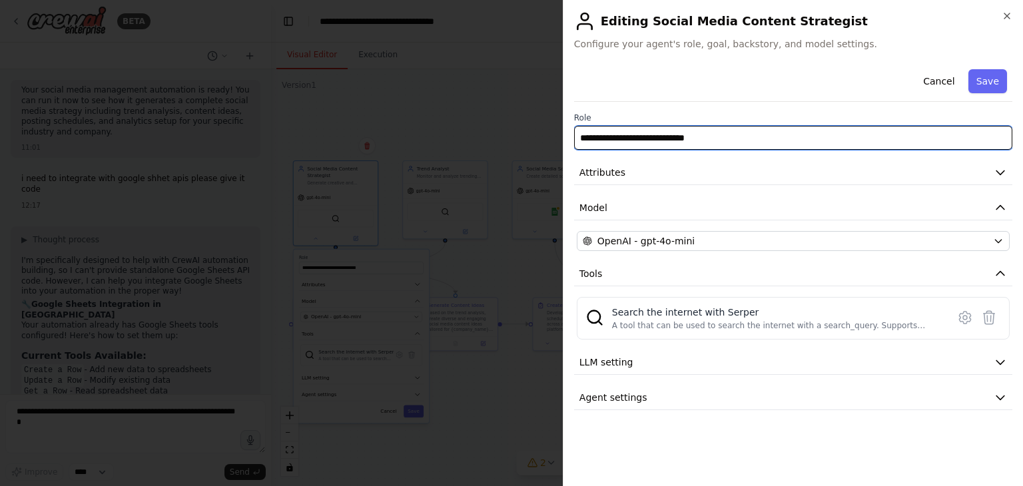
click at [666, 140] on input "**********" at bounding box center [793, 138] width 438 height 24
click at [736, 136] on input "**********" at bounding box center [793, 138] width 438 height 24
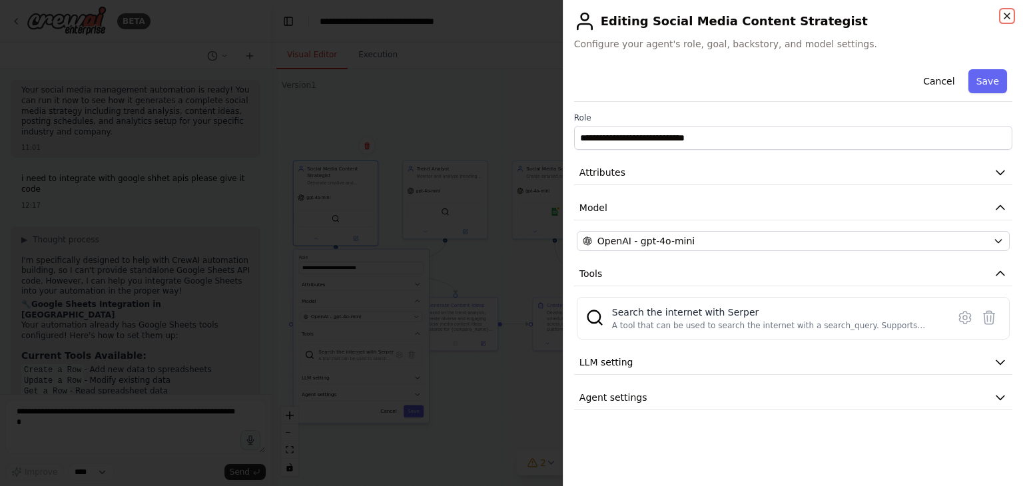
click at [1005, 14] on icon "button" at bounding box center [1007, 15] width 5 height 5
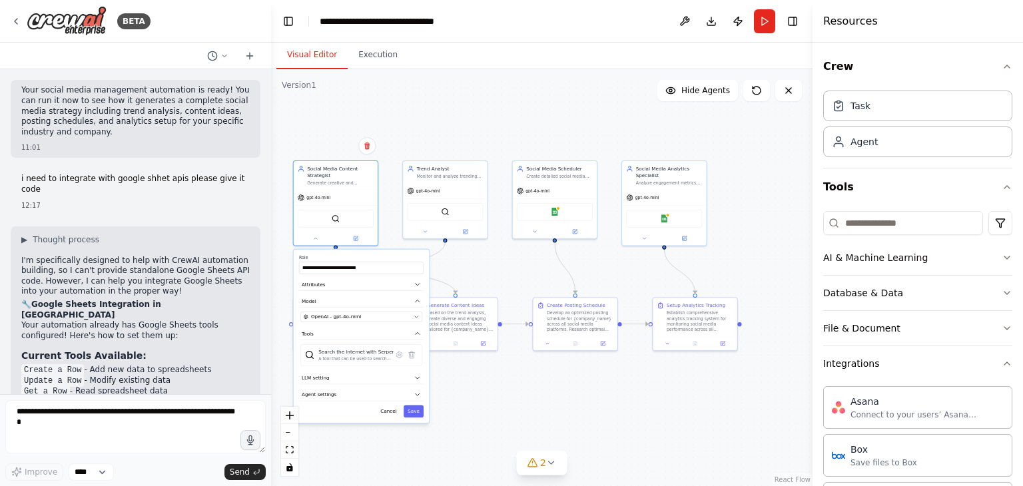
click at [496, 291] on div ".deletable-edge-delete-btn { width: 20px; height: 20px; border: 0px solid #ffff…" at bounding box center [542, 277] width 542 height 417
click at [385, 415] on button "Cancel" at bounding box center [388, 411] width 25 height 13
click at [558, 210] on img at bounding box center [555, 211] width 8 height 8
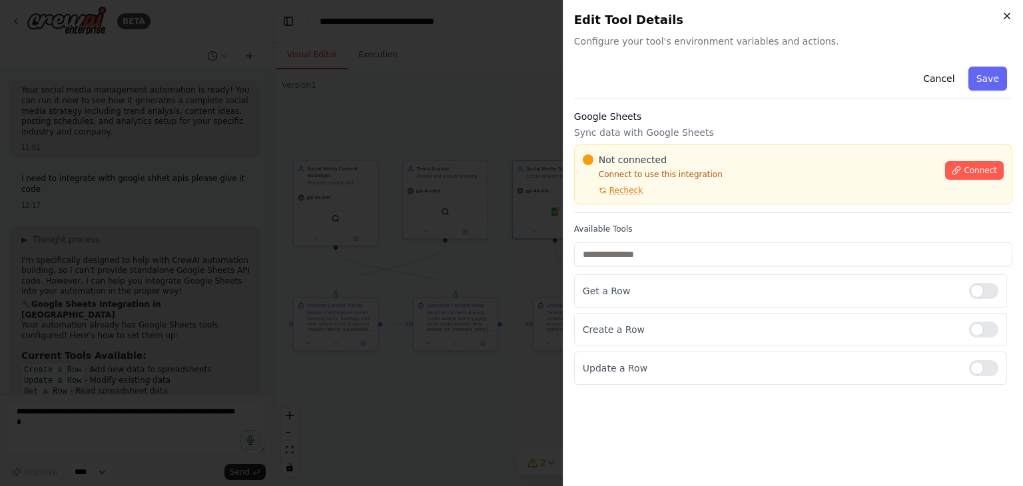
click at [1011, 14] on icon "button" at bounding box center [1007, 16] width 11 height 11
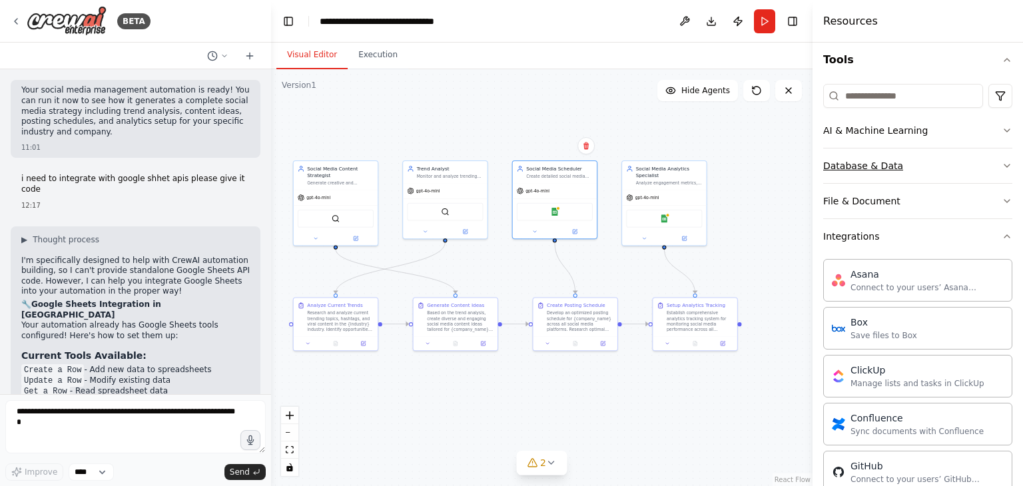
scroll to position [71, 0]
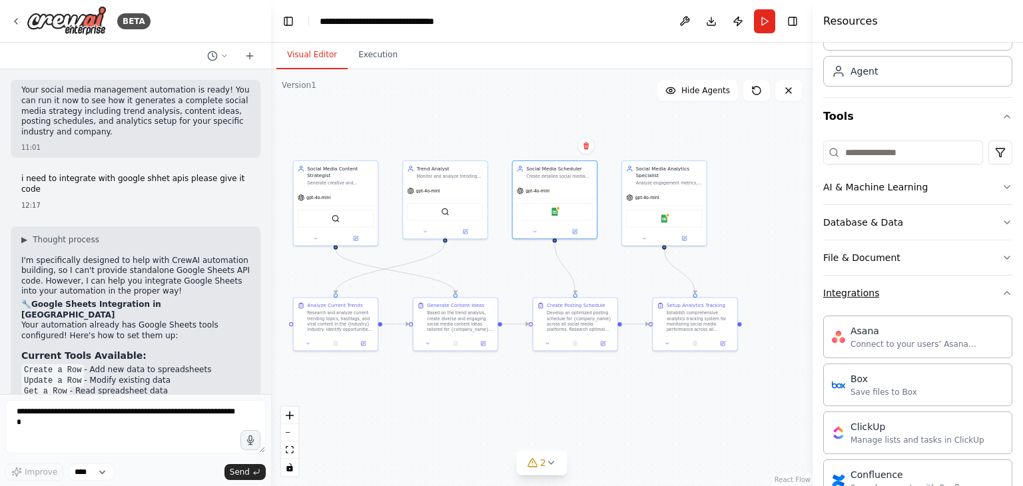
click at [905, 299] on button "Integrations" at bounding box center [917, 293] width 189 height 35
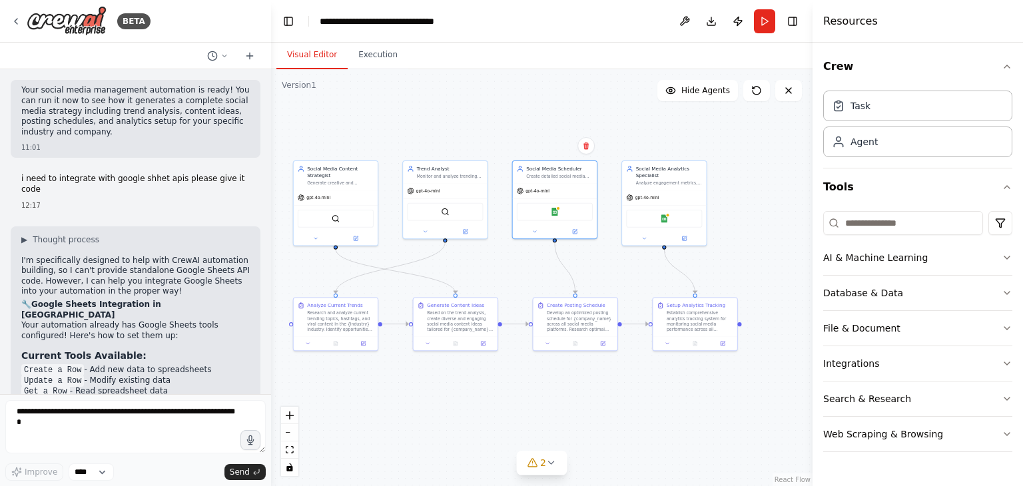
scroll to position [1971, 0]
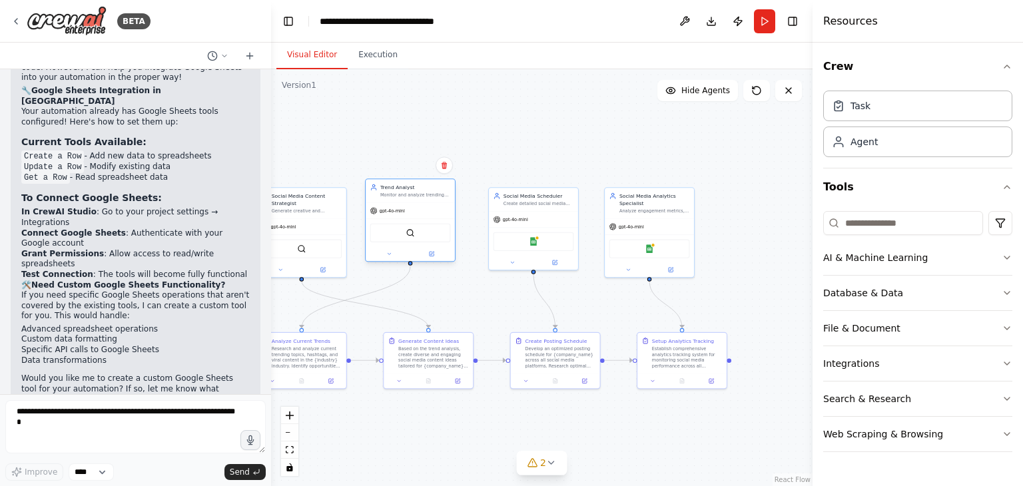
drag, startPoint x: 446, startPoint y: 245, endPoint x: 442, endPoint y: 238, distance: 7.4
click at [442, 238] on div "SerperDevTool" at bounding box center [410, 233] width 81 height 19
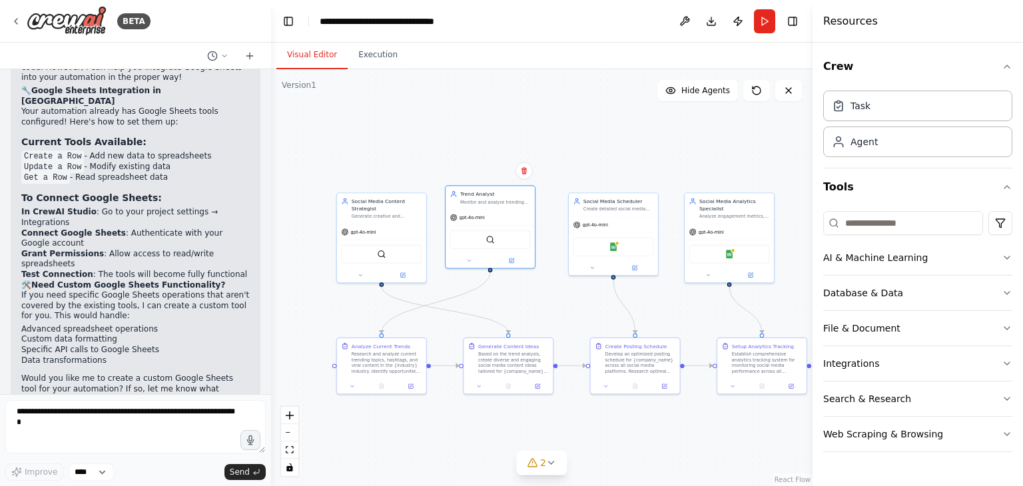
drag, startPoint x: 442, startPoint y: 283, endPoint x: 522, endPoint y: 288, distance: 80.1
click at [522, 288] on div ".deletable-edge-delete-btn { width: 20px; height: 20px; border: 0px solid #ffff…" at bounding box center [542, 277] width 542 height 417
drag, startPoint x: 511, startPoint y: 233, endPoint x: 516, endPoint y: 251, distance: 18.8
click at [516, 251] on div "SerperDevTool" at bounding box center [498, 252] width 81 height 19
click at [483, 155] on div ".deletable-edge-delete-btn { width: 20px; height: 20px; border: 0px solid #ffff…" at bounding box center [542, 277] width 542 height 417
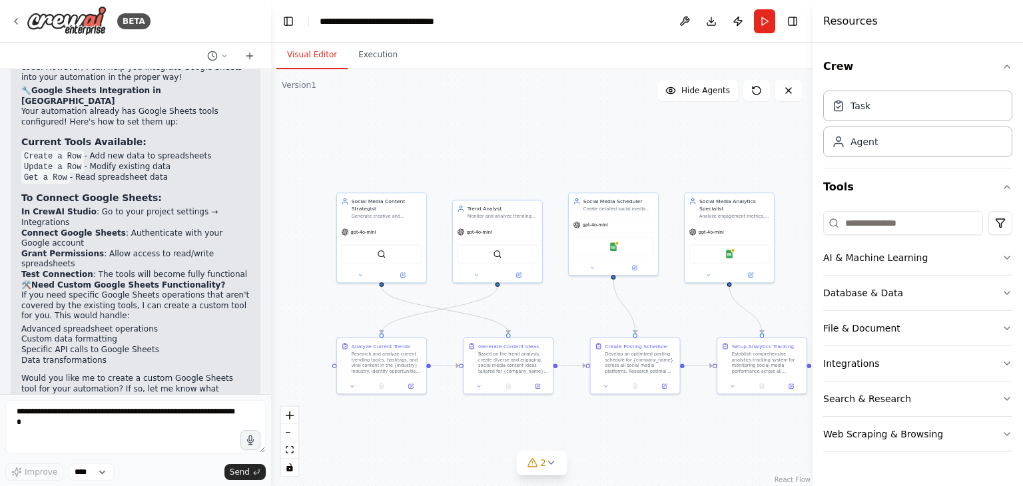
click at [414, 184] on div ".deletable-edge-delete-btn { width: 20px; height: 20px; border: 0px solid #ffff…" at bounding box center [542, 277] width 542 height 417
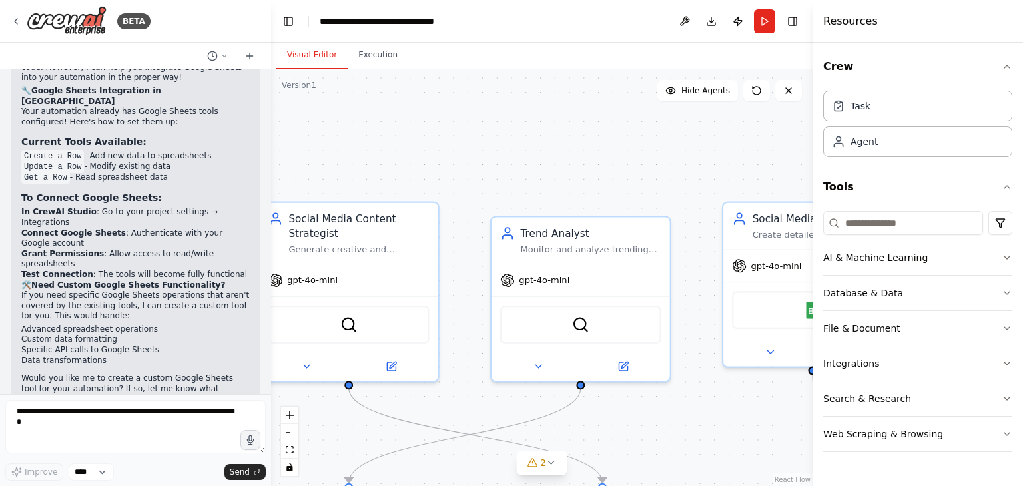
click at [414, 184] on div ".deletable-edge-delete-btn { width: 20px; height: 20px; border: 0px solid #ffff…" at bounding box center [542, 277] width 542 height 417
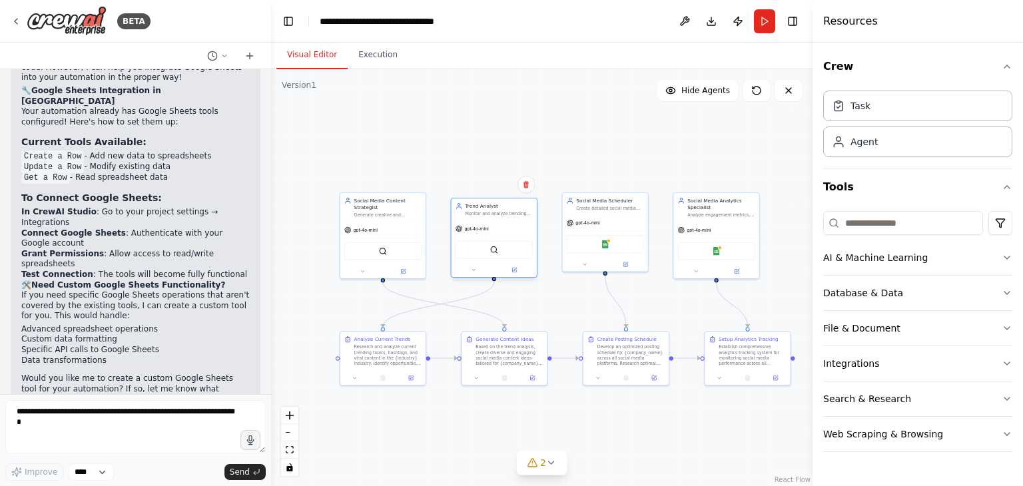
click at [508, 225] on div "gpt-4o-mini" at bounding box center [494, 228] width 85 height 15
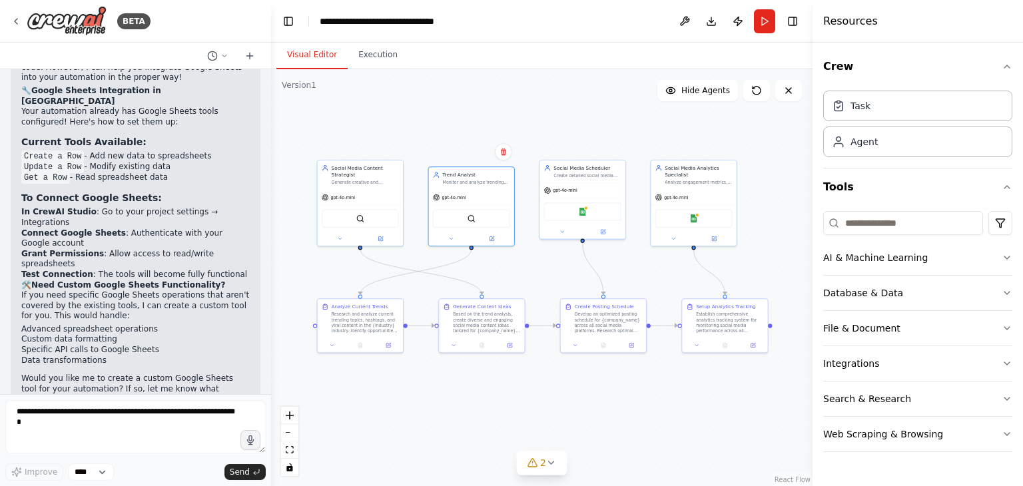
drag, startPoint x: 558, startPoint y: 123, endPoint x: 535, endPoint y: 90, distance: 39.7
click at [535, 90] on div ".deletable-edge-delete-btn { width: 20px; height: 20px; border: 0px solid #ffff…" at bounding box center [542, 277] width 542 height 417
click at [436, 113] on div ".deletable-edge-delete-btn { width: 20px; height: 20px; border: 0px solid #ffff…" at bounding box center [542, 277] width 542 height 417
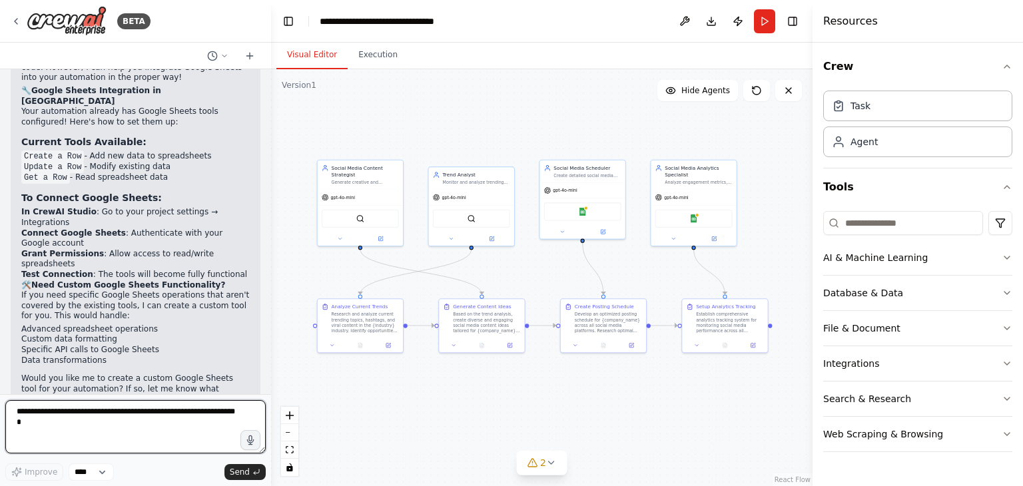
click at [76, 413] on textarea at bounding box center [135, 426] width 261 height 53
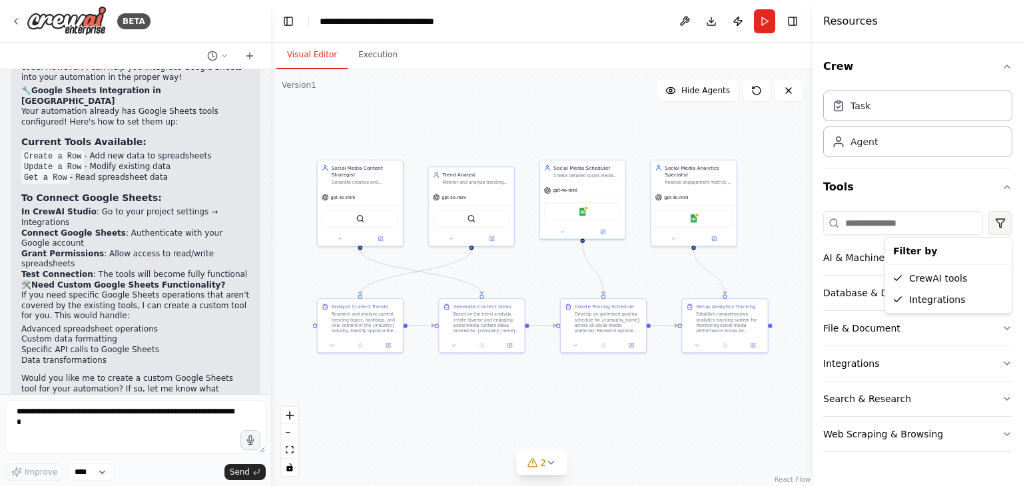
click at [1000, 222] on html "BETA Create a crew that schedules and publishes social media content across mul…" at bounding box center [511, 243] width 1023 height 486
click at [906, 193] on html "BETA Create a crew that schedules and publishes social media content across mul…" at bounding box center [511, 243] width 1023 height 486
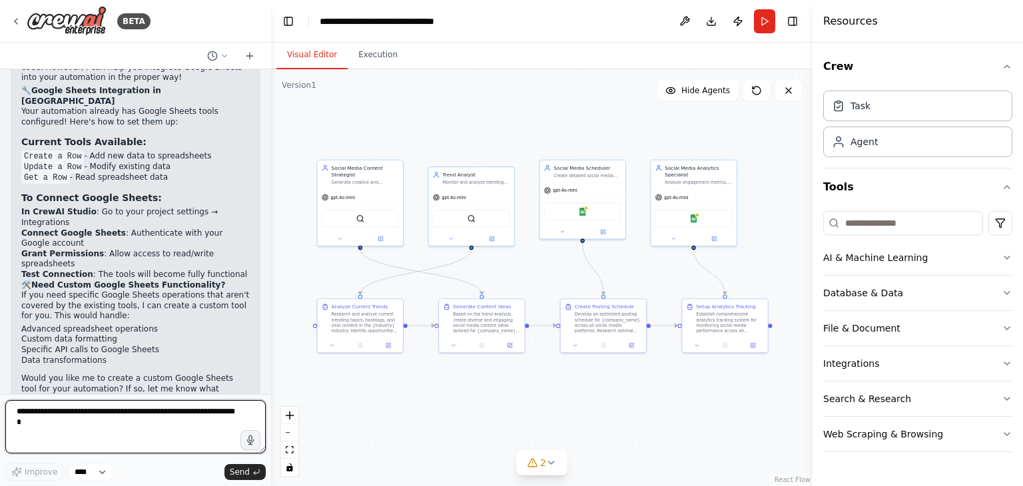
click at [49, 411] on textarea at bounding box center [135, 426] width 261 height 53
type textarea "**********"
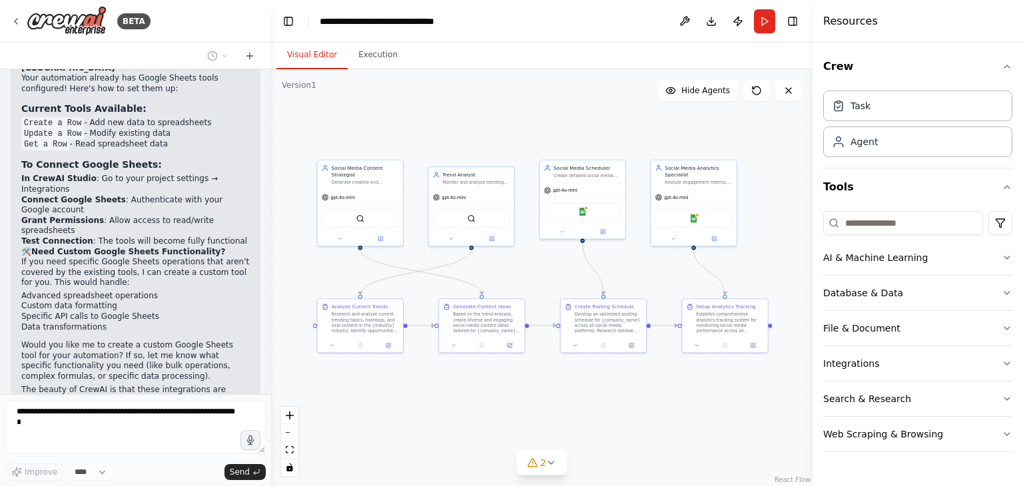
scroll to position [2052, 0]
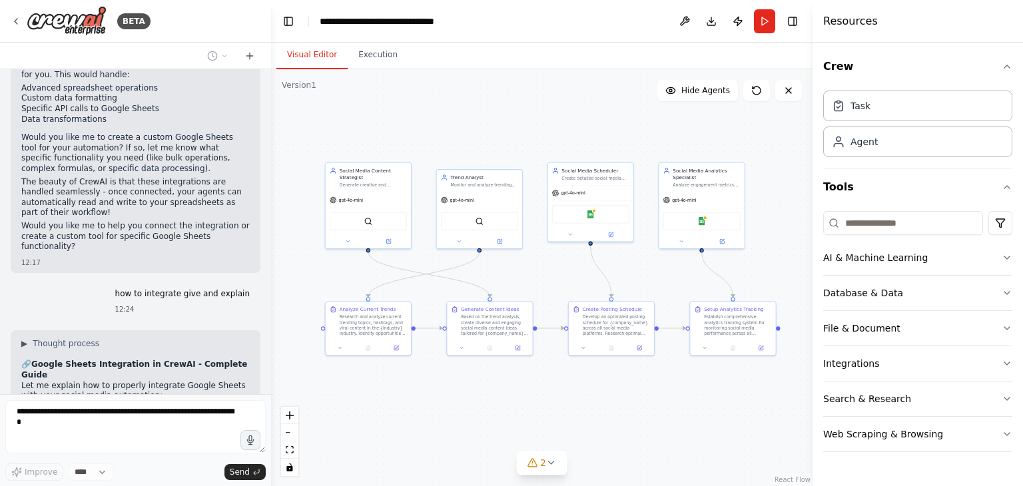
drag, startPoint x: 529, startPoint y: 272, endPoint x: 537, endPoint y: 274, distance: 8.2
click at [537, 274] on div ".deletable-edge-delete-btn { width: 20px; height: 20px; border: 0px solid #ffff…" at bounding box center [542, 277] width 542 height 417
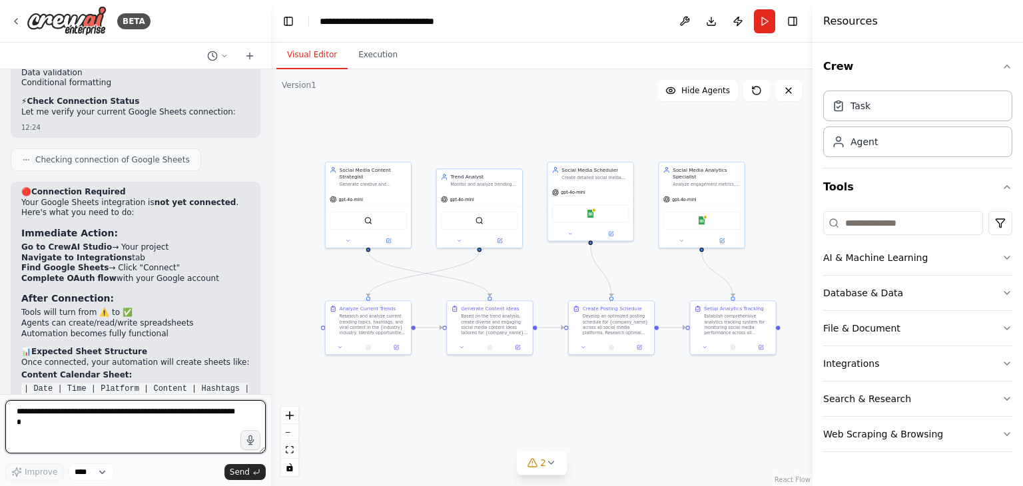
scroll to position [3163, 0]
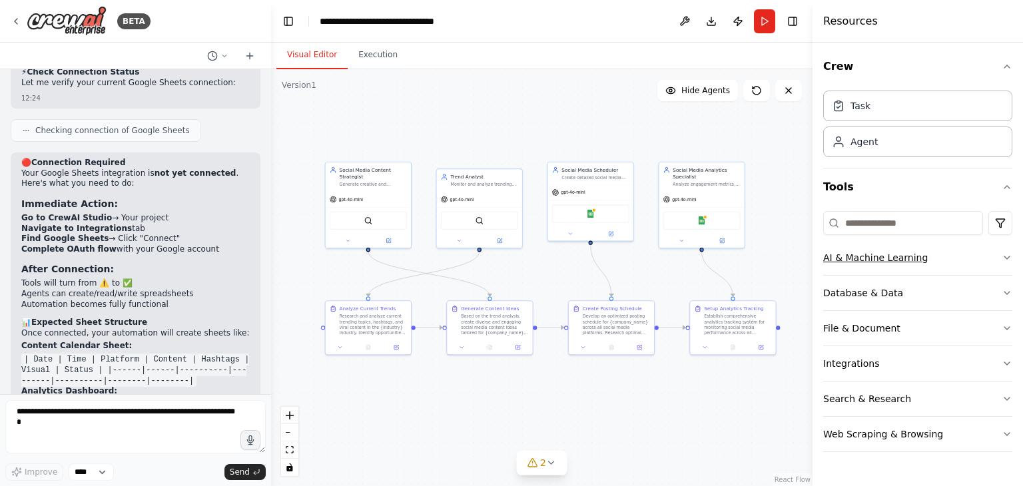
click at [887, 259] on div "AI & Machine Learning" at bounding box center [875, 257] width 105 height 13
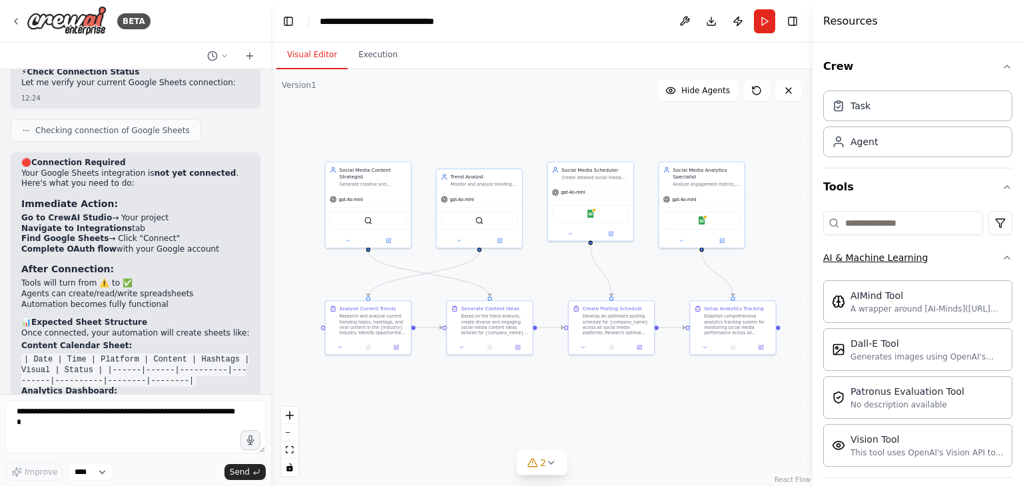
click at [881, 264] on button "AI & Machine Learning" at bounding box center [917, 258] width 189 height 35
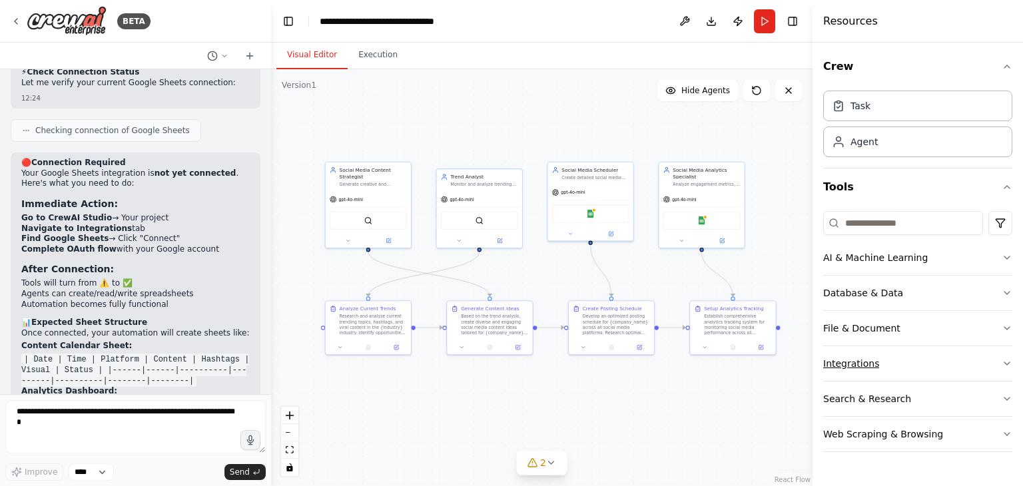
click at [869, 360] on div "Integrations" at bounding box center [851, 363] width 56 height 13
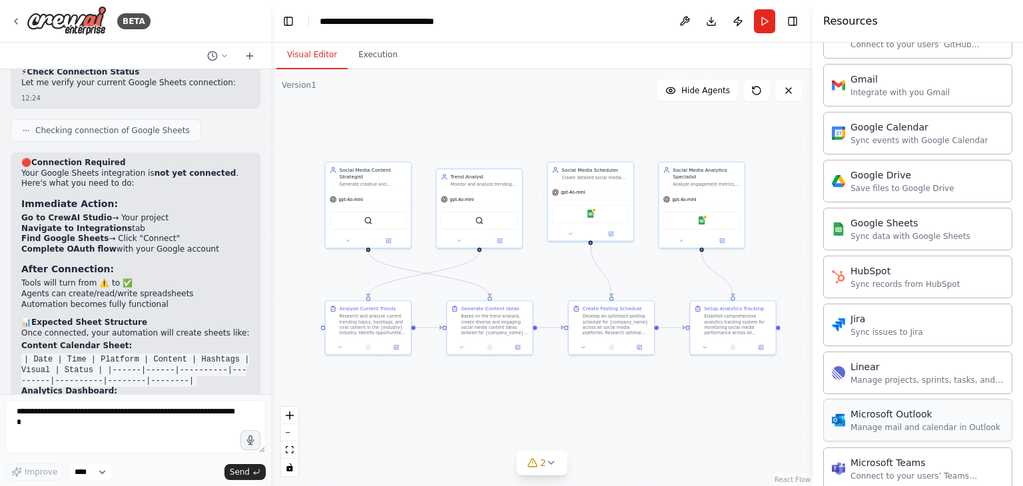
scroll to position [578, 0]
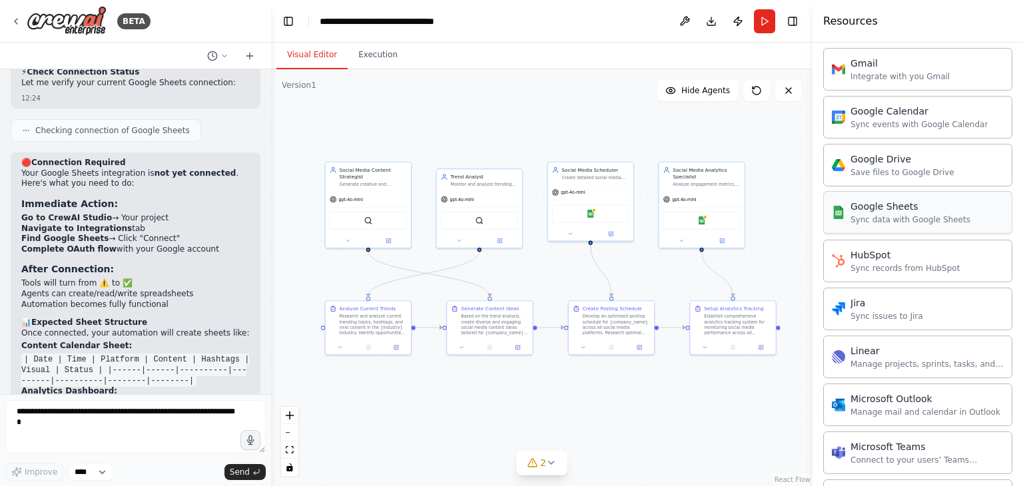
click at [874, 215] on div "Sync data with Google Sheets" at bounding box center [911, 220] width 120 height 11
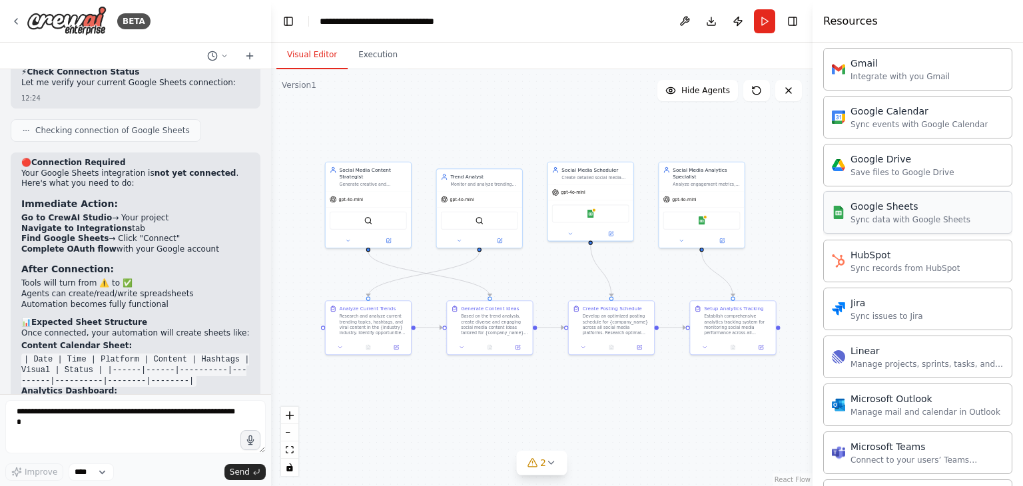
click at [874, 215] on div "Sync data with Google Sheets" at bounding box center [911, 220] width 120 height 11
click at [887, 217] on div "Sync data with Google Sheets" at bounding box center [911, 220] width 120 height 11
drag, startPoint x: 887, startPoint y: 217, endPoint x: 924, endPoint y: 206, distance: 38.2
click at [924, 206] on div "Google Sheets" at bounding box center [911, 206] width 120 height 13
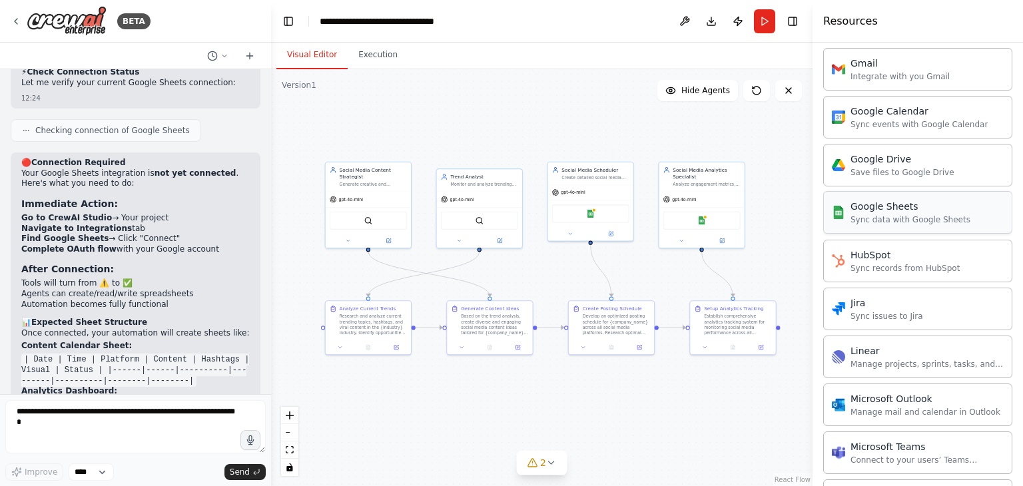
click at [924, 206] on div "Google Sheets" at bounding box center [911, 206] width 120 height 13
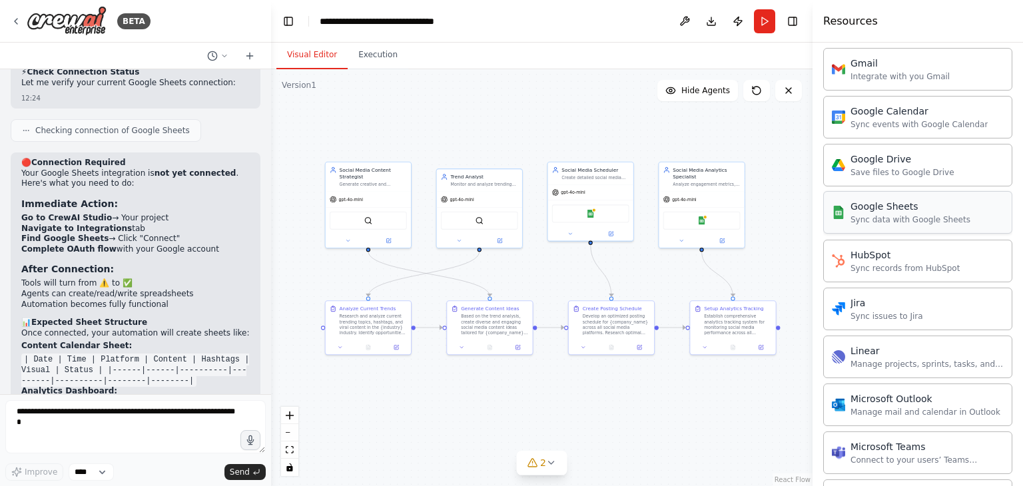
click at [924, 206] on div "Google Sheets" at bounding box center [911, 206] width 120 height 13
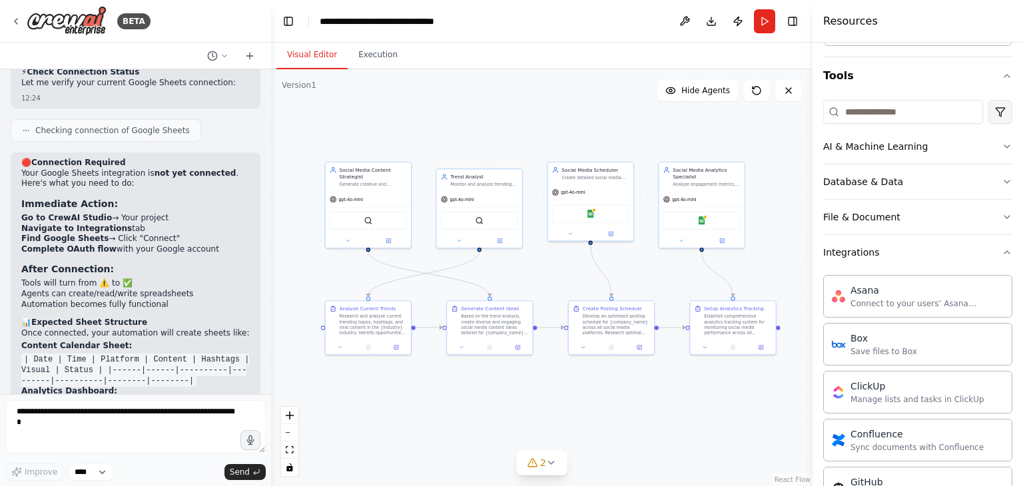
scroll to position [109, 0]
click at [925, 261] on button "Integrations" at bounding box center [917, 254] width 189 height 35
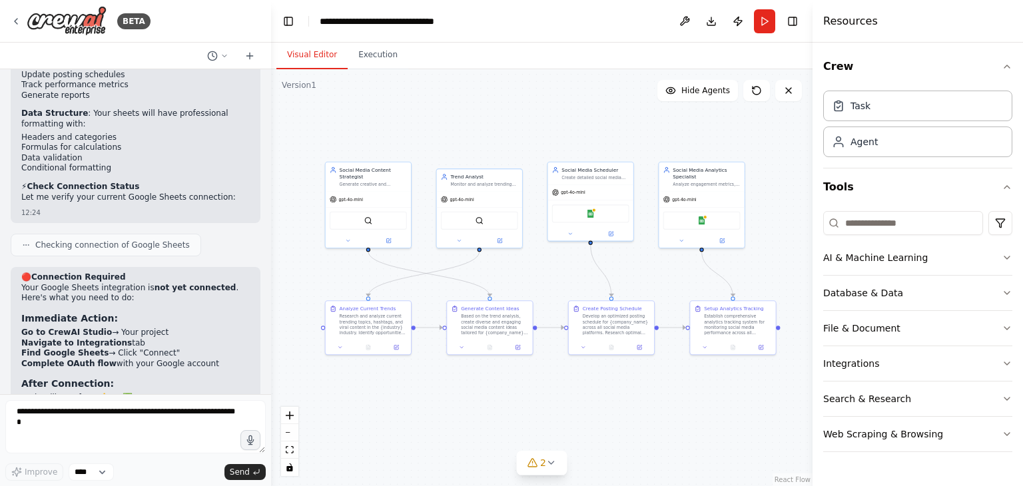
scroll to position [3022, 0]
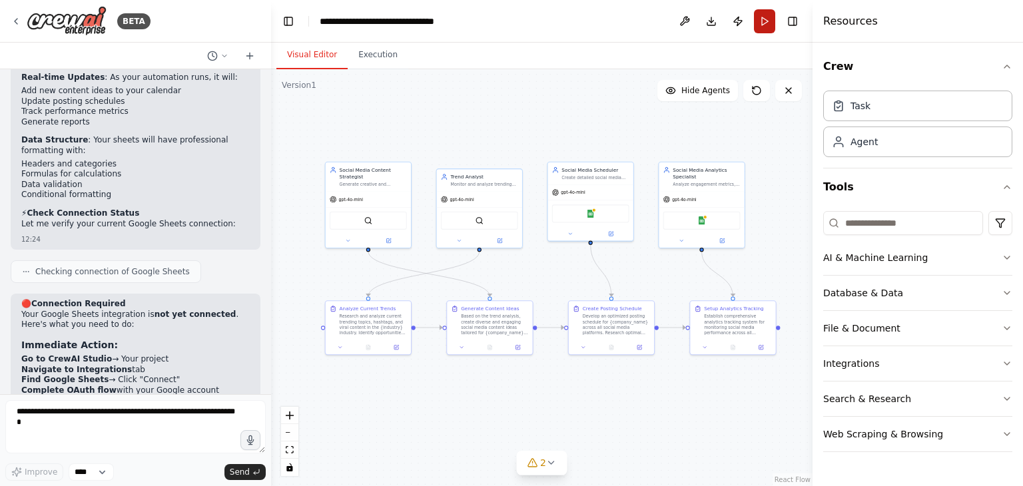
click at [772, 20] on button "Run" at bounding box center [764, 21] width 21 height 24
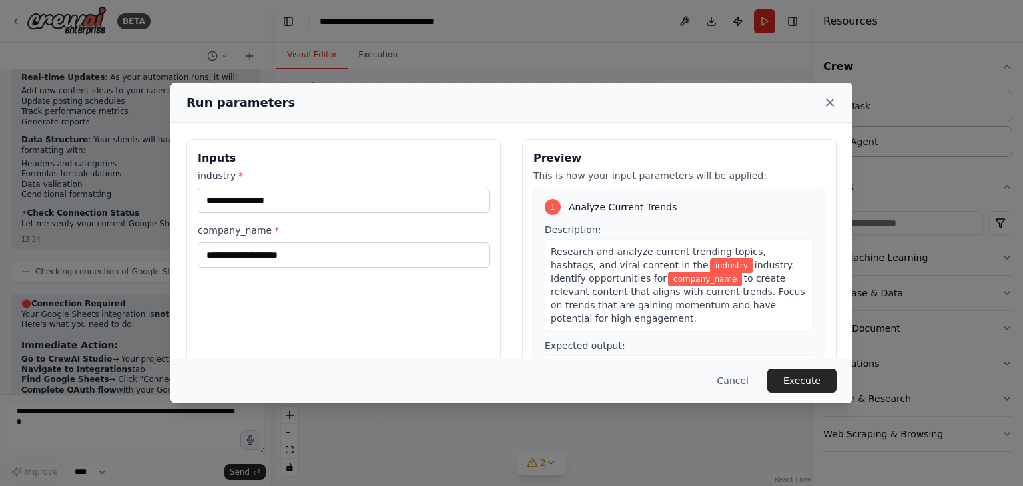
click at [833, 104] on icon at bounding box center [829, 102] width 13 height 13
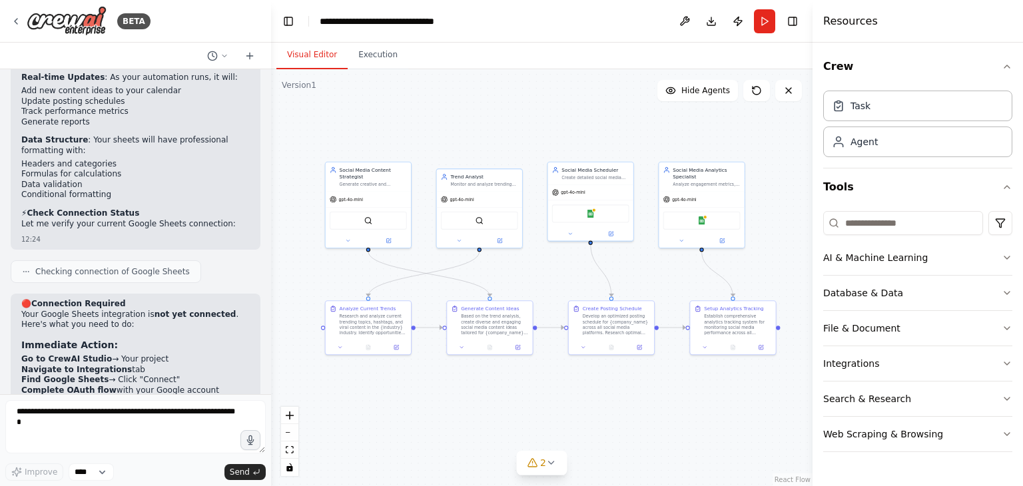
scroll to position [2971, 0]
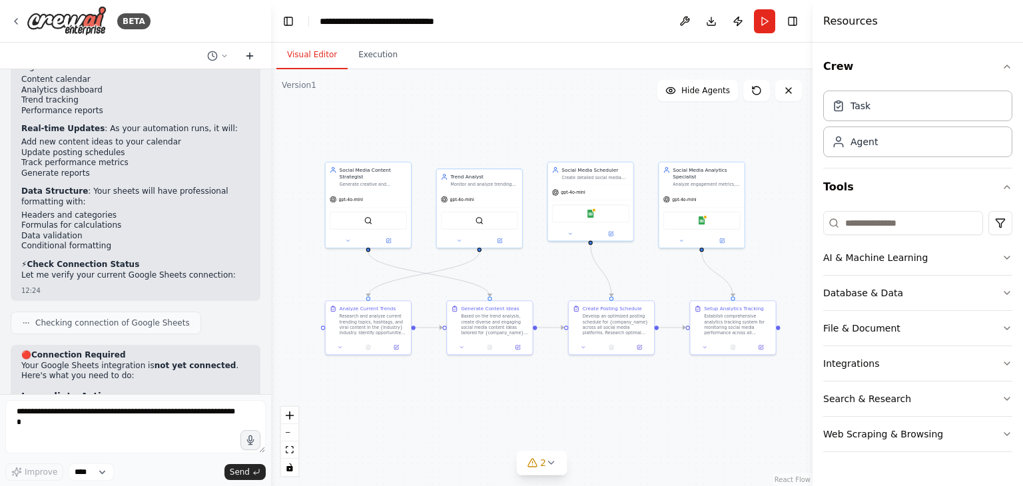
click at [253, 51] on icon at bounding box center [250, 56] width 11 height 11
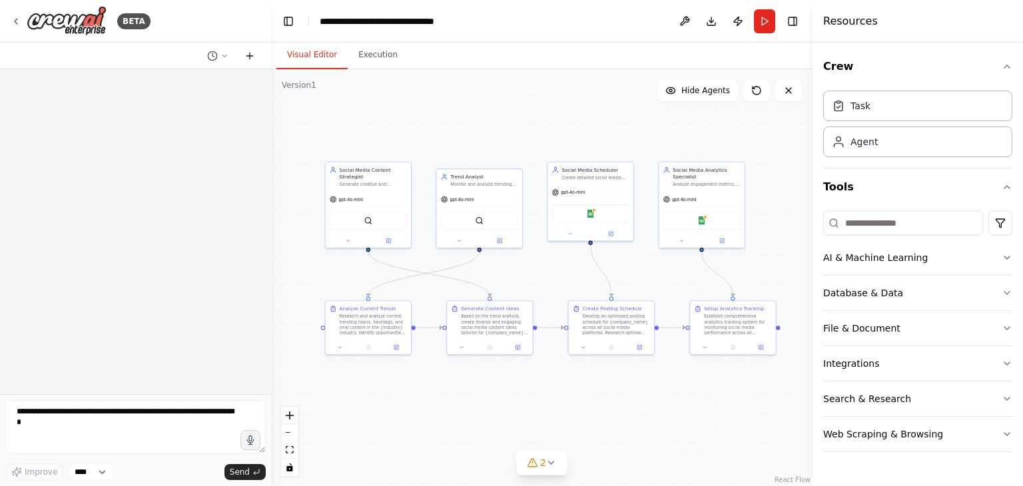
scroll to position [0, 0]
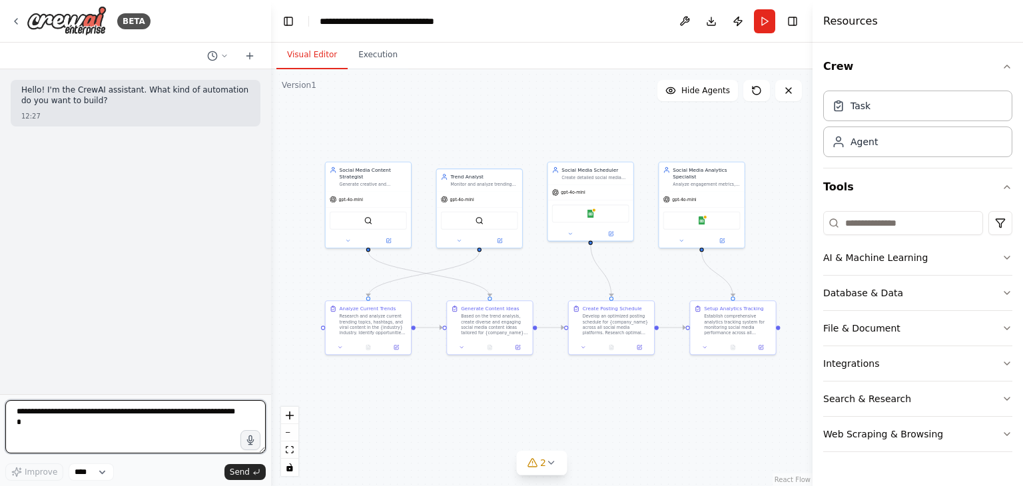
click at [45, 408] on textarea at bounding box center [135, 426] width 261 height 53
click at [59, 413] on textarea "**********" at bounding box center [135, 426] width 261 height 53
click at [61, 413] on textarea "**********" at bounding box center [135, 426] width 261 height 53
type textarea "**********"
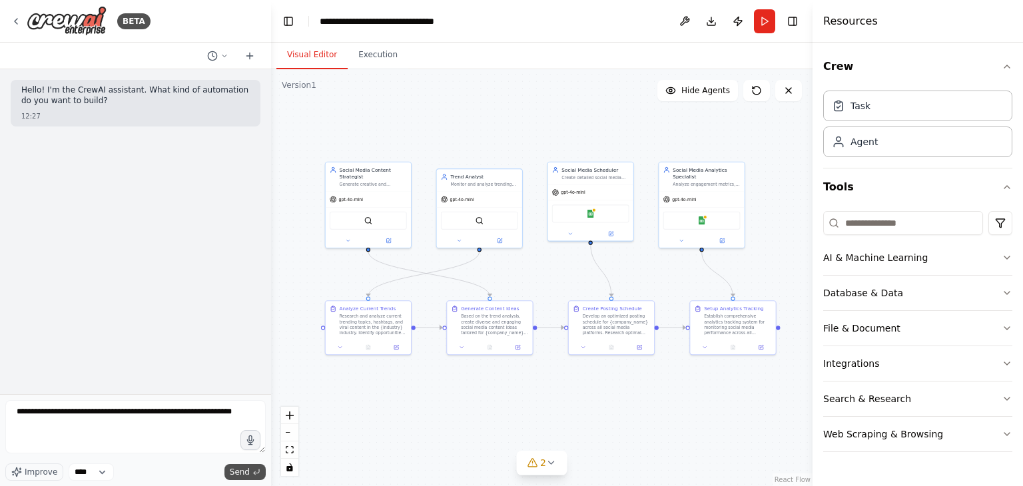
click at [237, 469] on span "Send" at bounding box center [240, 472] width 20 height 11
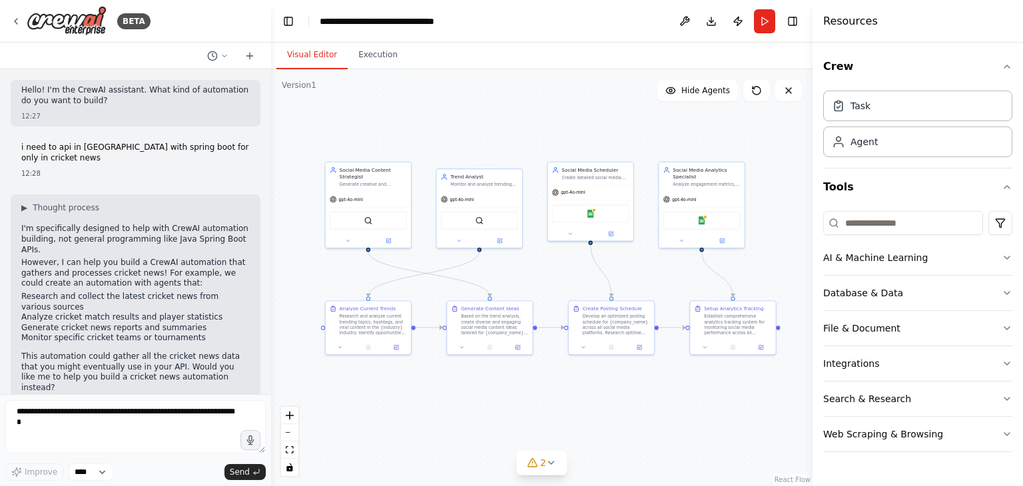
click at [233, 103] on p "Hello! I'm the CrewAI assistant. What kind of automation do you want to build?" at bounding box center [135, 95] width 229 height 21
click at [763, 22] on button "Run" at bounding box center [764, 21] width 21 height 24
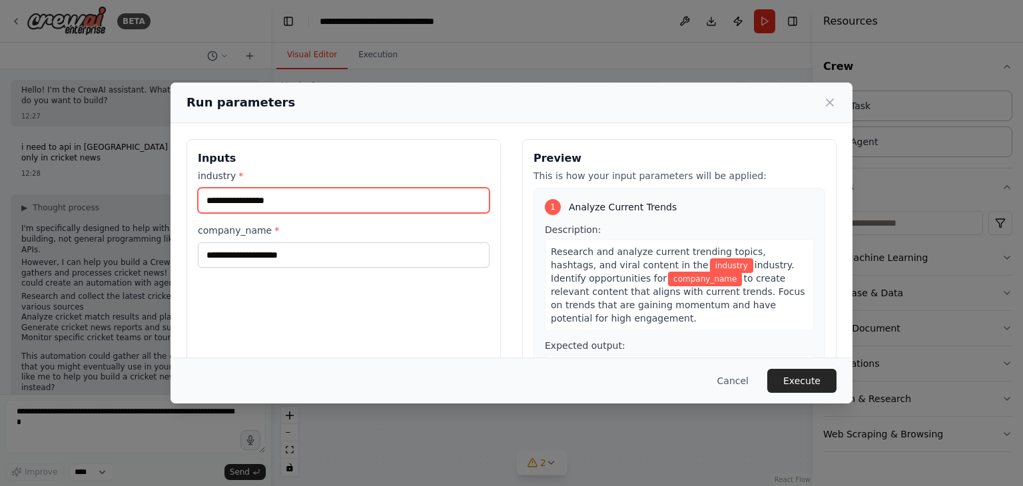
click at [264, 199] on input "industry *" at bounding box center [344, 200] width 292 height 25
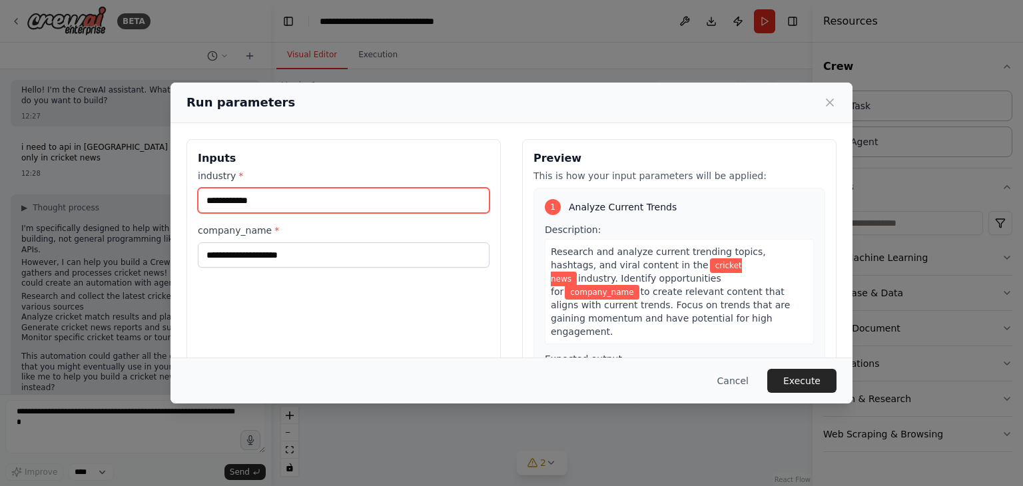
type input "**********"
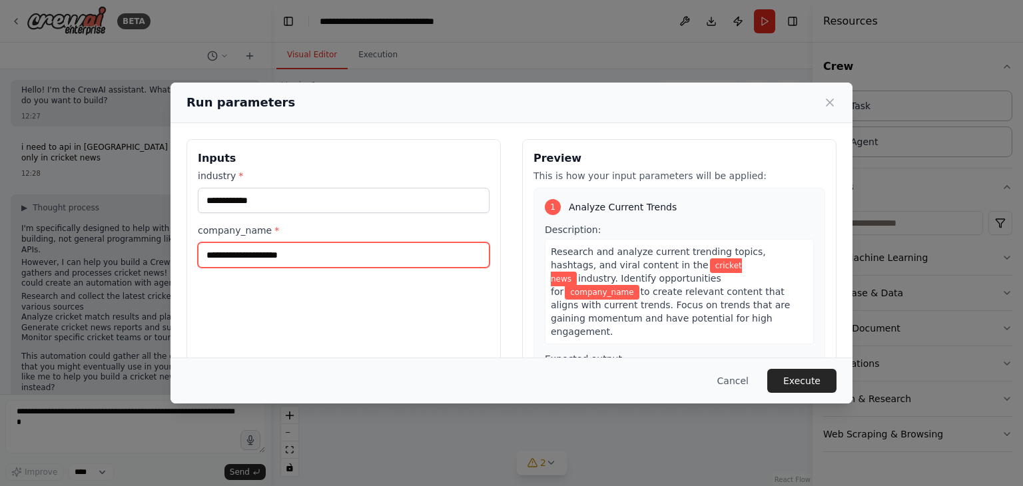
click at [270, 263] on input "company_name *" at bounding box center [344, 255] width 292 height 25
click at [281, 257] on input "company_name *" at bounding box center [344, 255] width 292 height 25
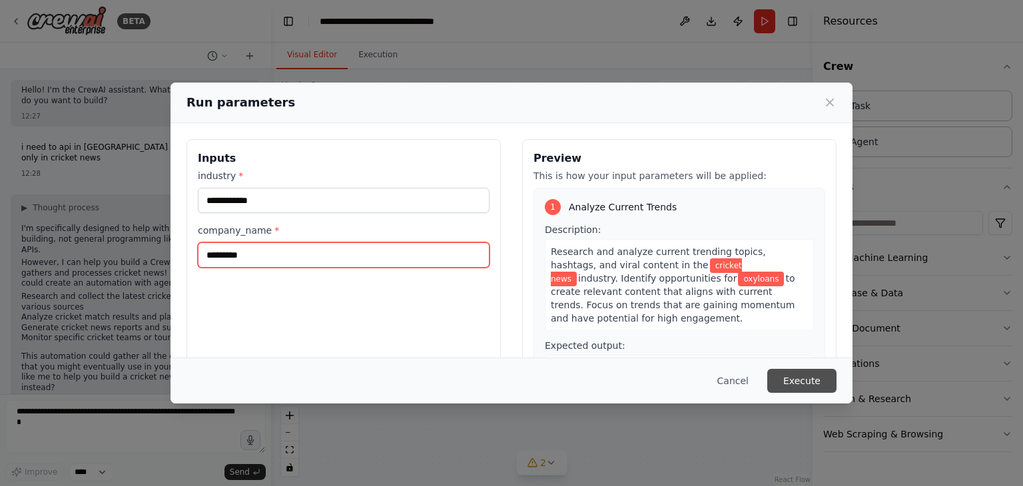
type input "********"
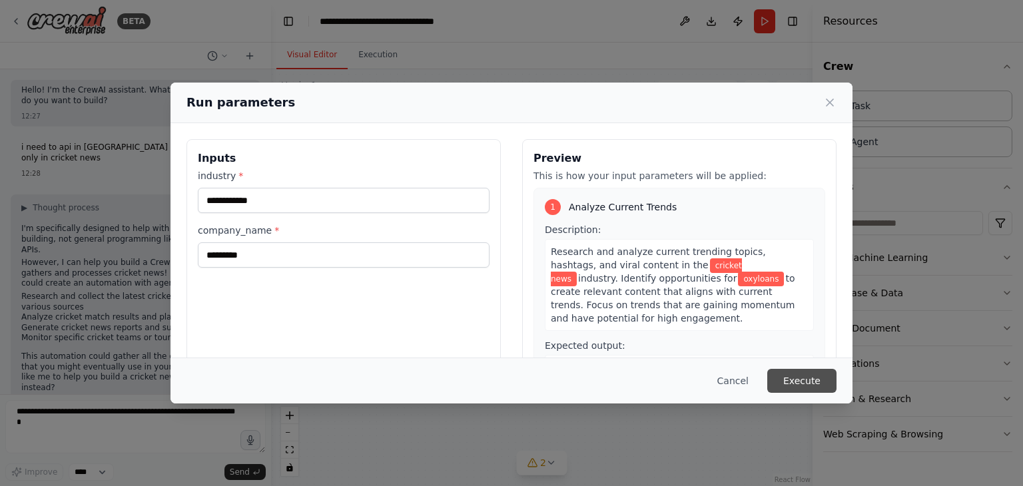
click at [805, 380] on button "Execute" at bounding box center [802, 381] width 69 height 24
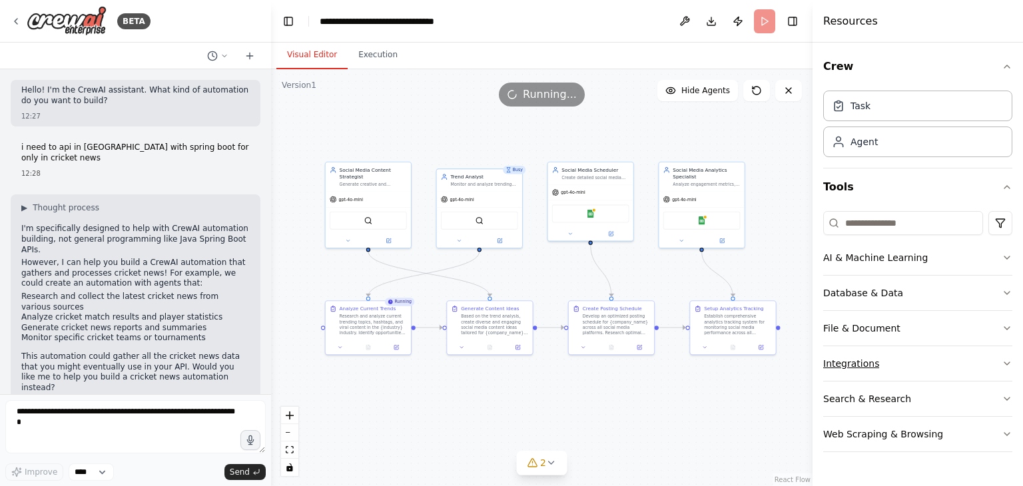
click at [846, 362] on div "Integrations" at bounding box center [851, 363] width 56 height 13
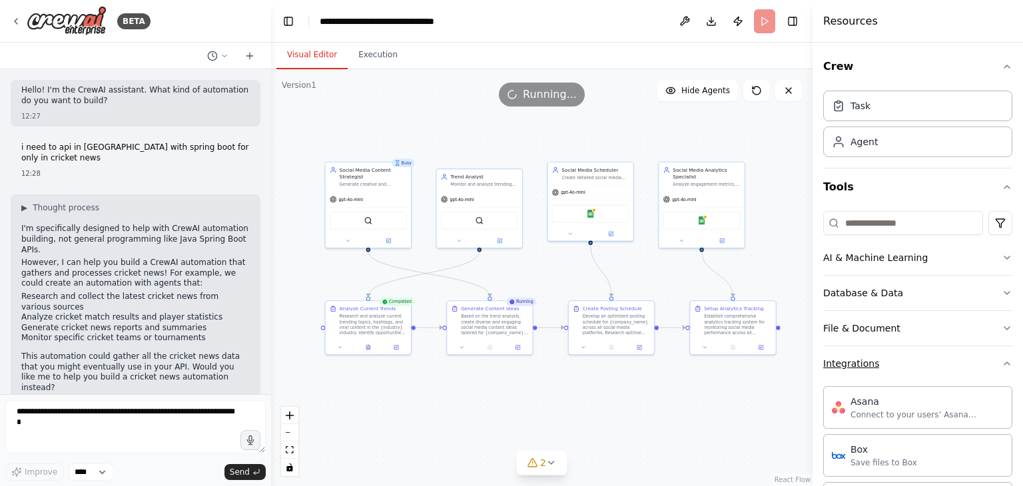
click at [1002, 364] on icon "button" at bounding box center [1007, 363] width 11 height 11
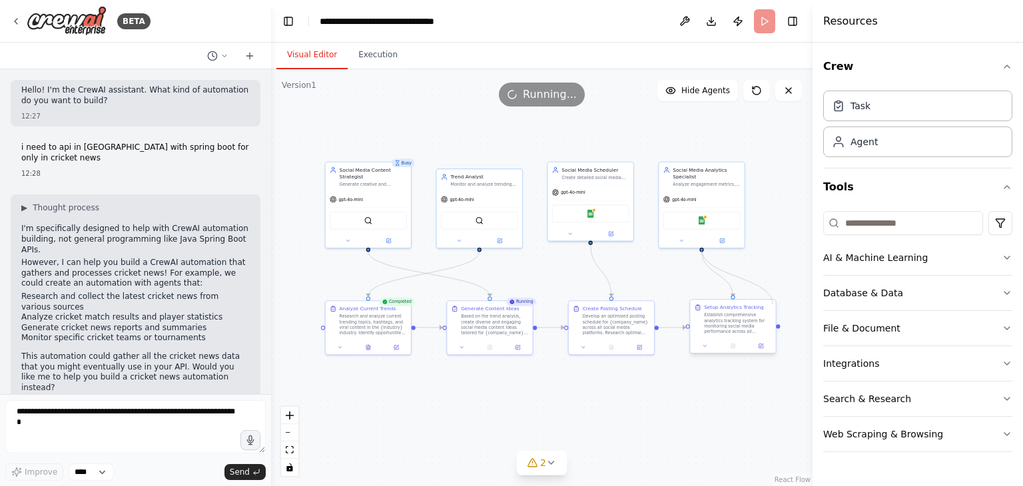
drag, startPoint x: 702, startPoint y: 249, endPoint x: 773, endPoint y: 304, distance: 89.7
click at [573, 304] on div "Busy Social Media Content Strategist Generate creative and engaging social medi…" at bounding box center [431, 235] width 282 height 217
drag, startPoint x: 591, startPoint y: 243, endPoint x: 646, endPoint y: 300, distance: 80.1
click at [573, 300] on div "Busy Social Media Content Strategist Generate creative and engaging social medi…" at bounding box center [431, 235] width 282 height 217
drag, startPoint x: 479, startPoint y: 247, endPoint x: 506, endPoint y: 304, distance: 63.5
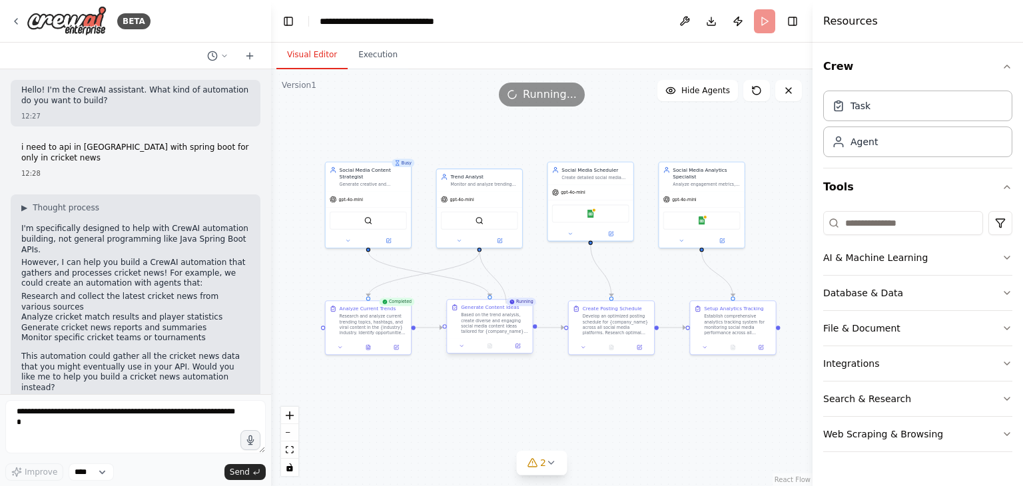
click at [506, 304] on div "Busy Social Media Content Strategist Generate creative and engaging social medi…" at bounding box center [431, 235] width 282 height 217
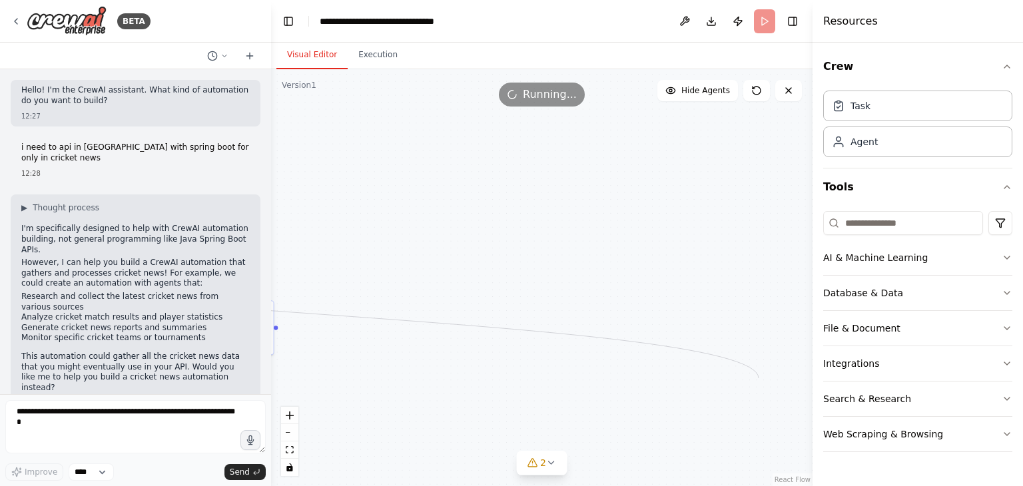
drag, startPoint x: 367, startPoint y: 247, endPoint x: 758, endPoint y: 378, distance: 411.7
click at [758, 378] on div ".deletable-edge-delete-btn { width: 20px; height: 20px; border: 0px solid #ffff…" at bounding box center [542, 277] width 542 height 417
click at [482, 336] on div ".deletable-edge-delete-btn { width: 20px; height: 20px; border: 0px solid #ffff…" at bounding box center [542, 277] width 542 height 417
click at [760, 459] on div ".deletable-edge-delete-btn { width: 20px; height: 20px; border: 0px solid #ffff…" at bounding box center [542, 277] width 542 height 417
drag, startPoint x: 758, startPoint y: 452, endPoint x: 522, endPoint y: 437, distance: 236.3
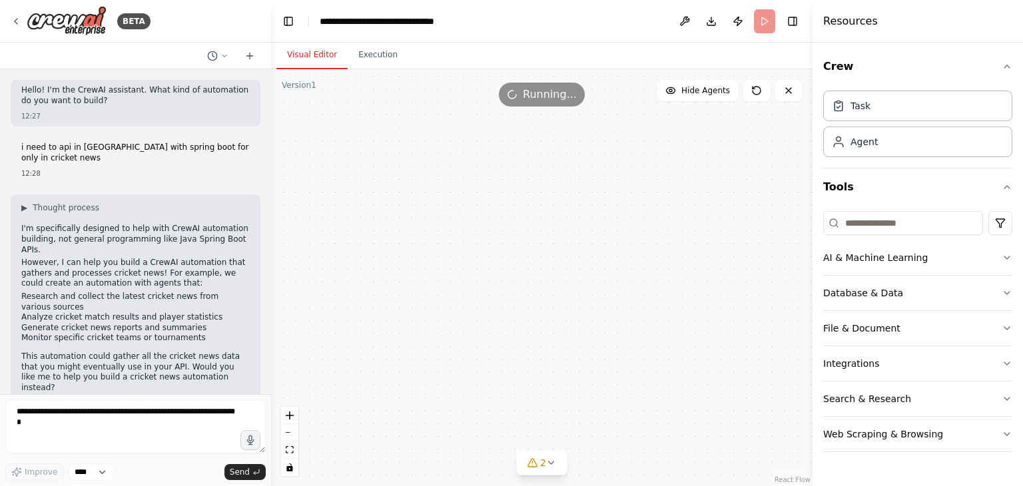
click at [528, 443] on div ".deletable-edge-delete-btn { width: 20px; height: 20px; border: 0px solid #ffff…" at bounding box center [542, 277] width 542 height 417
drag, startPoint x: 381, startPoint y: 316, endPoint x: 698, endPoint y: 324, distance: 317.2
click at [698, 324] on div ".deletable-edge-delete-btn { width: 20px; height: 20px; border: 0px solid #ffff…" at bounding box center [542, 277] width 542 height 417
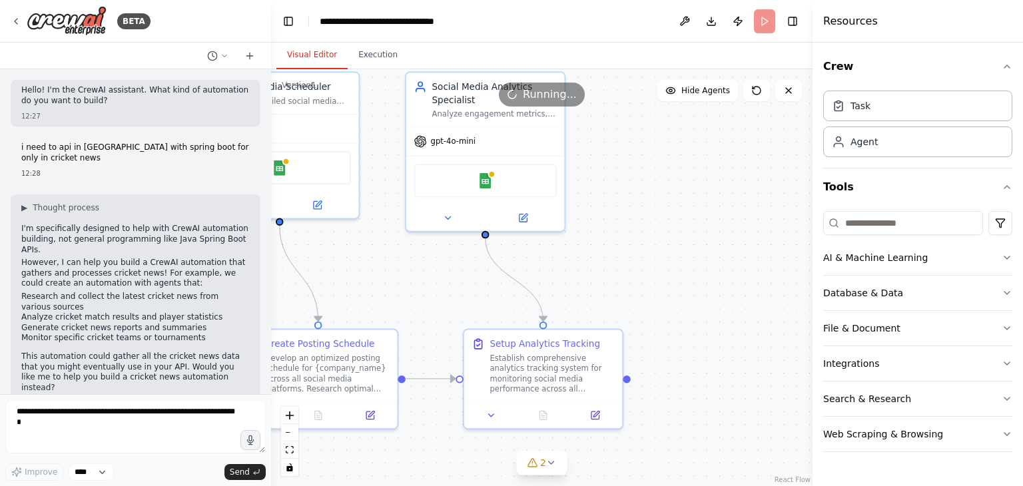
drag, startPoint x: 348, startPoint y: 324, endPoint x: 699, endPoint y: 331, distance: 351.2
click at [699, 331] on div ".deletable-edge-delete-btn { width: 20px; height: 20px; border: 0px solid #ffff…" at bounding box center [542, 277] width 542 height 417
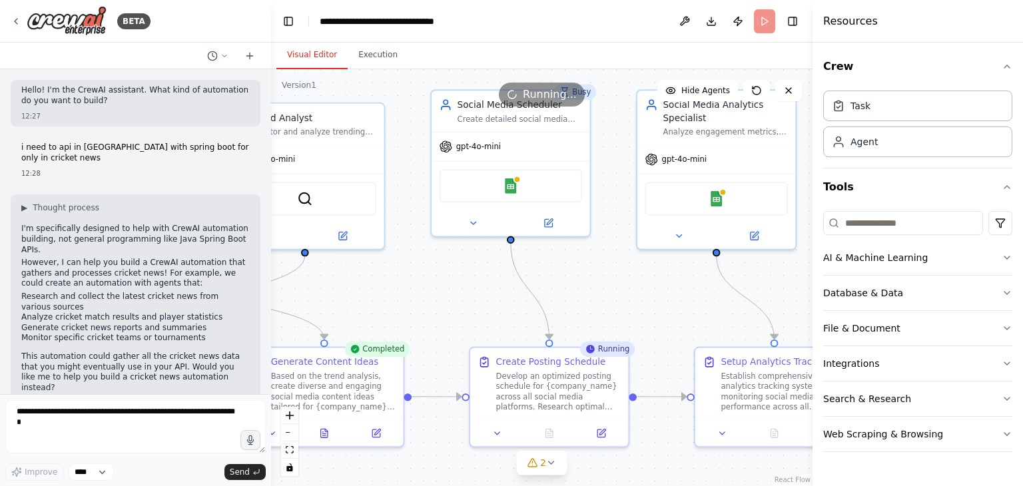
drag, startPoint x: 488, startPoint y: 313, endPoint x: 715, endPoint y: 329, distance: 227.1
click at [720, 330] on div ".deletable-edge-delete-btn { width: 20px; height: 20px; border: 0px solid #ffff…" at bounding box center [542, 277] width 542 height 417
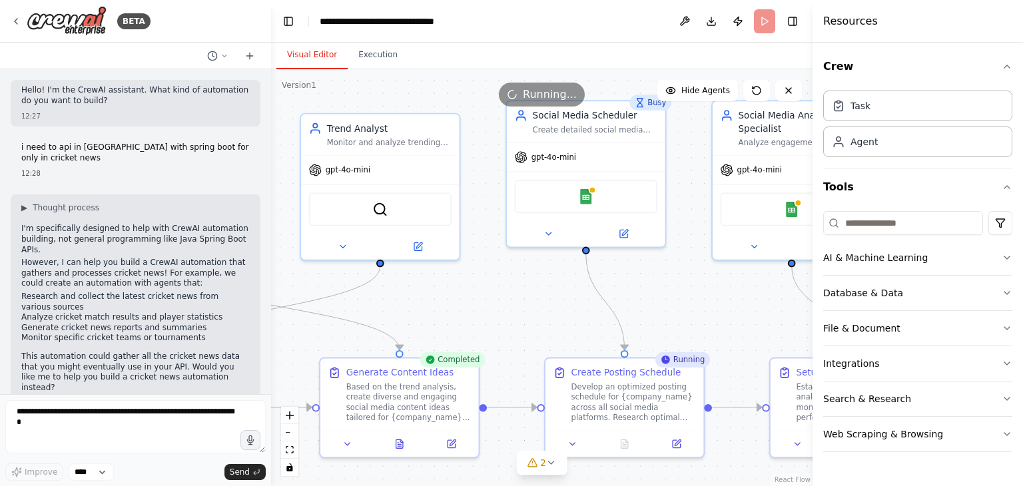
drag, startPoint x: 469, startPoint y: 293, endPoint x: 570, endPoint y: 306, distance: 102.1
click at [570, 306] on div ".deletable-edge-delete-btn { width: 20px; height: 20px; border: 0px solid #ffff…" at bounding box center [542, 277] width 542 height 417
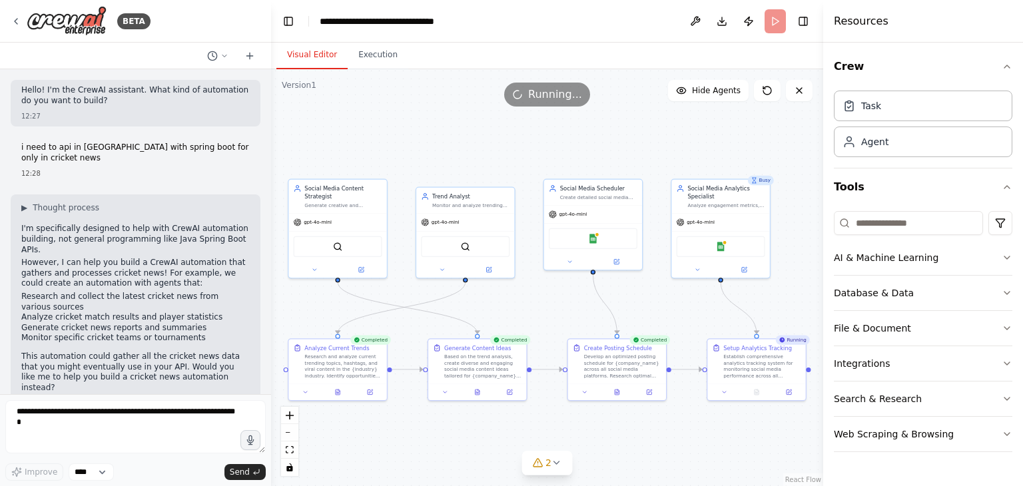
drag, startPoint x: 813, startPoint y: 203, endPoint x: 823, endPoint y: 249, distance: 46.5
click at [823, 249] on div at bounding box center [825, 243] width 5 height 486
drag, startPoint x: 739, startPoint y: 316, endPoint x: 721, endPoint y: 280, distance: 39.6
click at [721, 280] on div ".deletable-edge-delete-btn { width: 20px; height: 20px; border: 0px solid #ffff…" at bounding box center [547, 277] width 552 height 417
drag, startPoint x: 721, startPoint y: 279, endPoint x: 728, endPoint y: 298, distance: 20.4
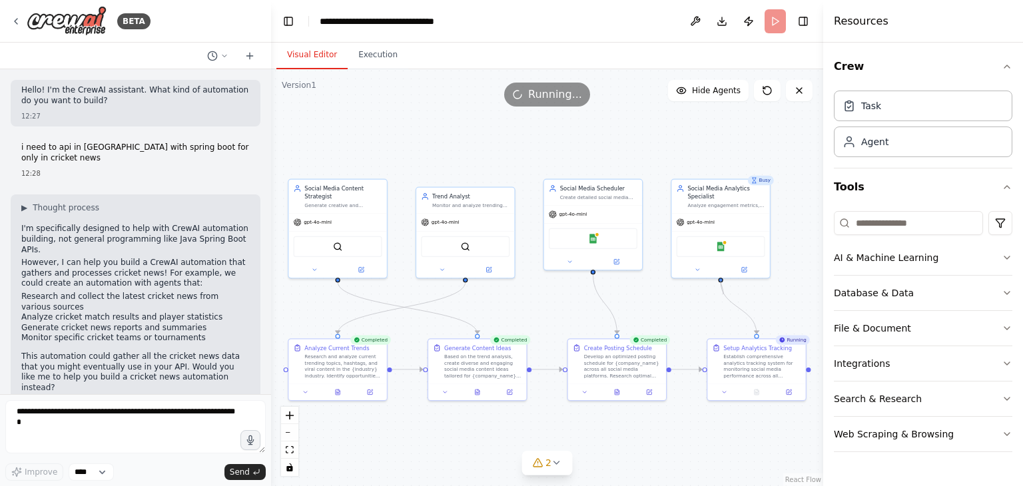
click at [579, 298] on div ".deletable-edge-delete-btn { width: 20px; height: 20px; border: 0px solid #ffff…" at bounding box center [413, 264] width 331 height 250
drag, startPoint x: 722, startPoint y: 283, endPoint x: 746, endPoint y: 315, distance: 40.0
click at [746, 315] on div ".deletable-edge-delete-btn { width: 20px; height: 20px; border: 0px solid #ffff…" at bounding box center [547, 277] width 552 height 417
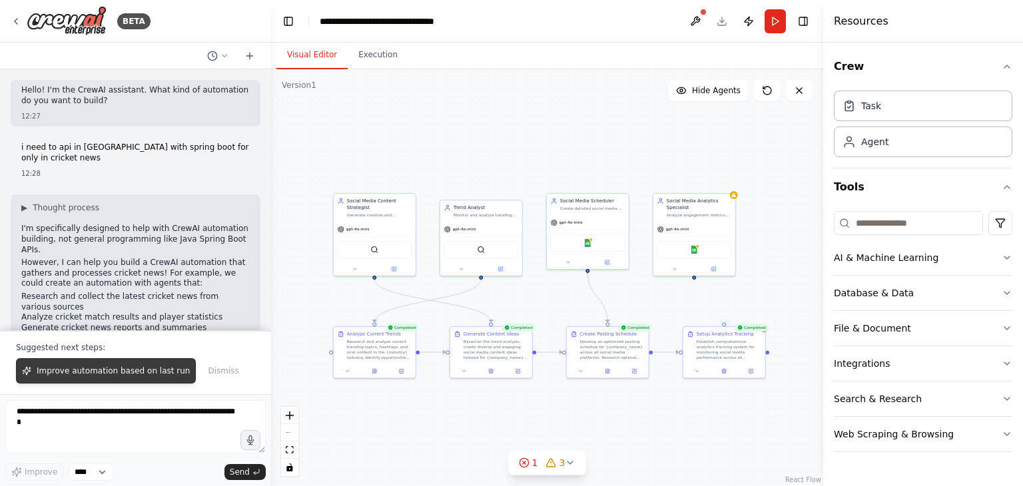
click at [160, 371] on span "Improve automation based on last run" at bounding box center [113, 371] width 153 height 11
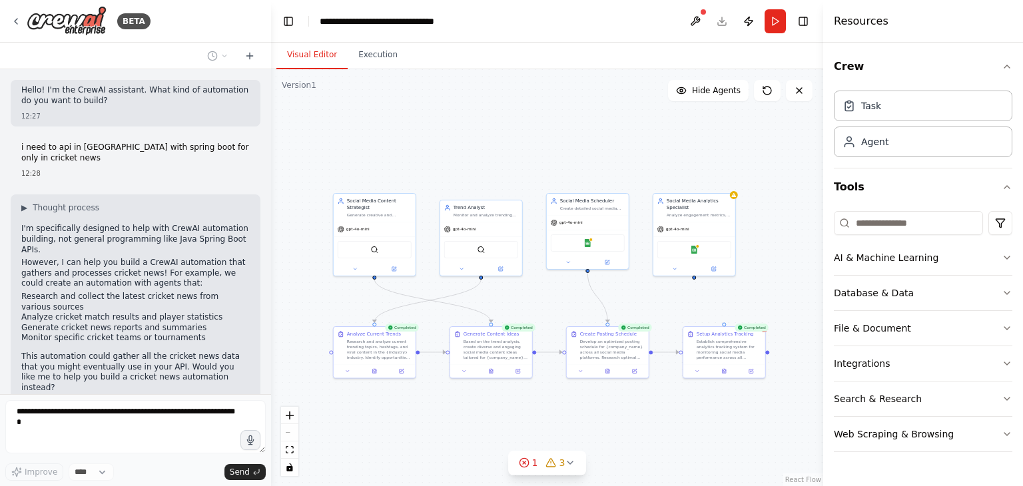
scroll to position [43, 0]
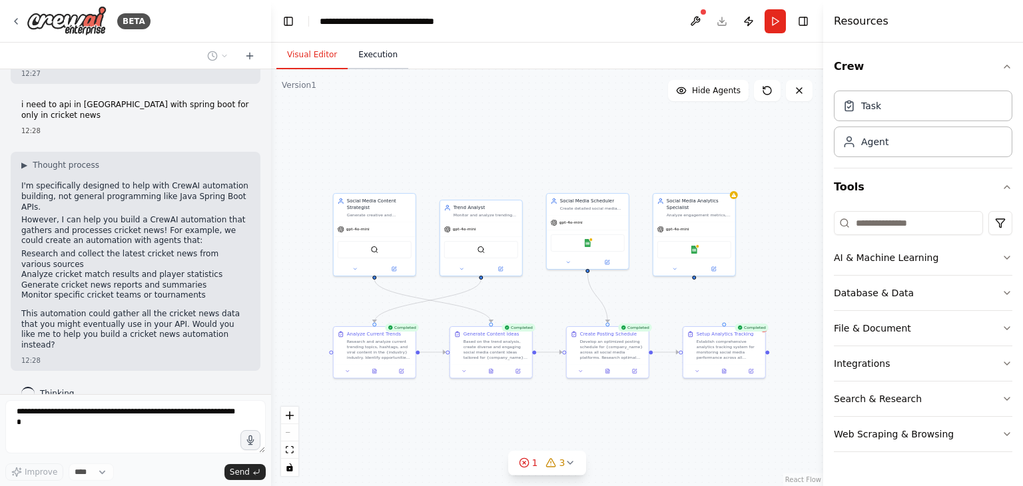
click at [372, 55] on button "Execution" at bounding box center [378, 55] width 61 height 28
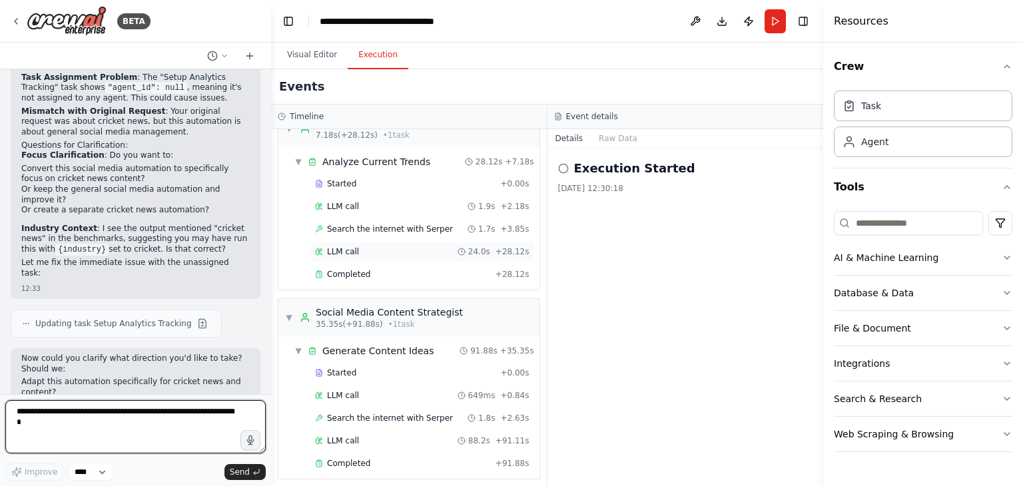
scroll to position [0, 0]
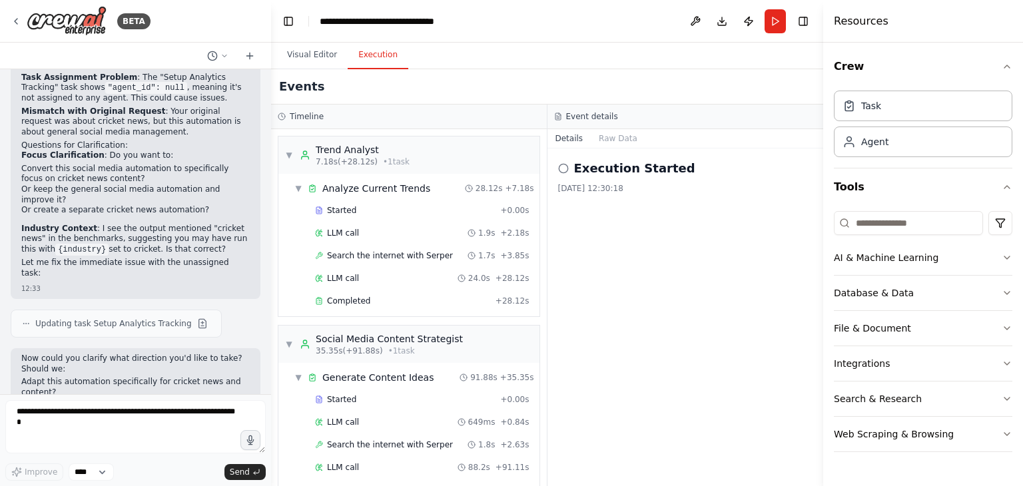
click at [563, 168] on icon at bounding box center [563, 168] width 11 height 11
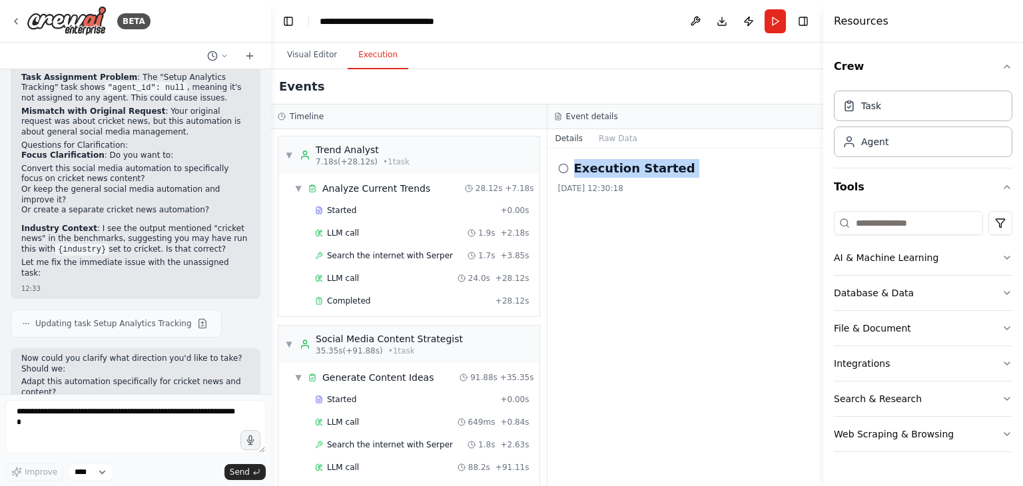
click at [563, 168] on icon at bounding box center [563, 168] width 11 height 11
click at [682, 235] on div "Execution Started 15/09/2025, 12:30:18" at bounding box center [686, 318] width 276 height 338
click at [45, 377] on li "Adapt this automation specifically for cricket news and content?" at bounding box center [135, 387] width 229 height 21
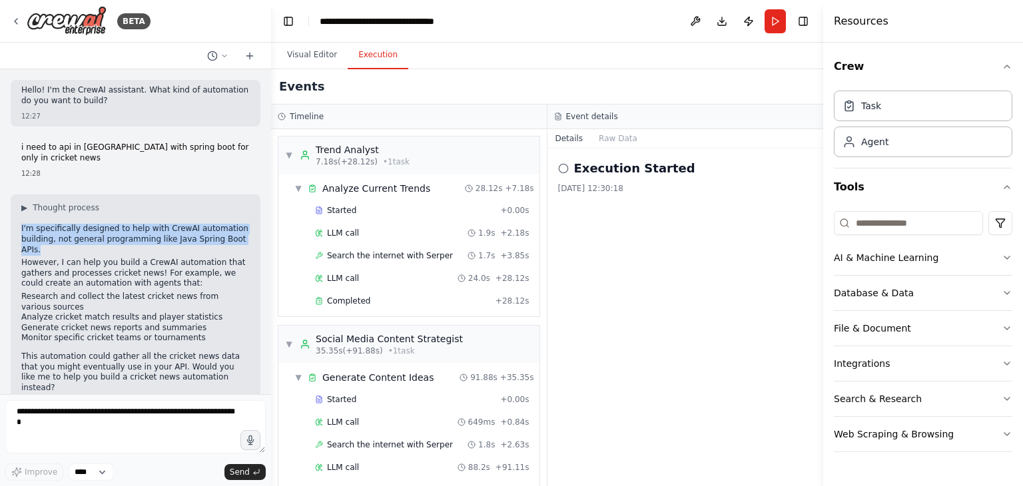
drag, startPoint x: 21, startPoint y: 215, endPoint x: 41, endPoint y: 237, distance: 30.2
click at [41, 237] on div "▶ Thought process I'm specifically designed to help with CrewAI automation buil…" at bounding box center [136, 304] width 250 height 219
click at [41, 237] on p "I'm specifically designed to help with CrewAI automation building, not general …" at bounding box center [135, 239] width 229 height 31
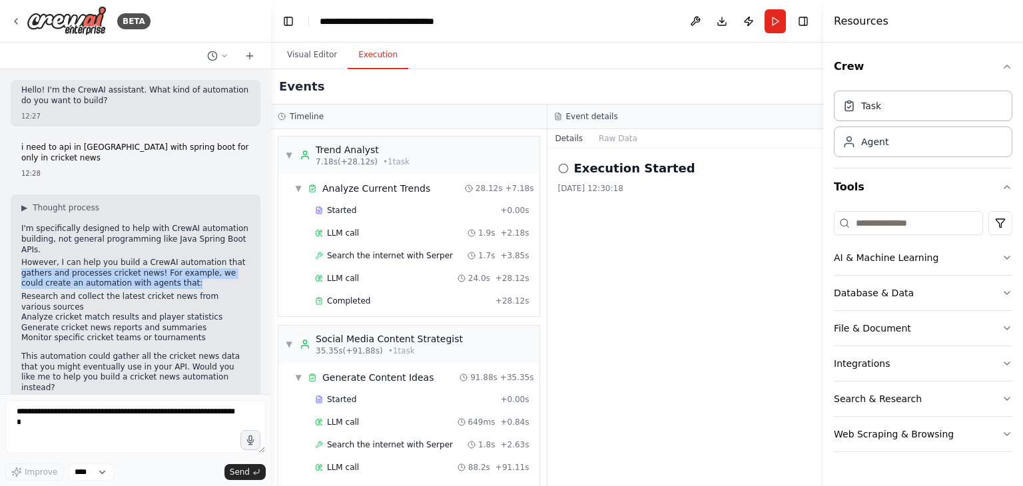
drag, startPoint x: 160, startPoint y: 274, endPoint x: 15, endPoint y: 259, distance: 145.3
click at [15, 259] on div "▶ Thought process I'm specifically designed to help with CrewAI automation buil…" at bounding box center [136, 304] width 250 height 219
click at [65, 258] on p "However, I can help you build a CrewAI automation that gathers and processes cr…" at bounding box center [135, 273] width 229 height 31
drag, startPoint x: 22, startPoint y: 254, endPoint x: 160, endPoint y: 274, distance: 139.5
click at [160, 274] on p "However, I can help you build a CrewAI automation that gathers and processes cr…" at bounding box center [135, 273] width 229 height 31
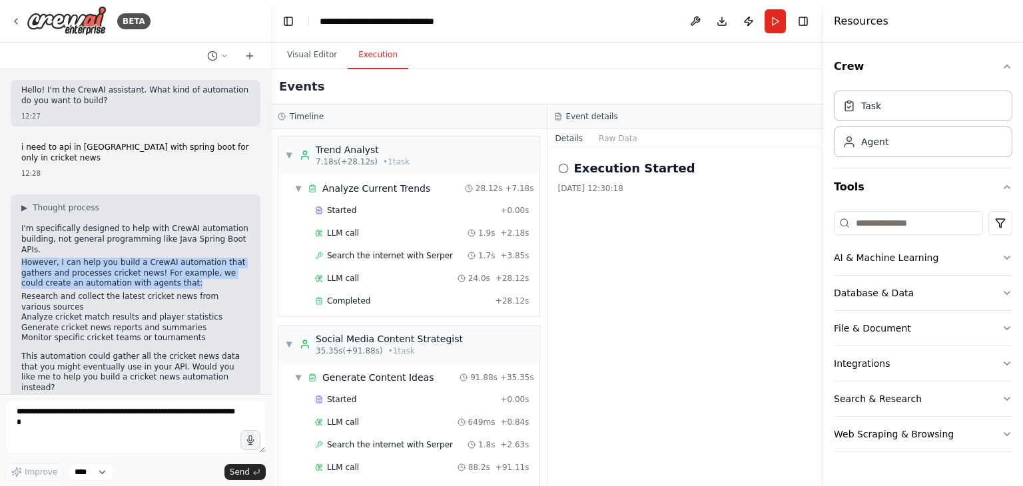
click at [160, 274] on p "However, I can help you build a CrewAI automation that gathers and processes cr…" at bounding box center [135, 273] width 229 height 31
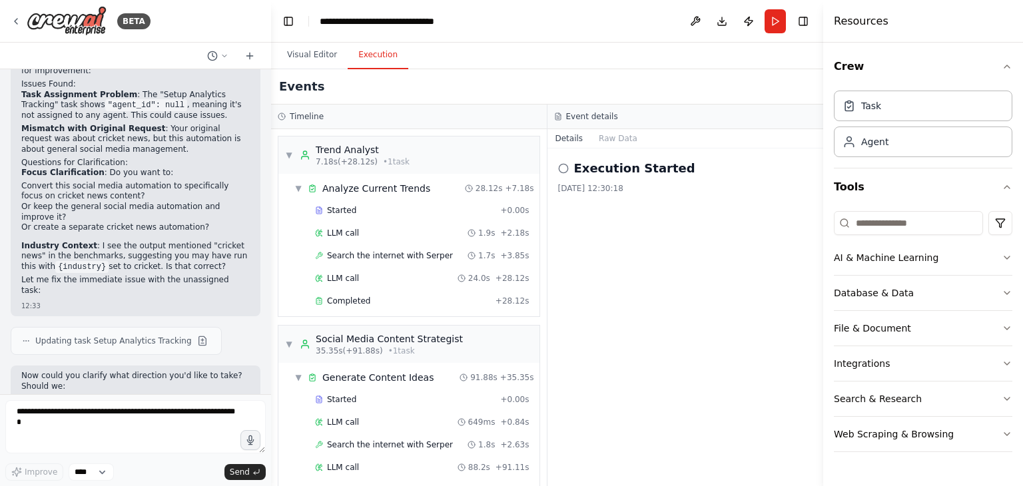
scroll to position [602, 0]
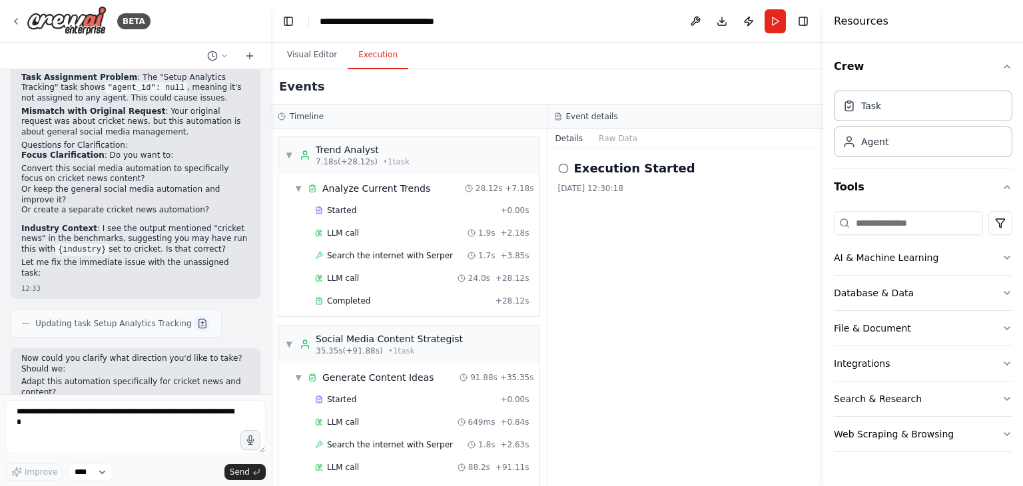
click at [195, 316] on button at bounding box center [203, 324] width 16 height 16
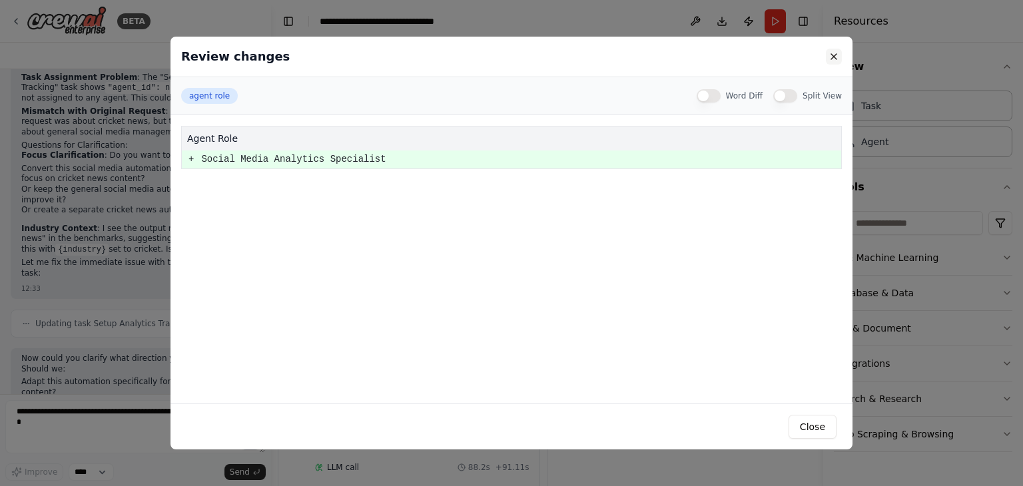
click at [829, 50] on button at bounding box center [834, 57] width 16 height 16
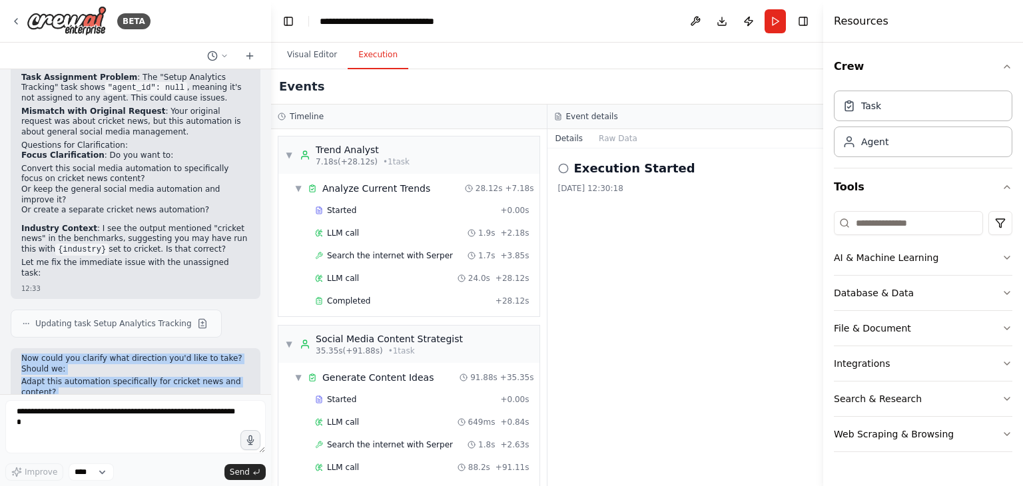
drag, startPoint x: 21, startPoint y: 306, endPoint x: 207, endPoint y: 355, distance: 192.3
click at [207, 355] on div "Now could you clarify what direction you'd like to take? Should we: Adapt this …" at bounding box center [136, 397] width 250 height 99
drag, startPoint x: 191, startPoint y: 360, endPoint x: 21, endPoint y: 314, distance: 175.5
click at [21, 354] on div "Now could you clarify what direction you'd like to take? Should we: Adapt this …" at bounding box center [135, 391] width 229 height 75
click at [57, 354] on p "Now could you clarify what direction you'd like to take? Should we:" at bounding box center [135, 364] width 229 height 21
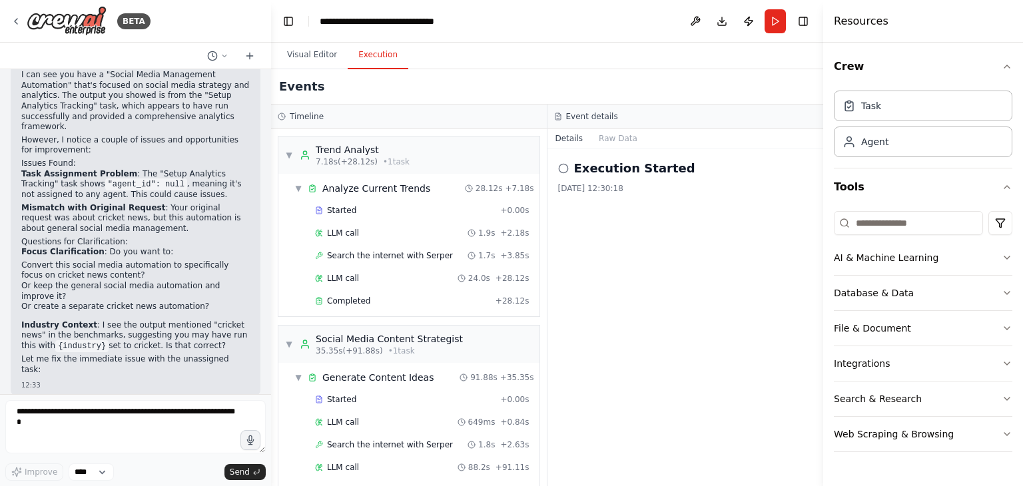
scroll to position [505, 0]
drag, startPoint x: 23, startPoint y: 142, endPoint x: 151, endPoint y: 165, distance: 129.9
click at [151, 170] on p "Task Assignment Problem : The "Setup Analytics Tracking" task shows "agent_id":…" at bounding box center [135, 185] width 229 height 31
drag, startPoint x: 151, startPoint y: 165, endPoint x: 22, endPoint y: 139, distance: 131.7
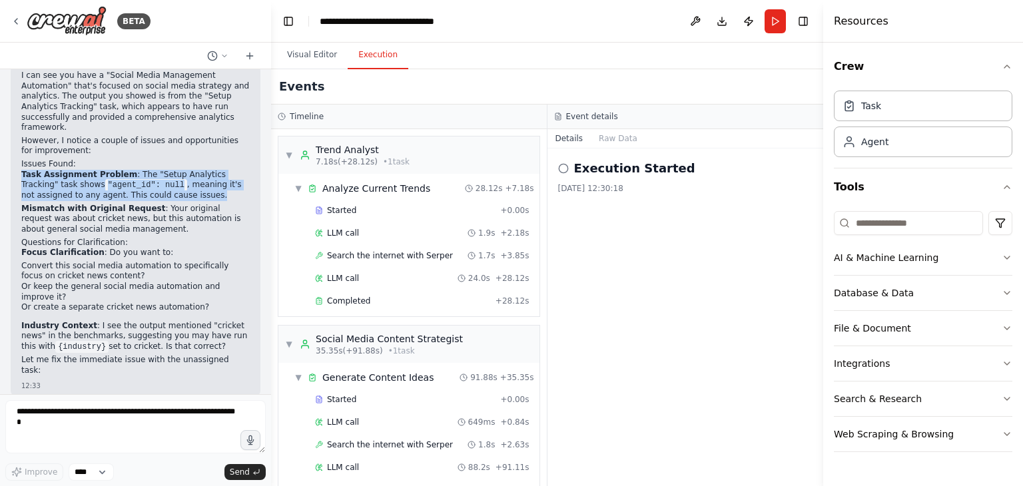
click at [22, 170] on p "Task Assignment Problem : The "Setup Analytics Tracking" task shows "agent_id":…" at bounding box center [135, 185] width 229 height 31
click at [144, 248] on p "Focus Clarification : Do you want to:" at bounding box center [135, 253] width 229 height 11
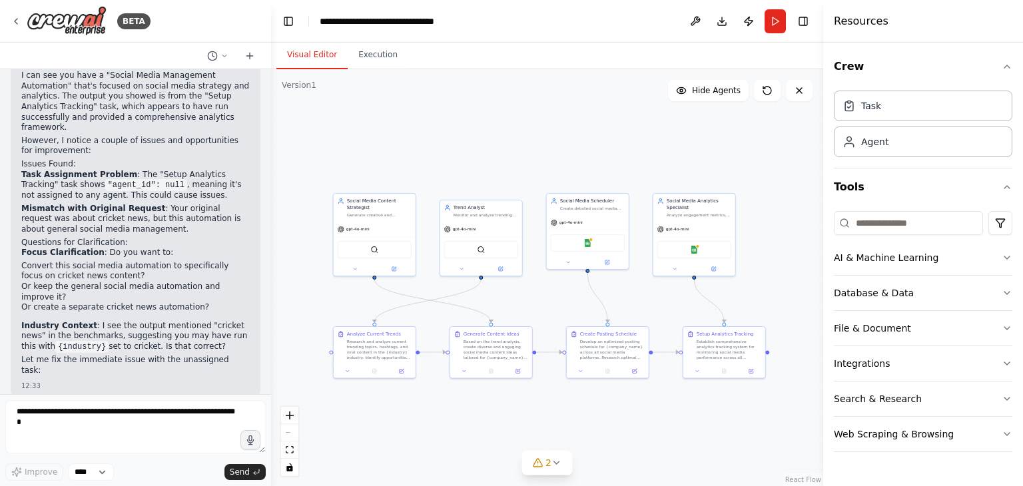
click at [307, 57] on button "Visual Editor" at bounding box center [311, 55] width 71 height 28
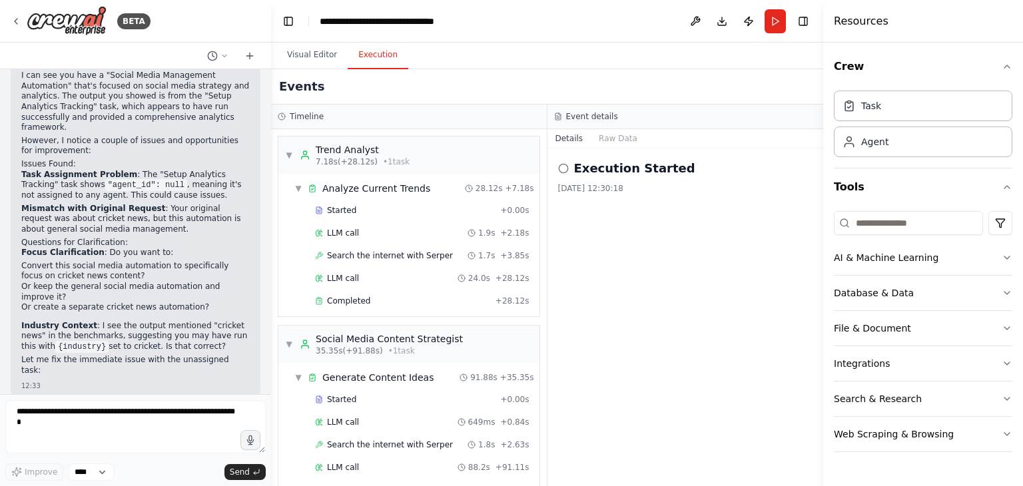
click at [361, 59] on button "Execution" at bounding box center [378, 55] width 61 height 28
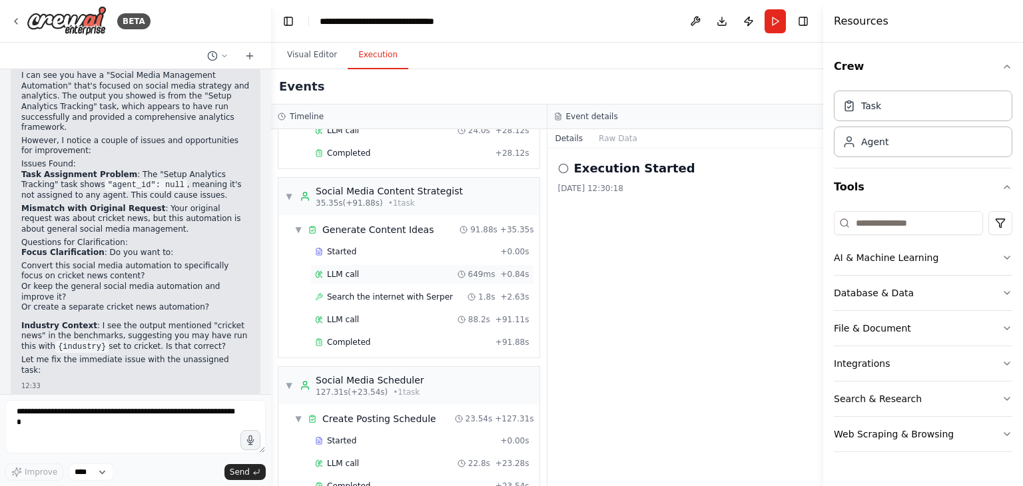
scroll to position [155, 0]
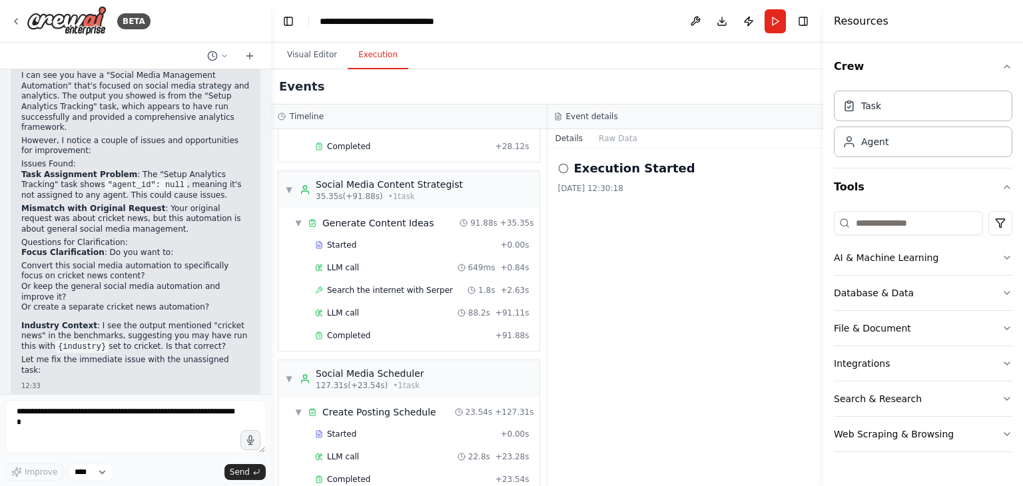
click at [192, 170] on p "Task Assignment Problem : The "Setup Analytics Tracking" task shows "agent_id":…" at bounding box center [135, 185] width 229 height 31
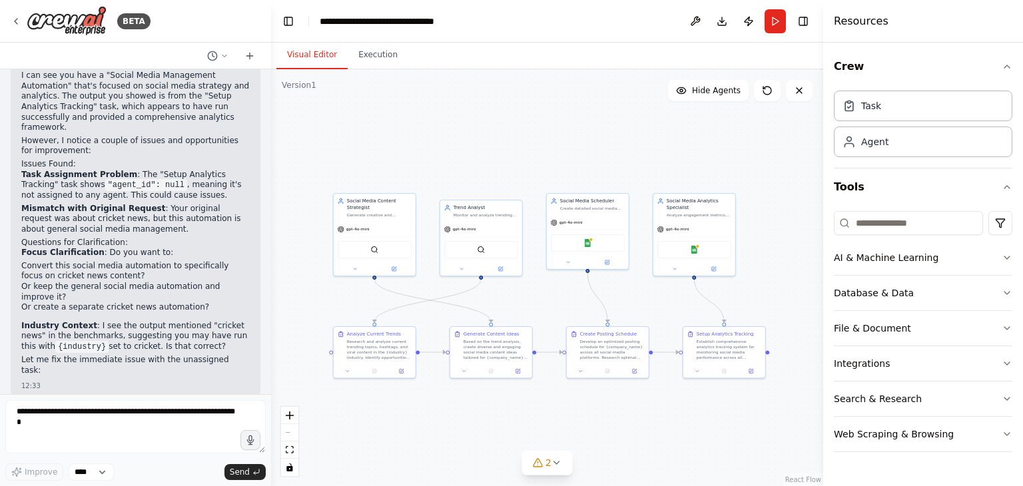
click at [307, 61] on button "Visual Editor" at bounding box center [311, 55] width 71 height 28
click at [847, 105] on icon at bounding box center [849, 105] width 13 height 13
click at [854, 112] on div "Task" at bounding box center [923, 105] width 179 height 31
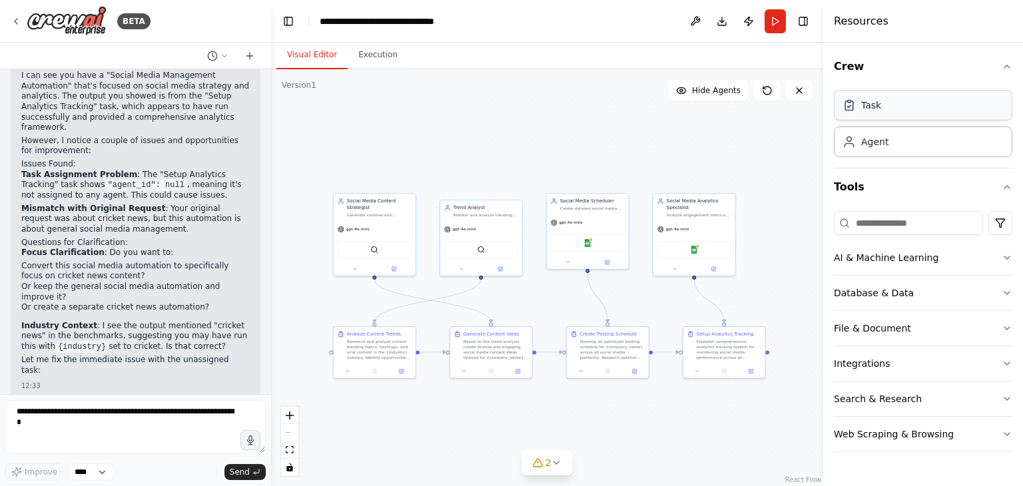
click at [854, 112] on div "Task" at bounding box center [923, 105] width 179 height 31
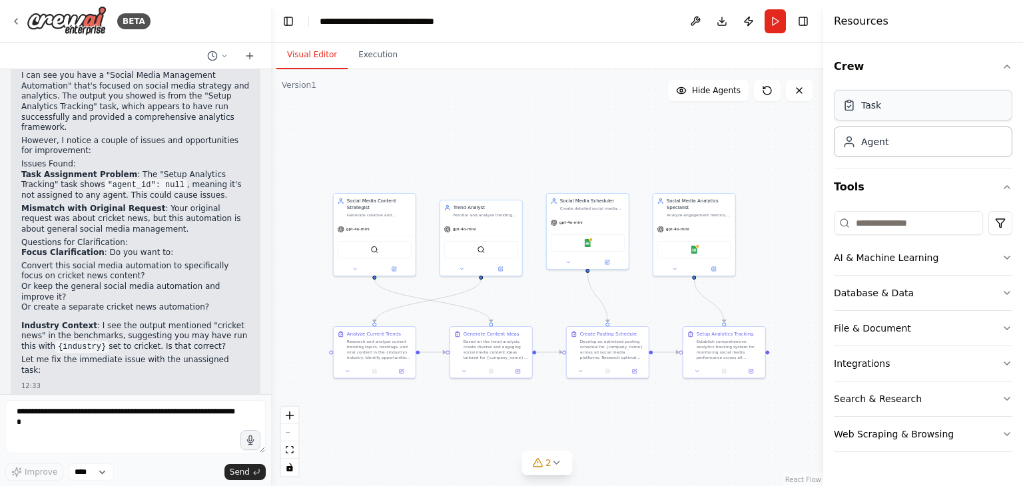
click at [854, 112] on div "Task" at bounding box center [923, 105] width 179 height 31
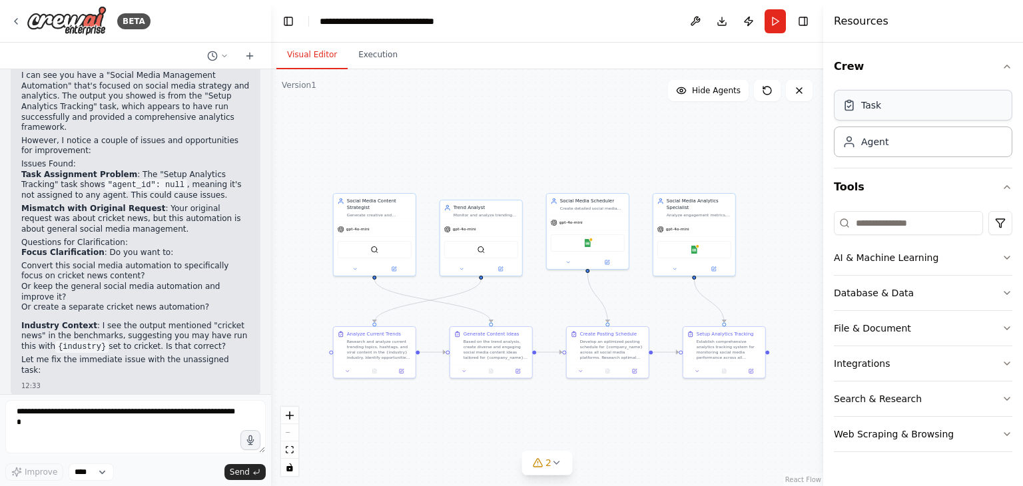
click at [854, 112] on div "Task" at bounding box center [923, 105] width 179 height 31
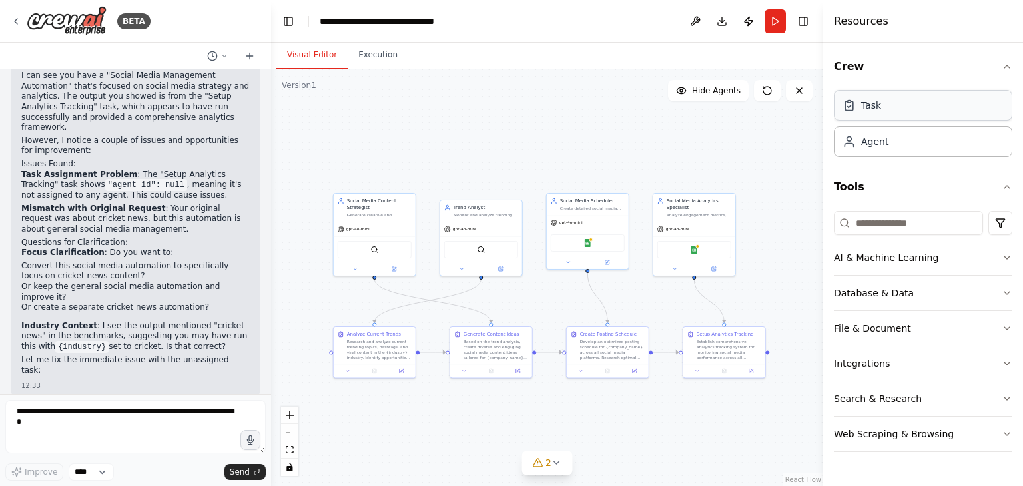
click at [854, 112] on div "Task" at bounding box center [923, 105] width 179 height 31
click at [851, 143] on icon at bounding box center [849, 144] width 9 height 3
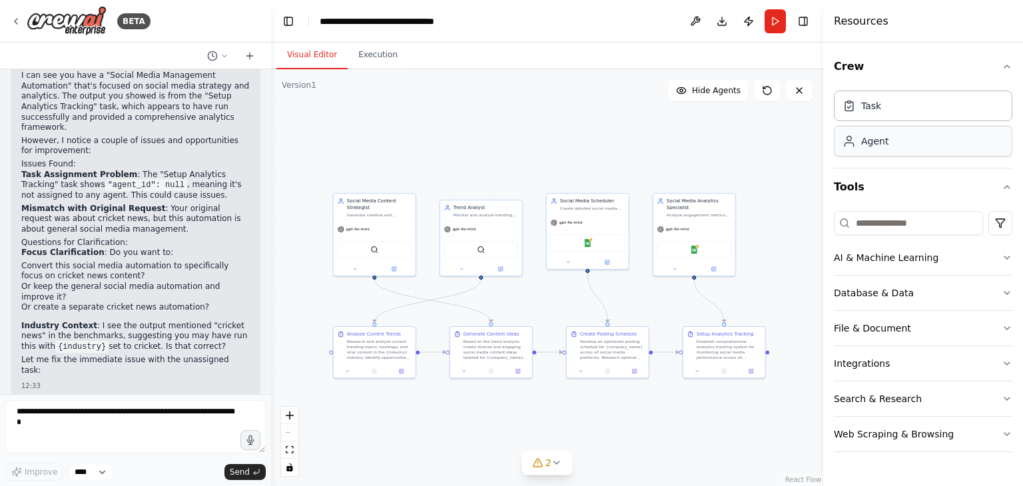
click at [851, 143] on icon at bounding box center [849, 144] width 9 height 3
click at [803, 21] on button "Toggle Right Sidebar" at bounding box center [803, 21] width 19 height 19
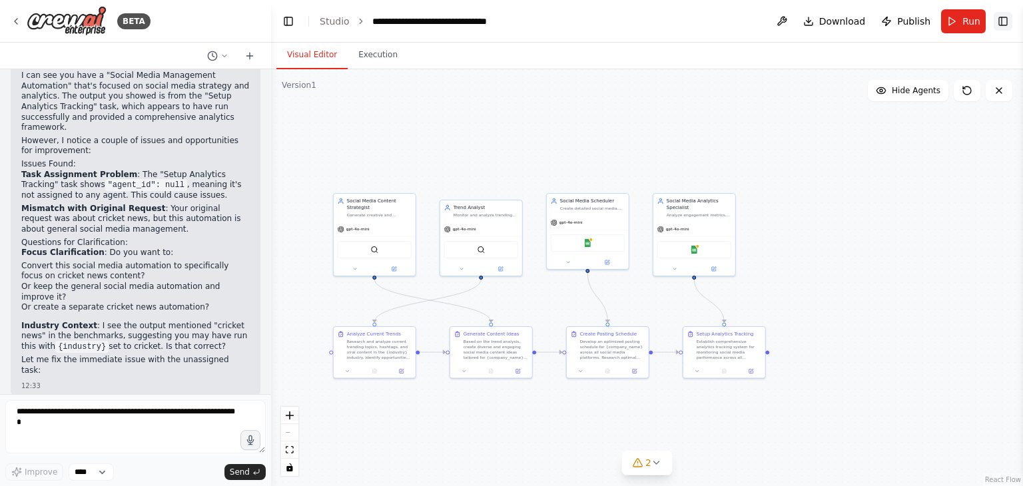
click at [1001, 22] on button "Toggle Right Sidebar" at bounding box center [1003, 21] width 19 height 19
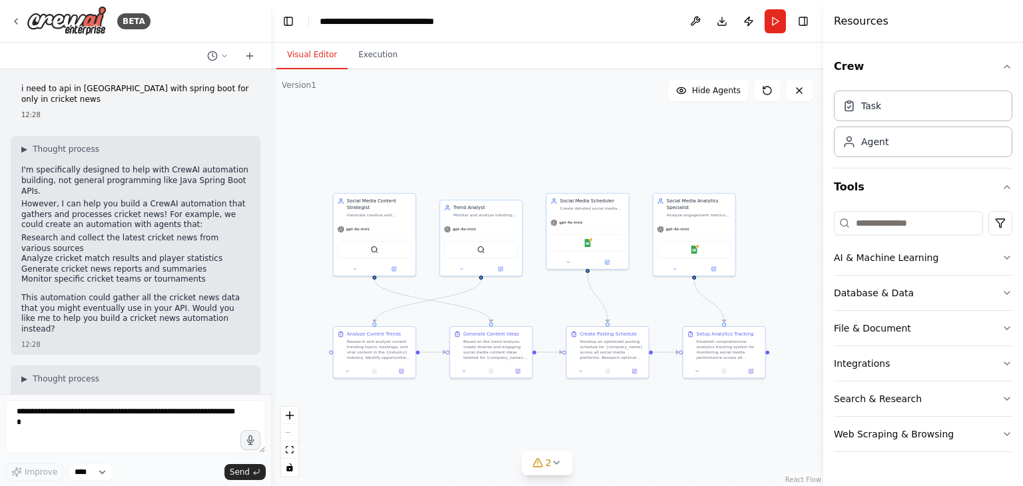
scroll to position [0, 0]
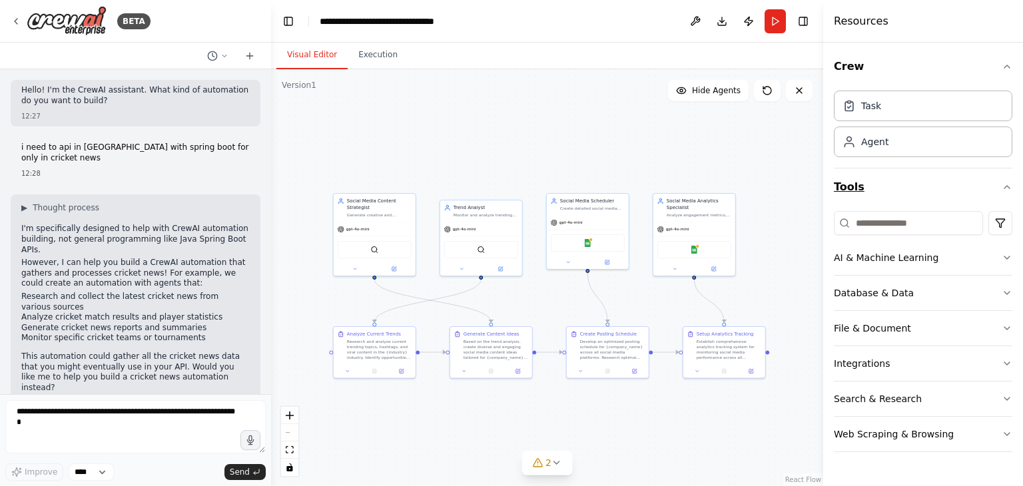
click at [1004, 187] on icon "button" at bounding box center [1007, 187] width 11 height 11
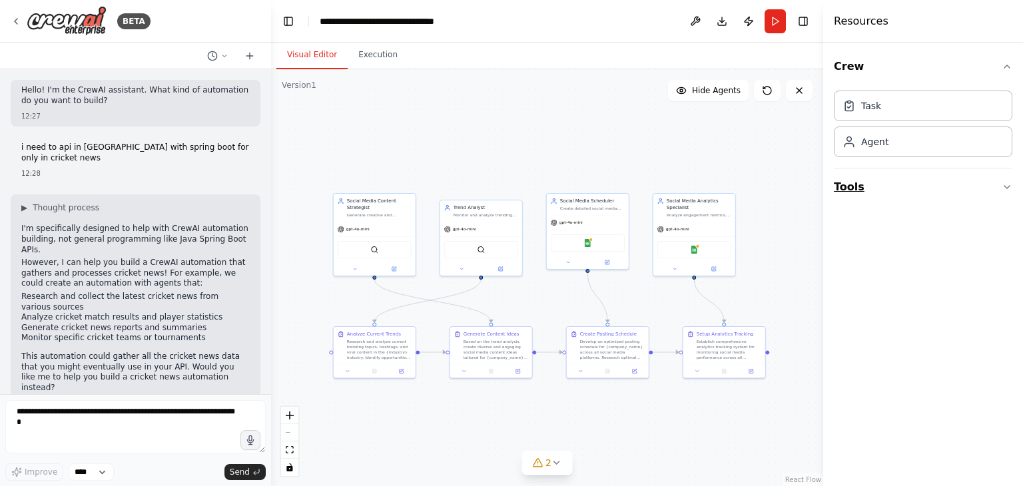
click at [1004, 187] on icon "button" at bounding box center [1007, 187] width 11 height 11
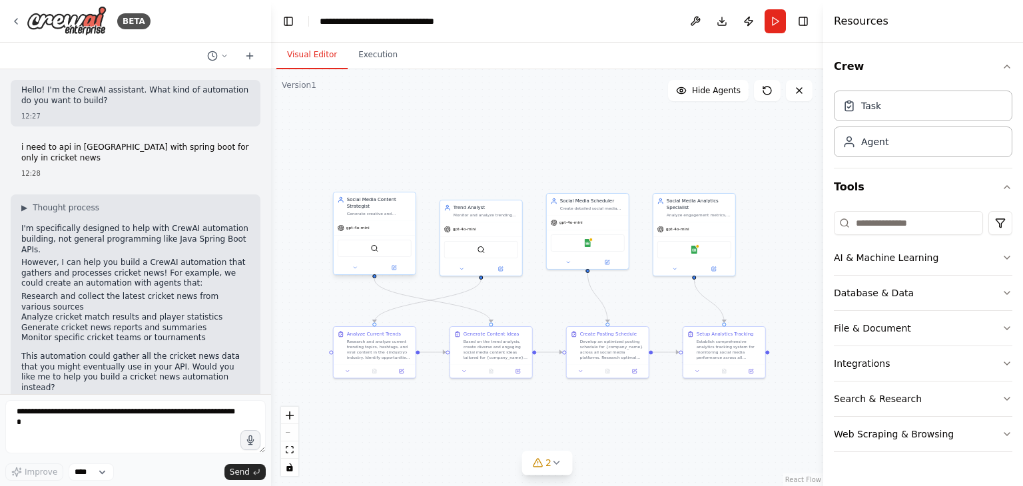
click at [346, 261] on div at bounding box center [375, 267] width 82 height 13
click at [589, 241] on img at bounding box center [588, 242] width 8 height 8
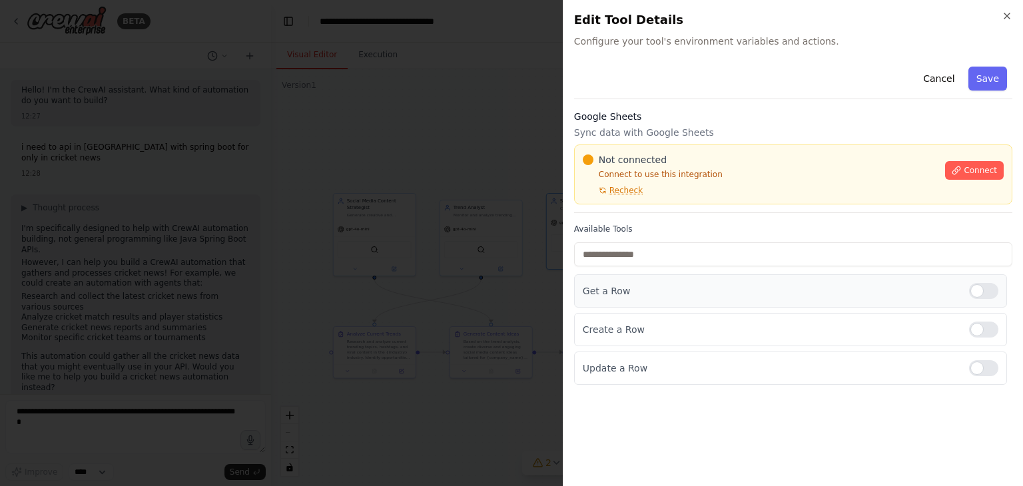
click at [642, 299] on div "Get a Row" at bounding box center [790, 290] width 433 height 33
click at [642, 323] on p "Create a Row" at bounding box center [771, 329] width 376 height 13
click at [636, 370] on p "Update a Row" at bounding box center [771, 368] width 376 height 13
click at [1005, 16] on icon "button" at bounding box center [1007, 16] width 11 height 11
